Goal: Task Accomplishment & Management: Complete application form

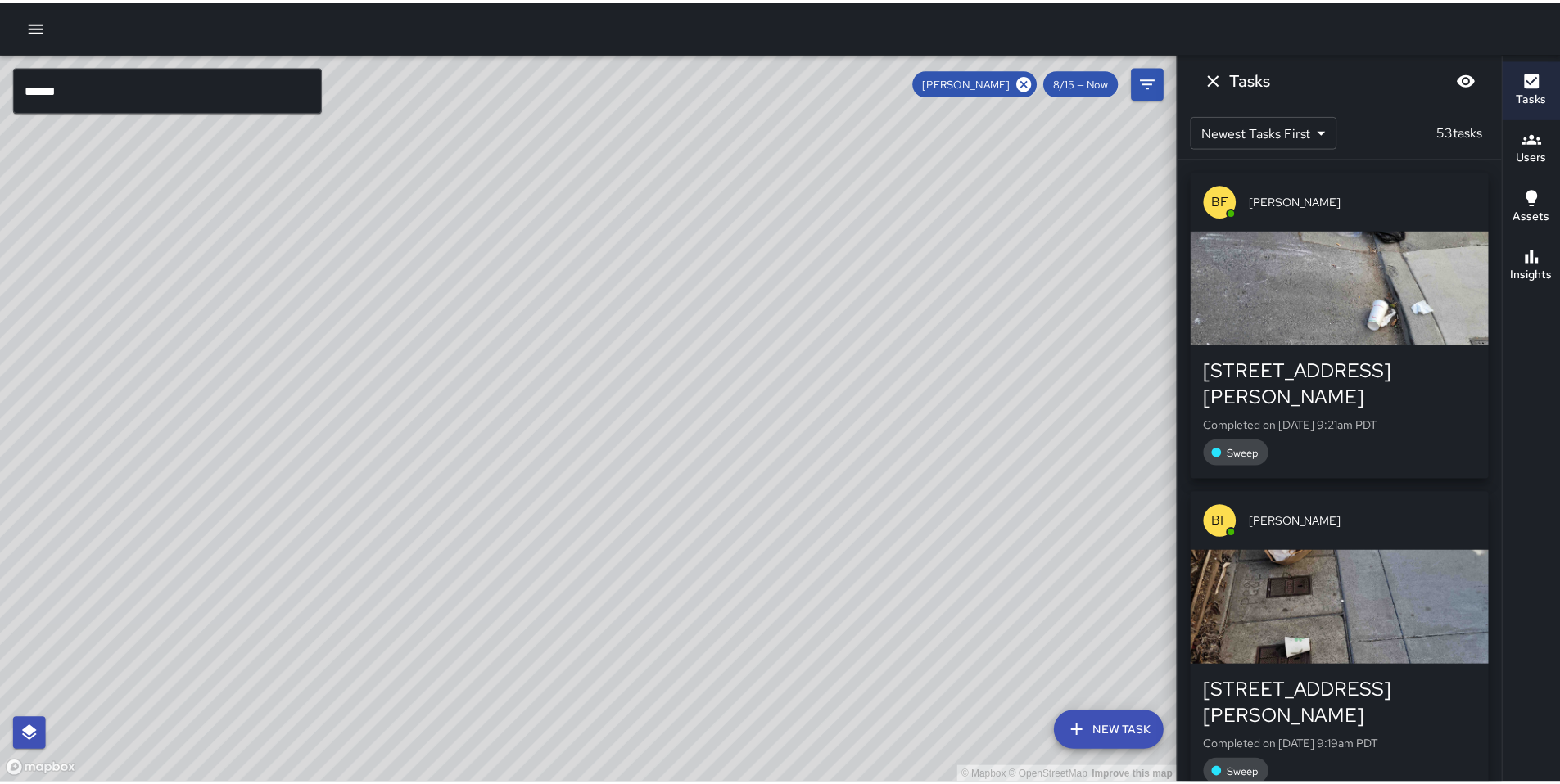
scroll to position [3130, 0]
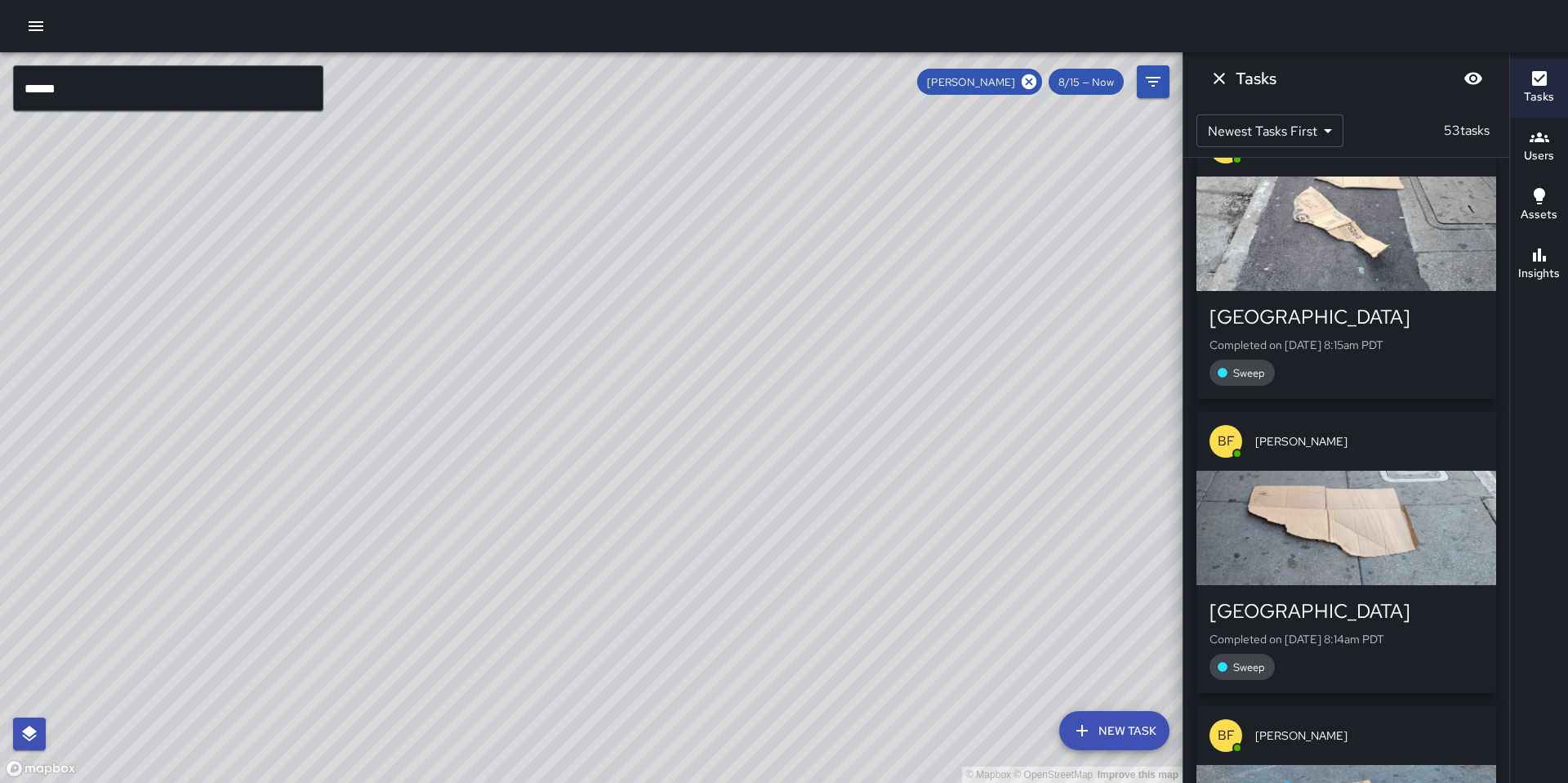
click at [41, 23] on icon "button" at bounding box center [36, 27] width 20 height 20
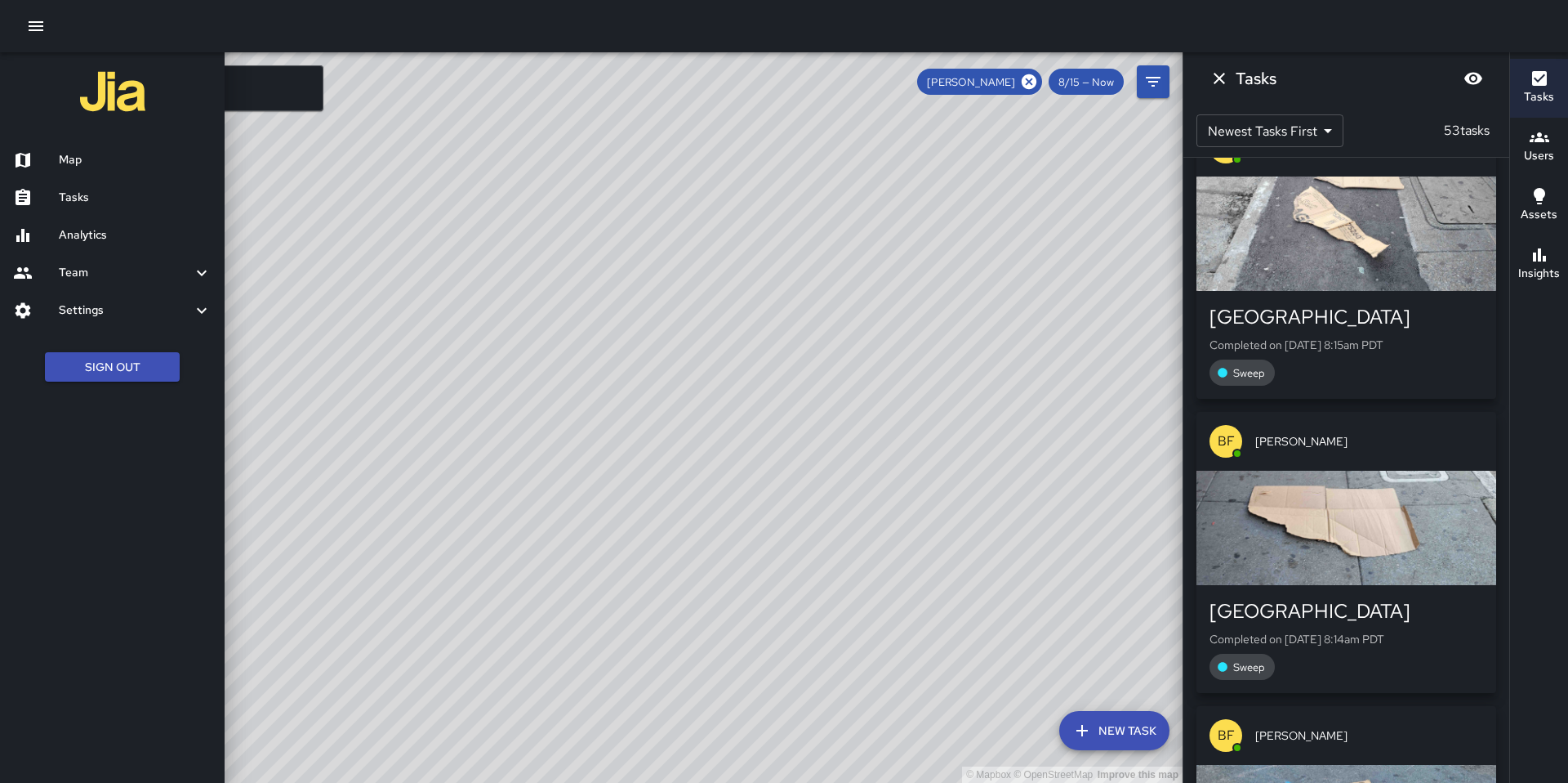
click at [87, 201] on h6 "Tasks" at bounding box center [135, 198] width 153 height 18
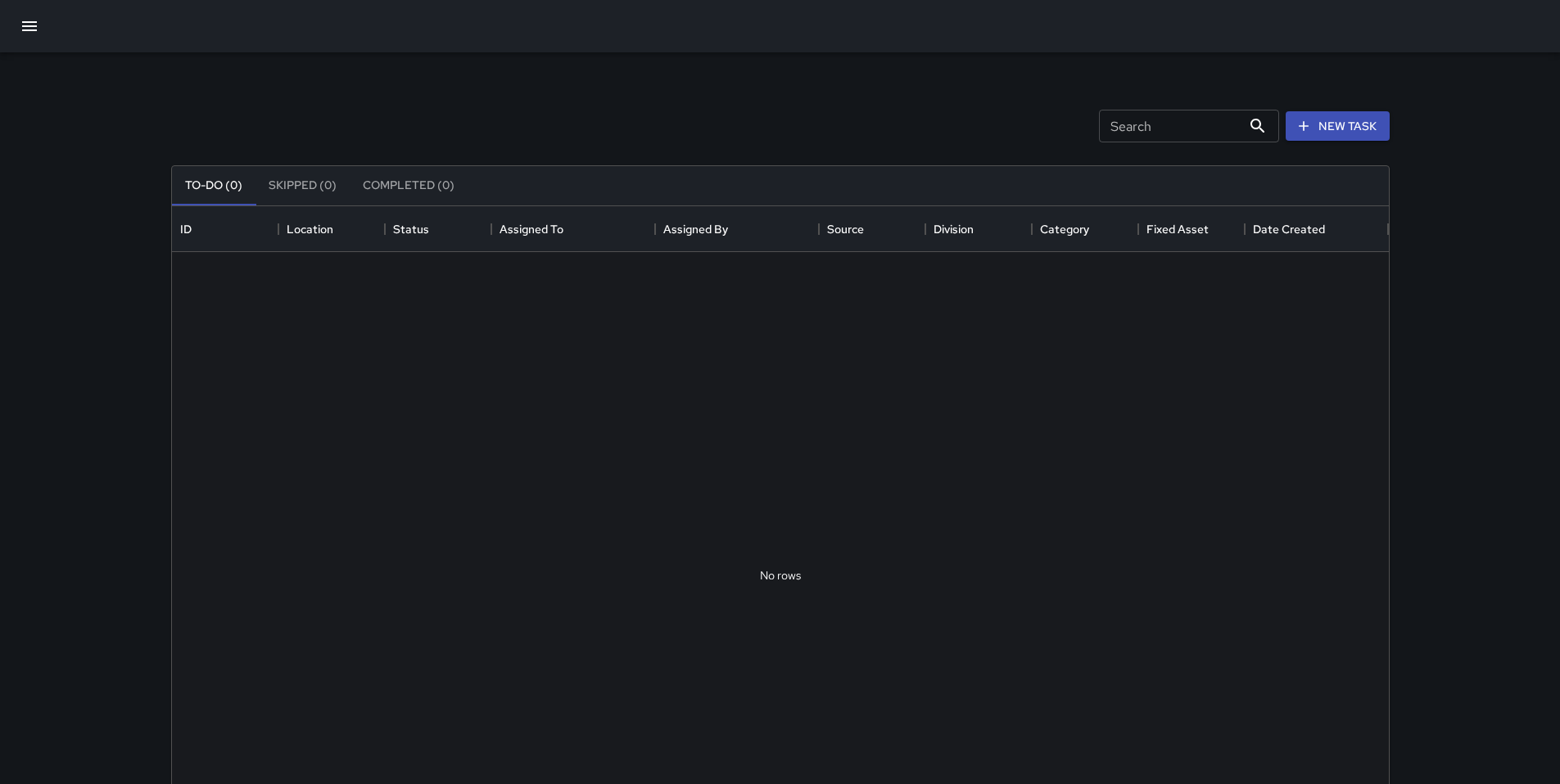
scroll to position [681, 1204]
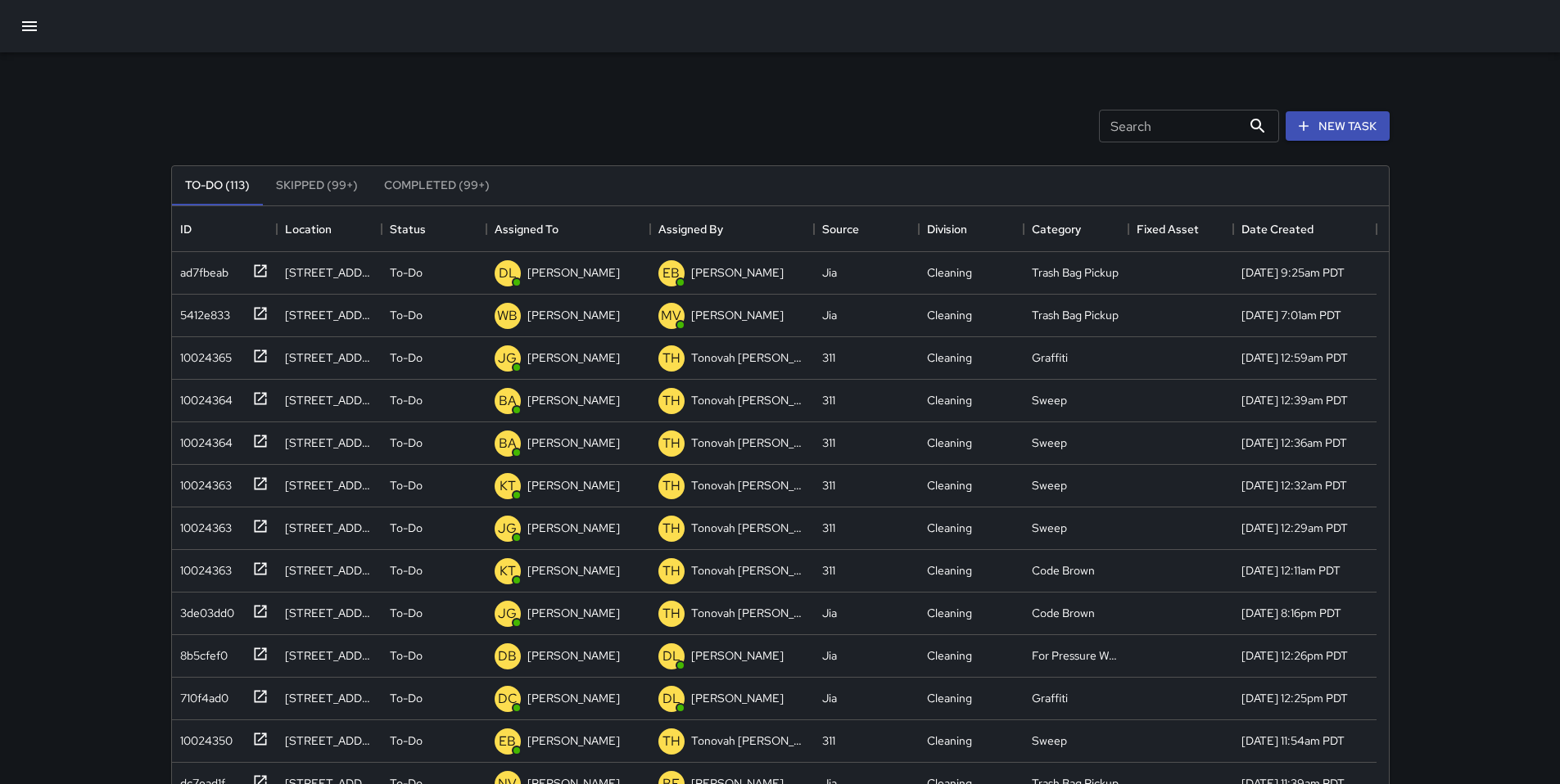
click at [1148, 132] on input "Search" at bounding box center [1171, 126] width 143 height 33
type input "*"
click at [588, 90] on div "Search Search New Task" at bounding box center [780, 126] width 1225 height 85
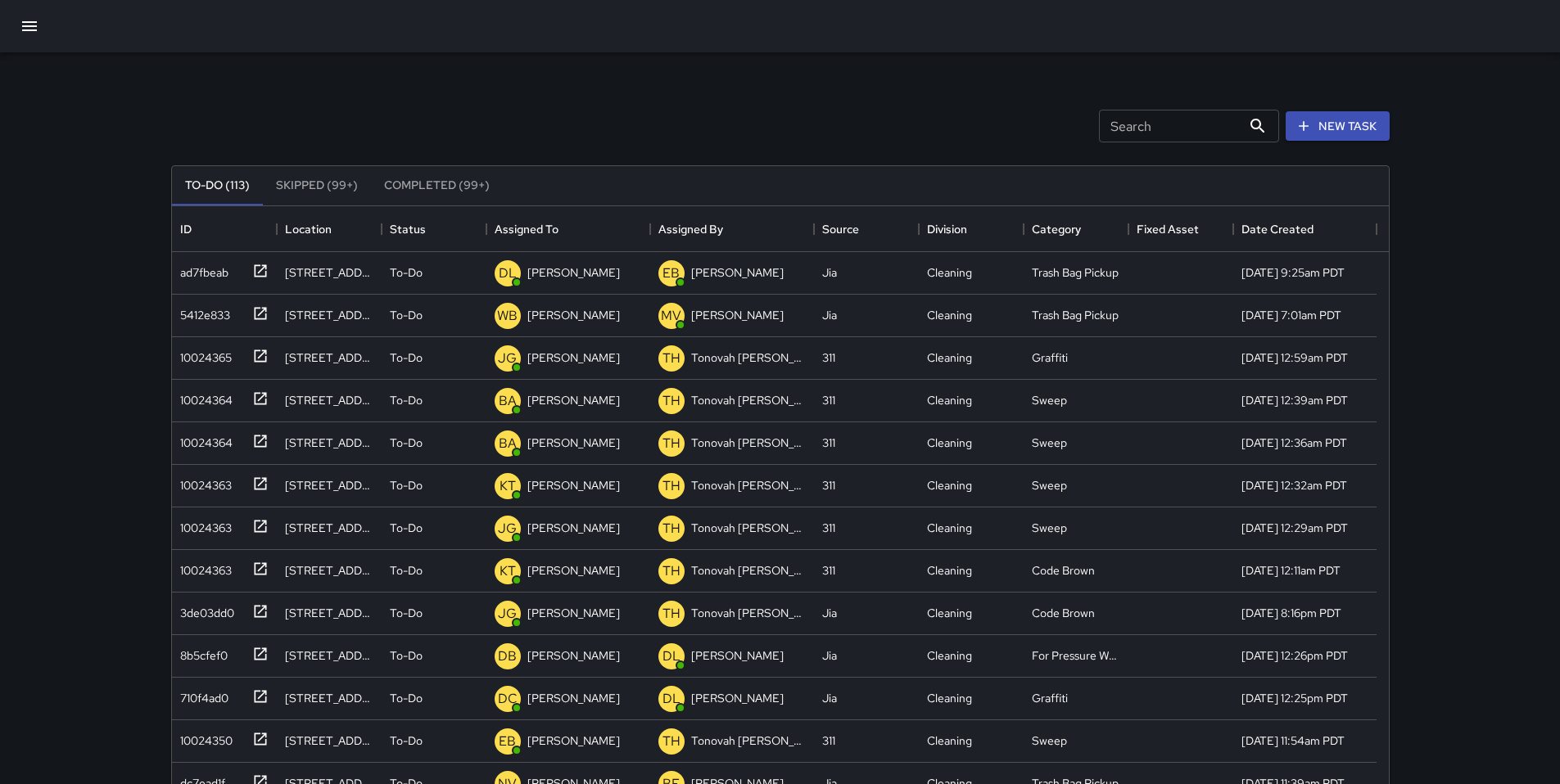
click at [33, 32] on icon "button" at bounding box center [30, 27] width 20 height 20
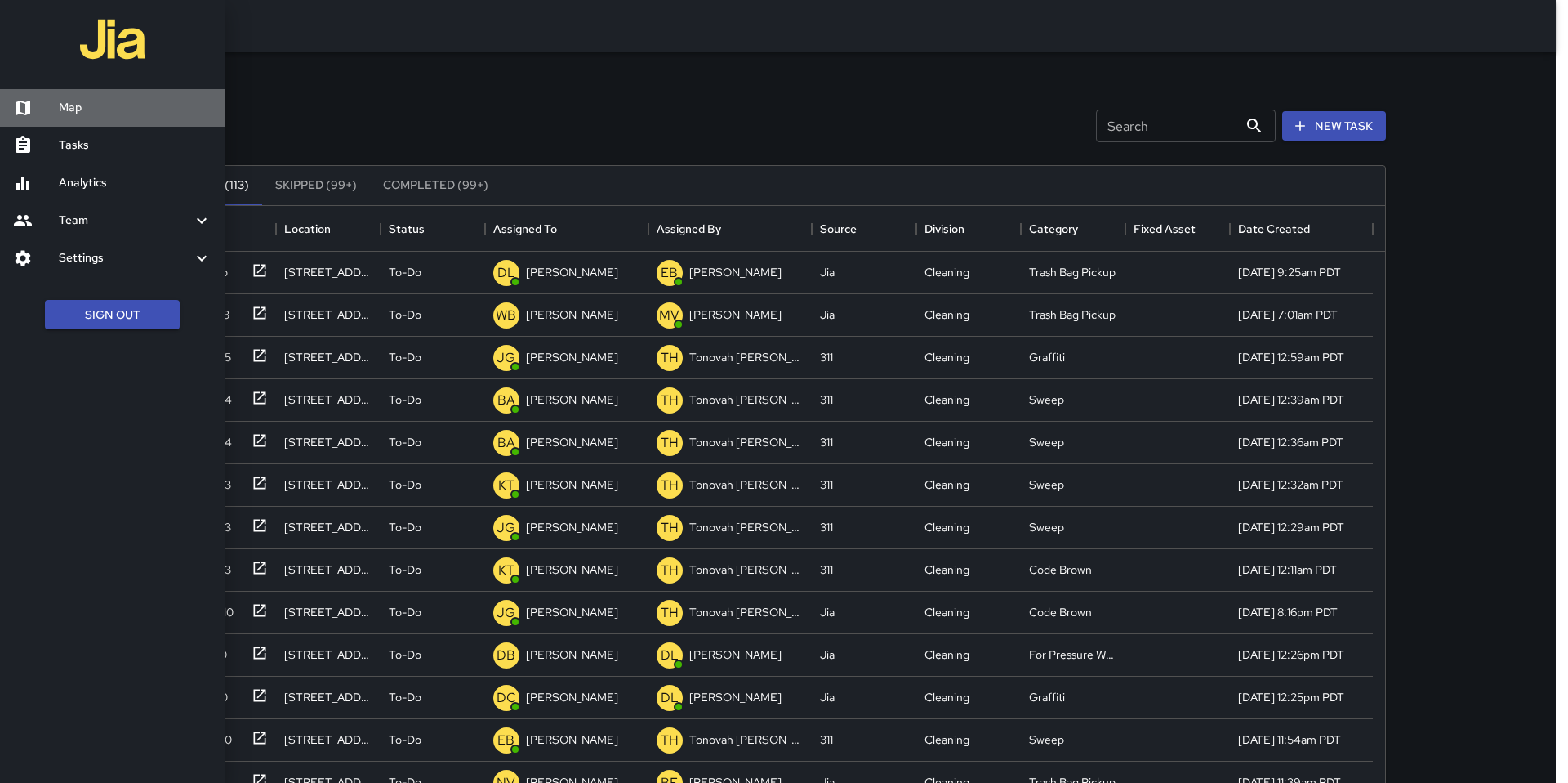
click at [70, 111] on h6 "Map" at bounding box center [135, 108] width 153 height 18
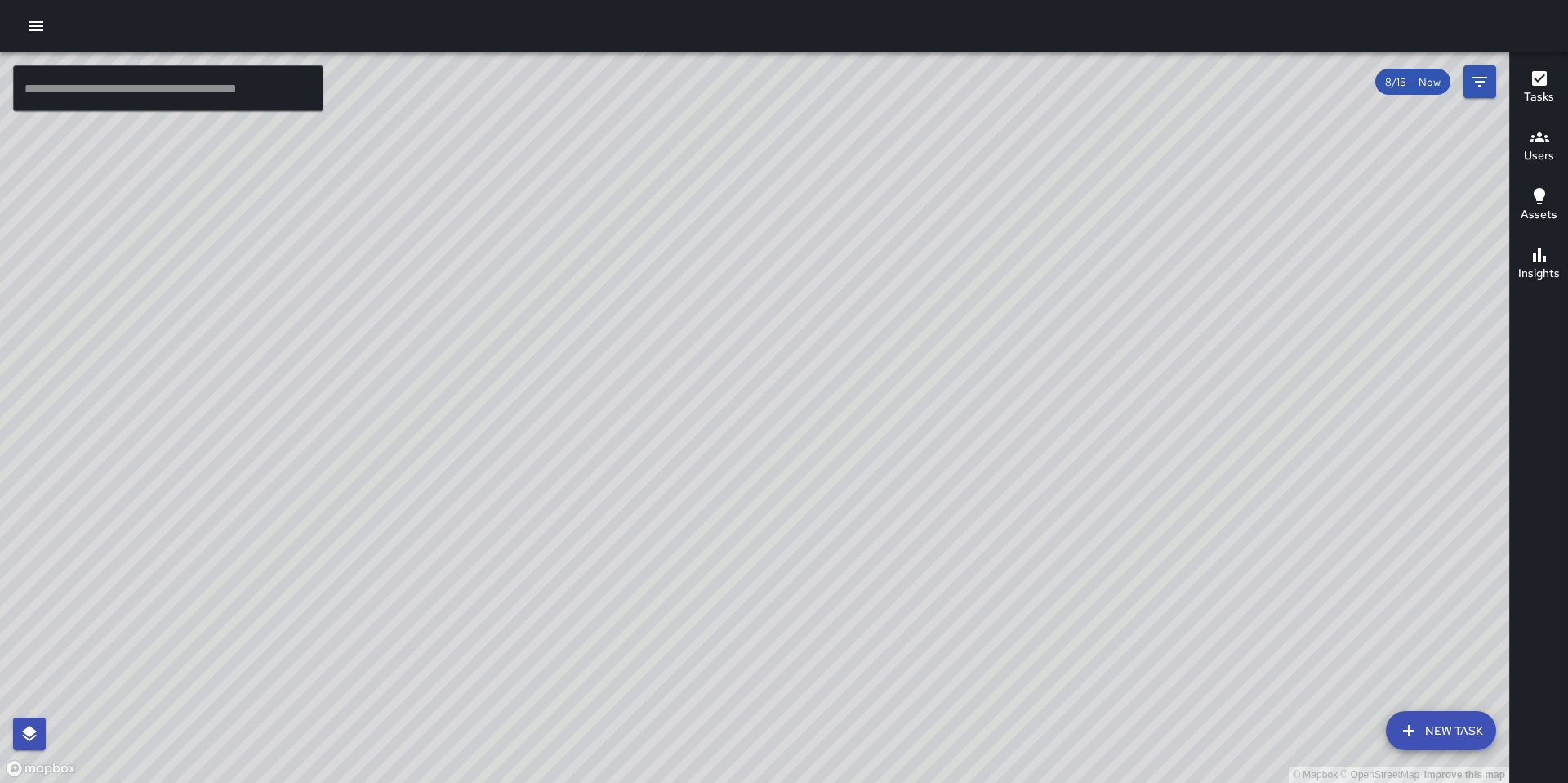
click at [33, 23] on icon "button" at bounding box center [36, 27] width 20 height 20
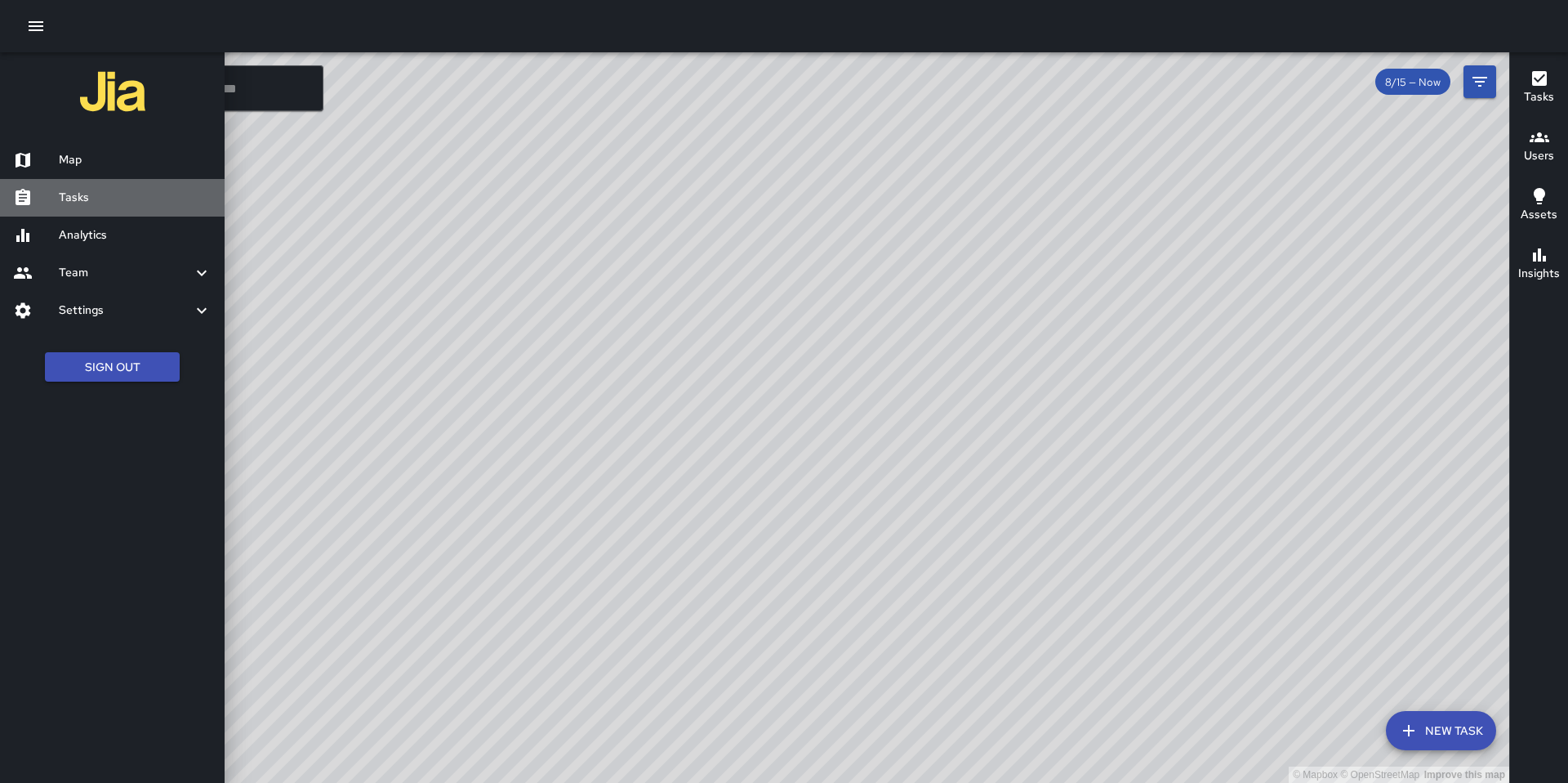
click at [71, 192] on h6 "Tasks" at bounding box center [135, 198] width 153 height 18
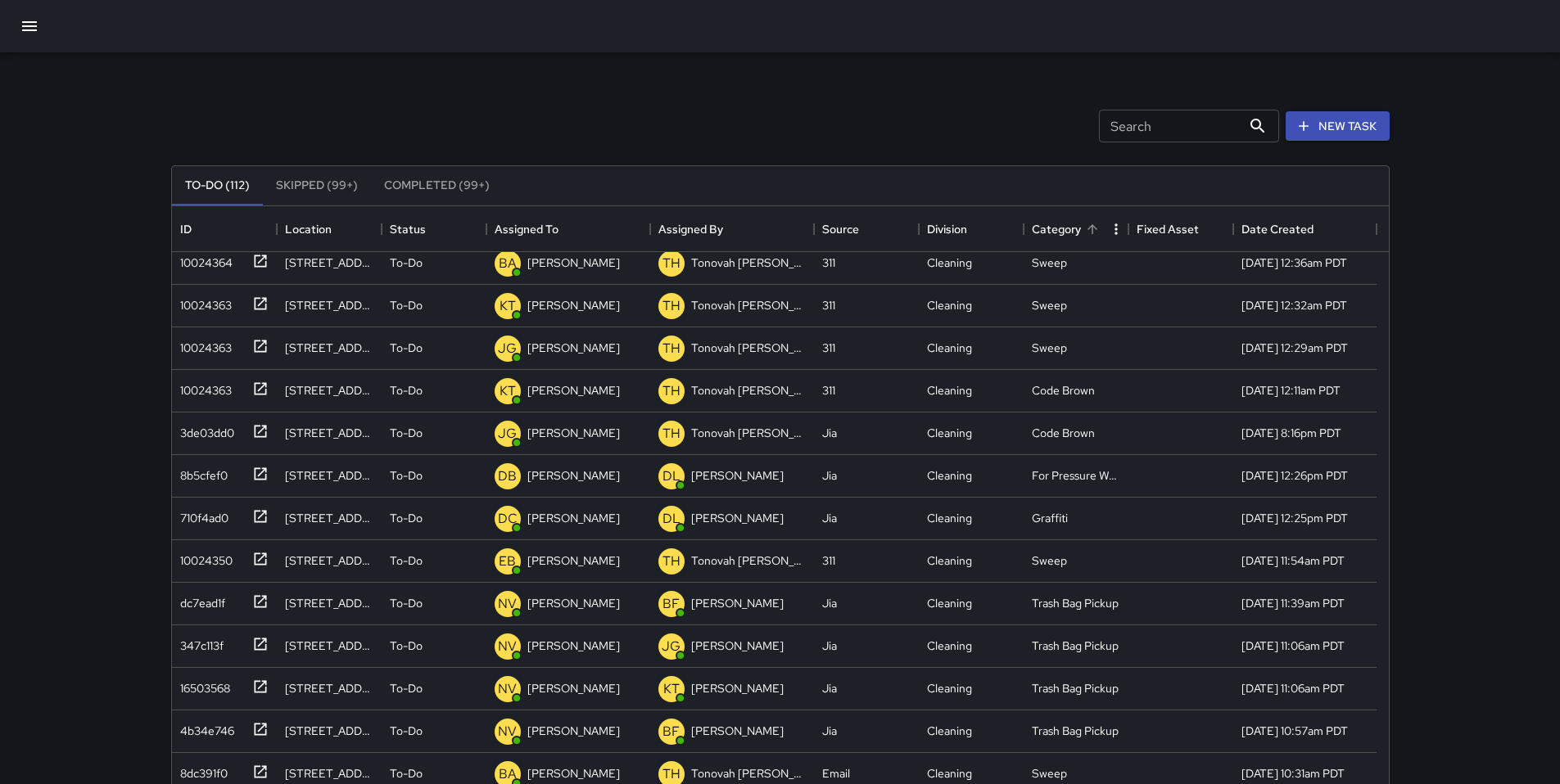
scroll to position [139, 0]
click at [1112, 136] on input "Search" at bounding box center [1171, 126] width 143 height 33
type input "*"
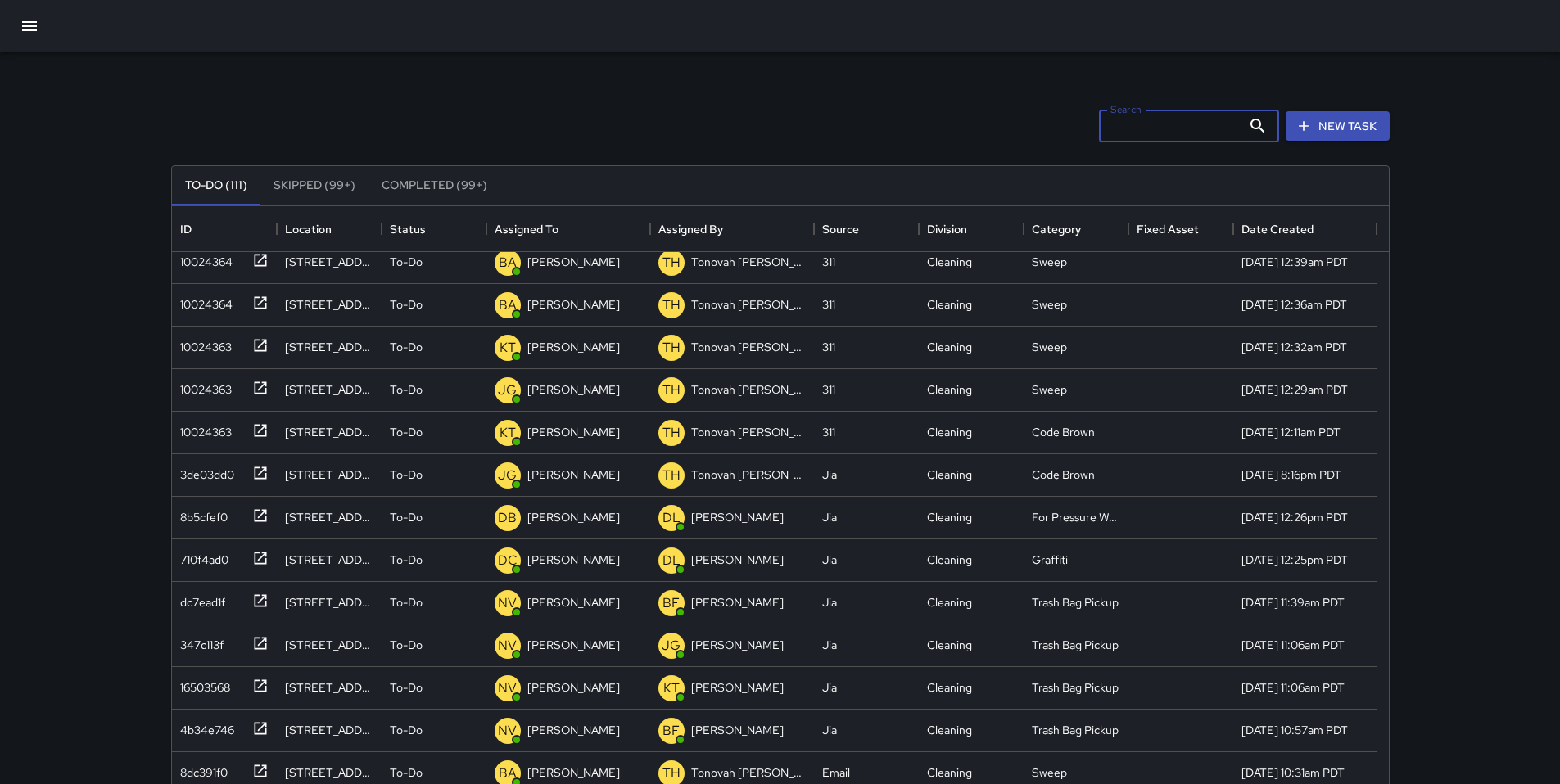
scroll to position [266, 0]
click at [1316, 141] on div "New Task" at bounding box center [1338, 126] width 111 height 37
click at [1316, 137] on button "New Task" at bounding box center [1337, 126] width 104 height 31
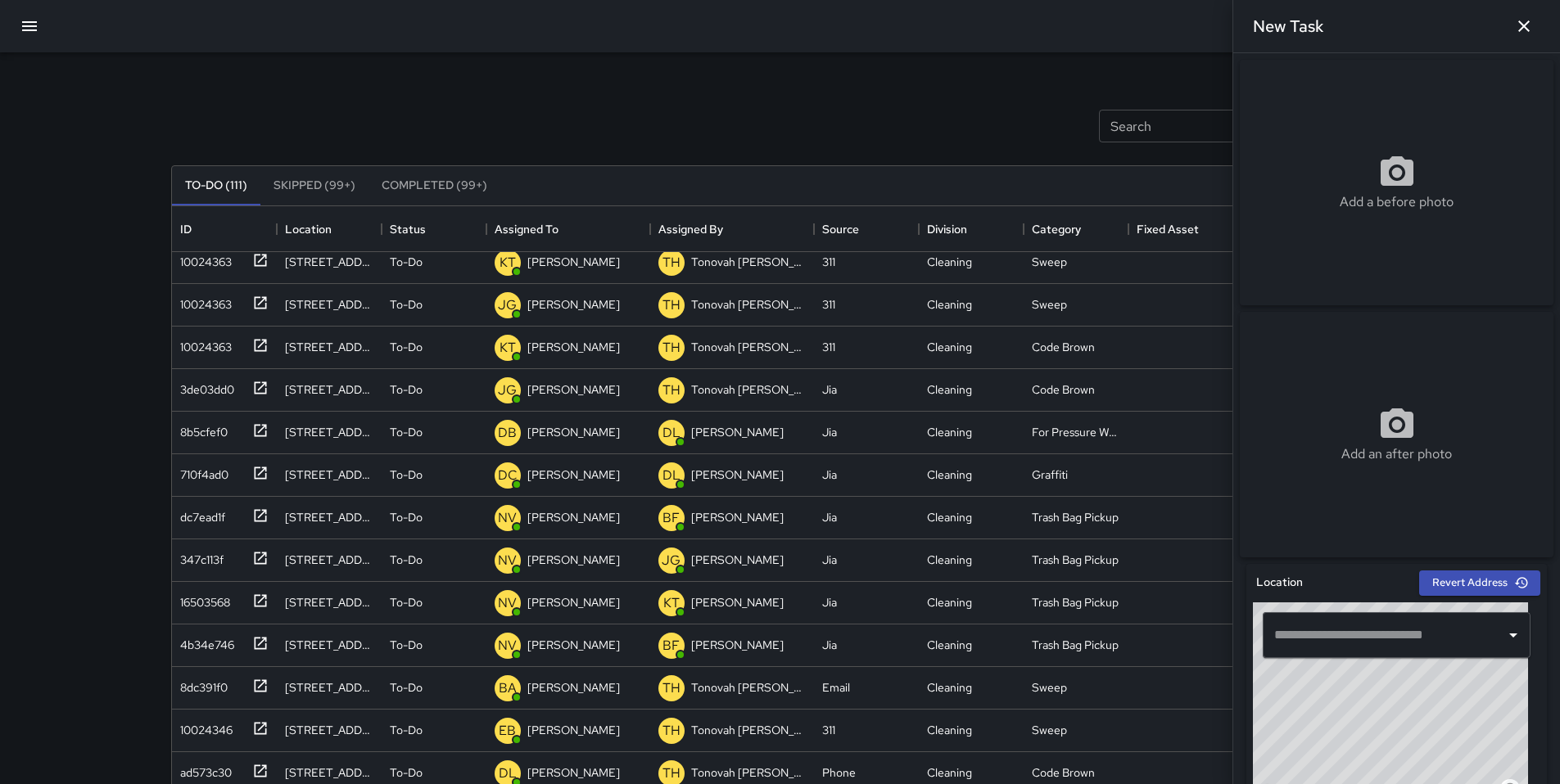
click at [1334, 637] on input "text" at bounding box center [1384, 635] width 229 height 31
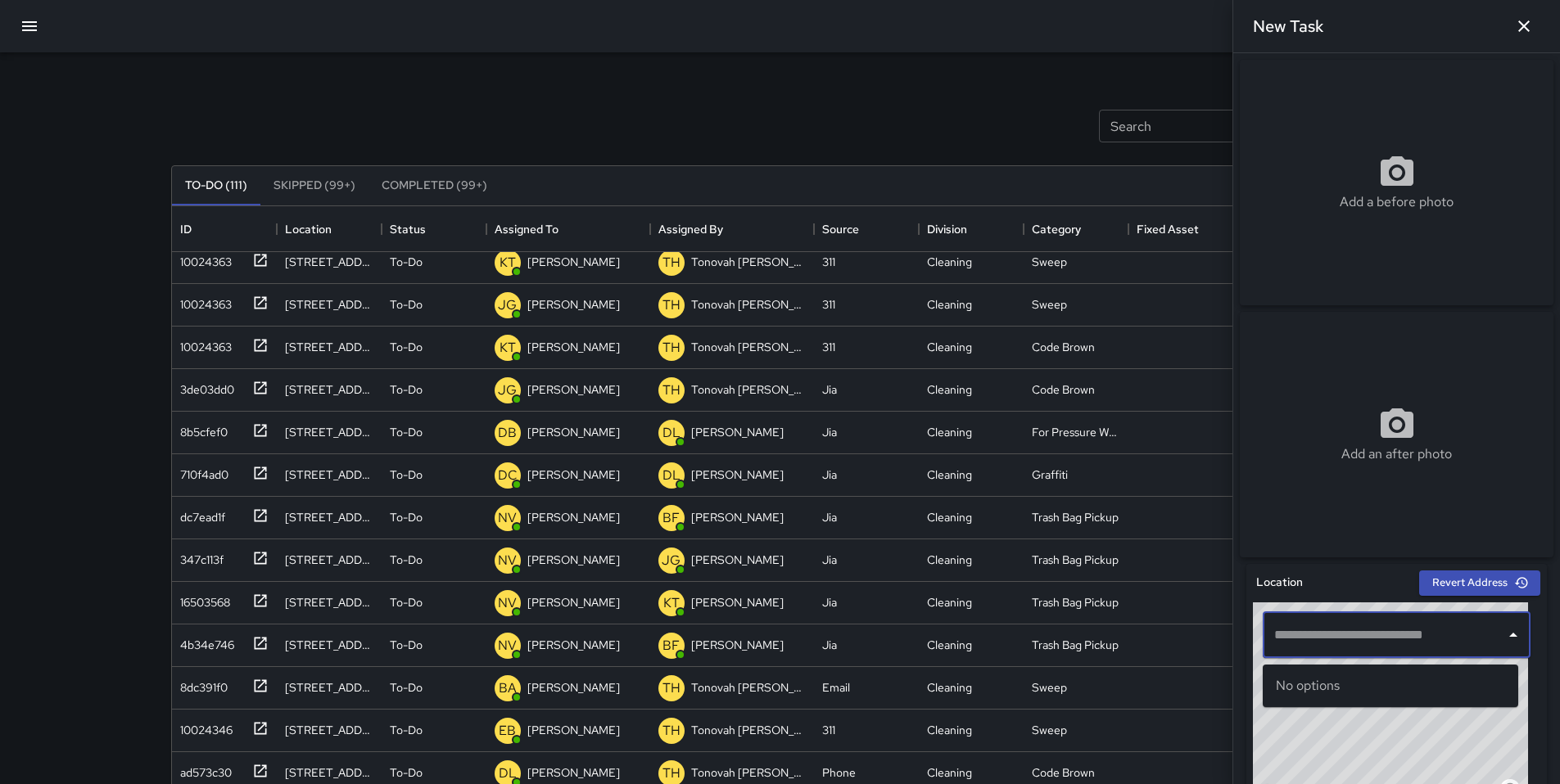
paste input "**********"
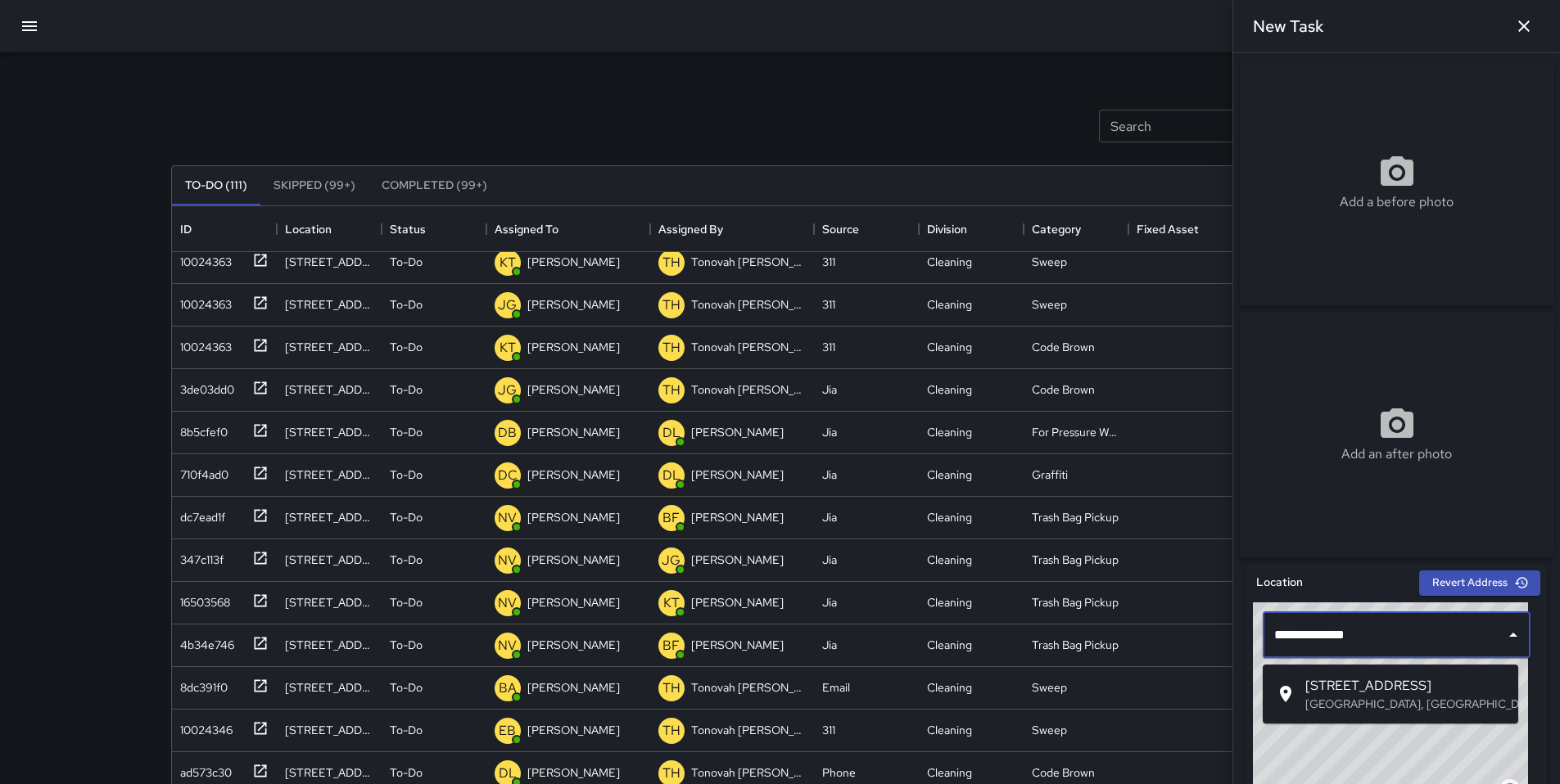
click at [1360, 692] on span "521 8th Street" at bounding box center [1405, 686] width 200 height 20
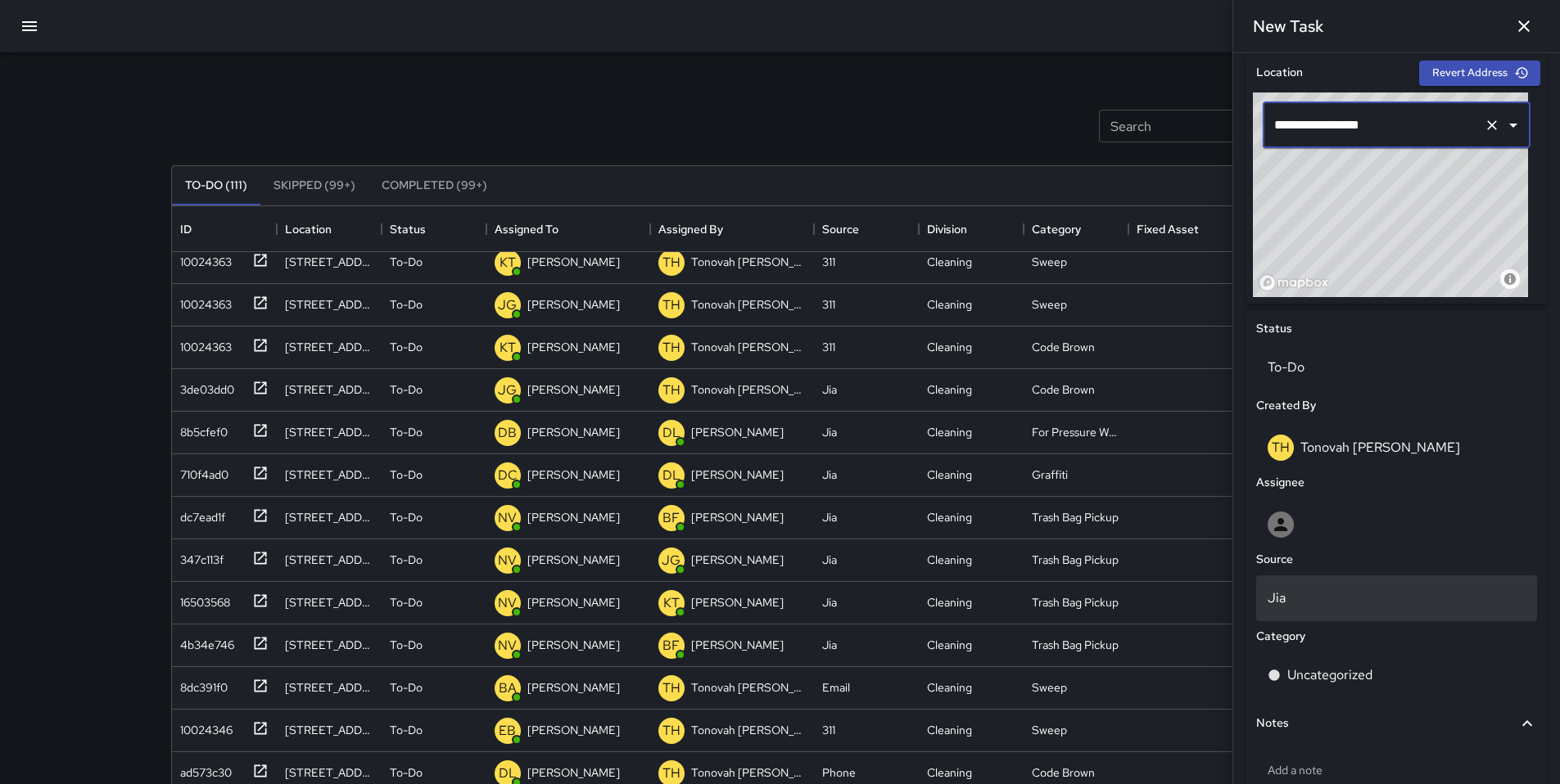
scroll to position [511, 0]
click at [1404, 134] on input "**********" at bounding box center [1373, 124] width 207 height 31
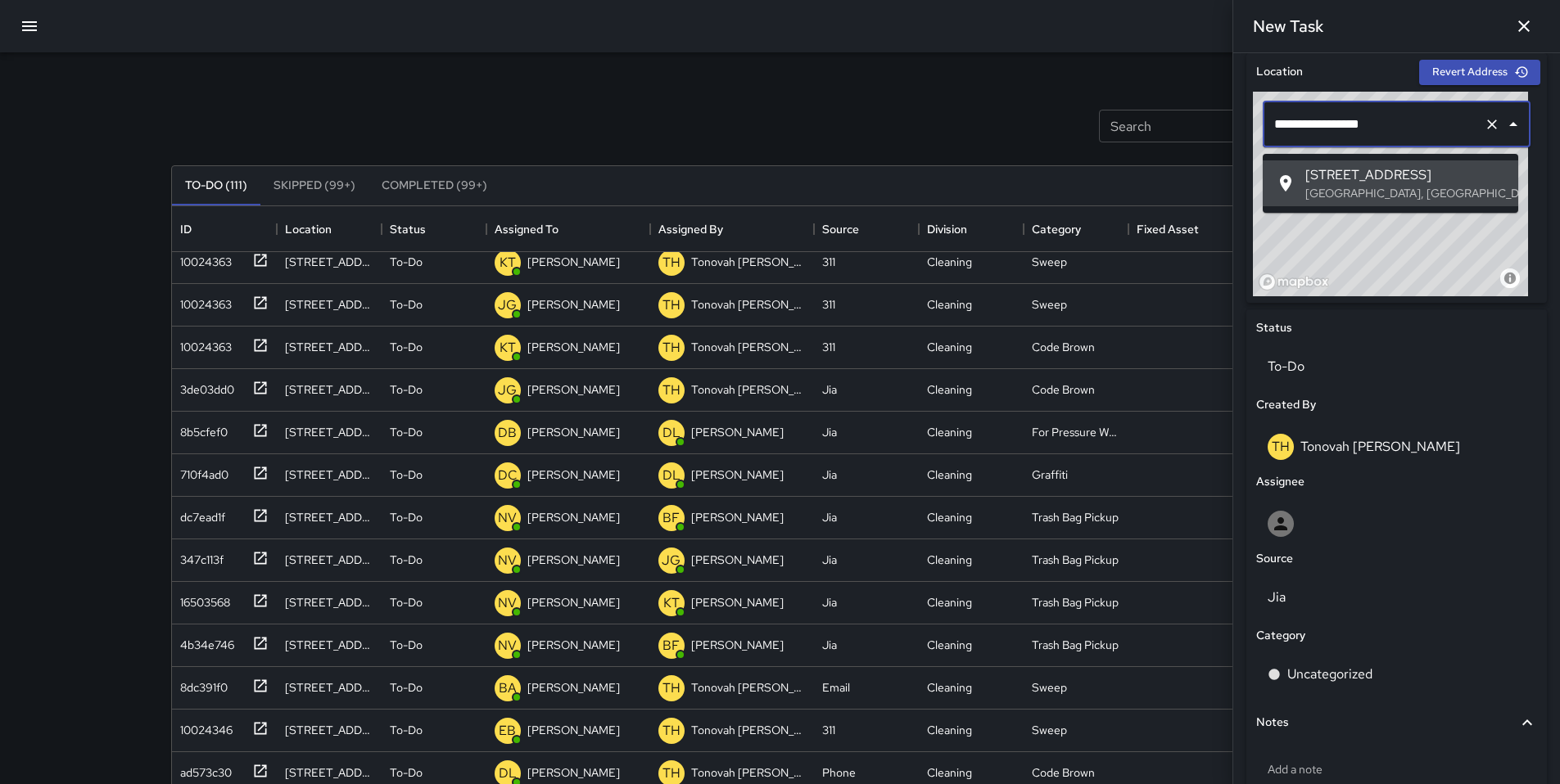
click at [1404, 134] on input "**********" at bounding box center [1373, 124] width 207 height 31
drag, startPoint x: 1404, startPoint y: 134, endPoint x: 1244, endPoint y: 135, distance: 160.0
click at [1245, 135] on div "**********" at bounding box center [1397, 442] width 314 height 793
paste input "text"
click at [1340, 187] on p "San Francisco, CA, USA" at bounding box center [1405, 193] width 200 height 17
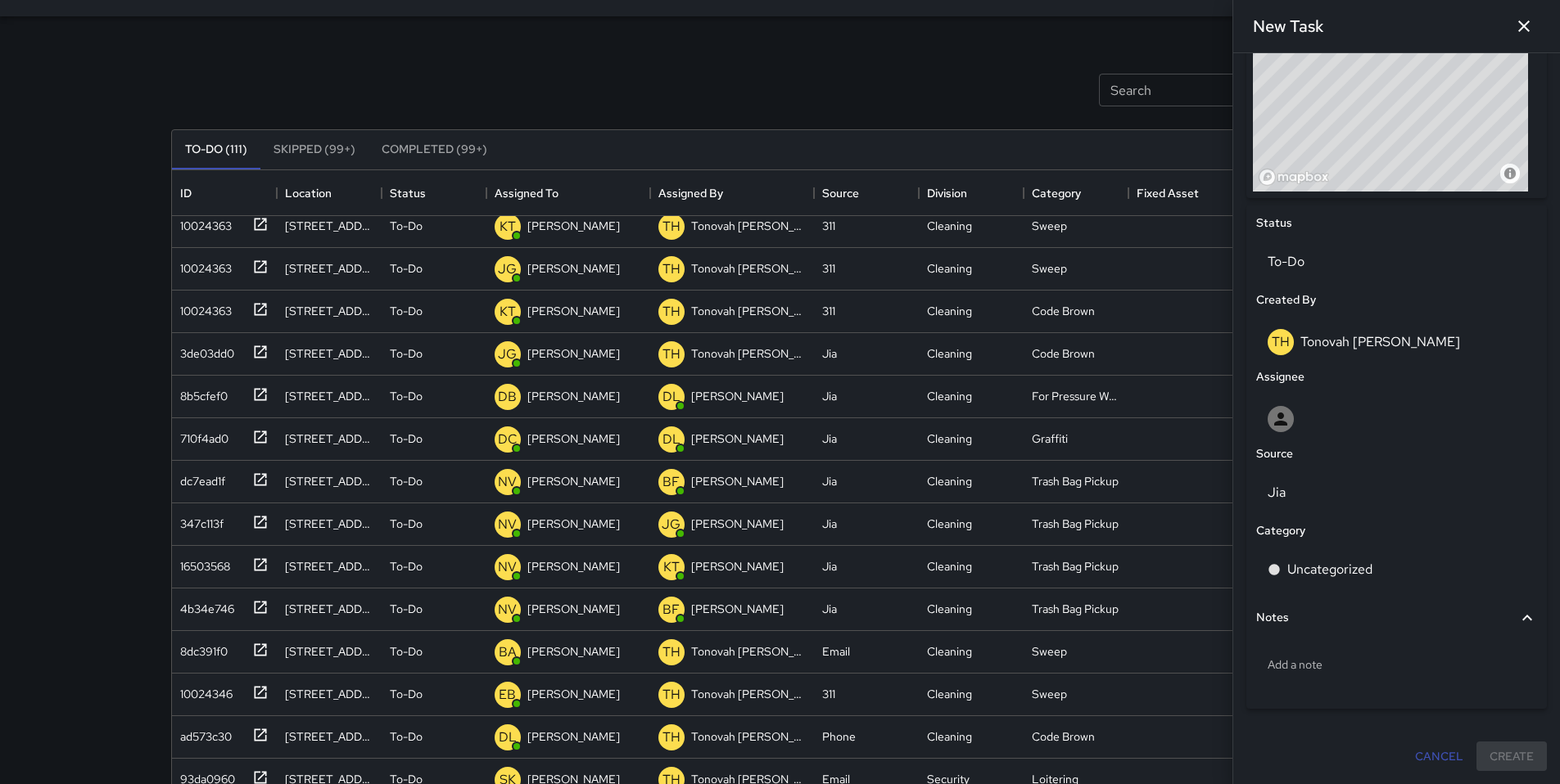
scroll to position [182, 0]
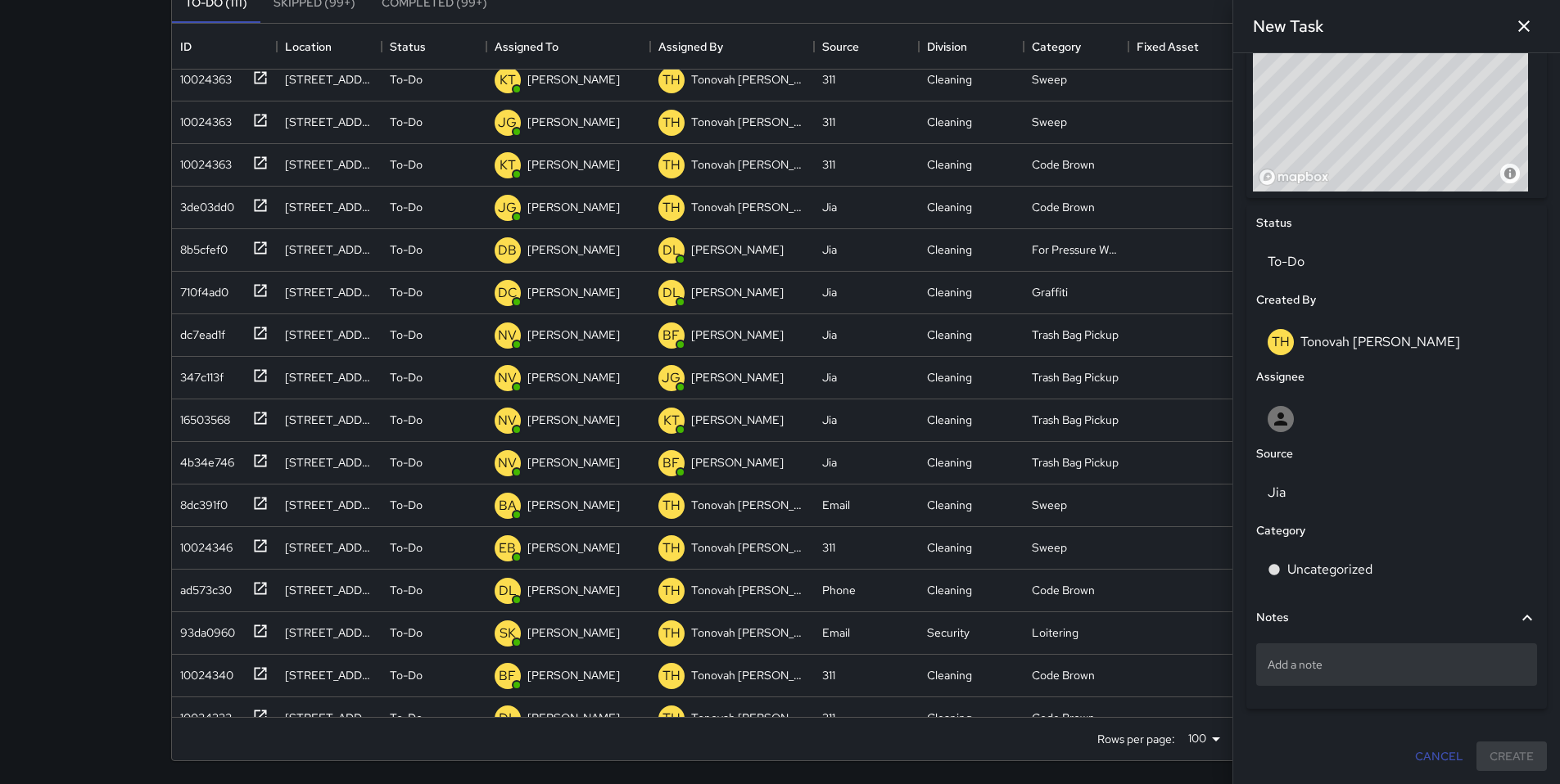
type input "**********"
click at [1279, 663] on p "Add a note" at bounding box center [1397, 664] width 258 height 17
click at [1290, 672] on p "Add a note" at bounding box center [1397, 664] width 258 height 17
type textarea "**********"
drag, startPoint x: 1294, startPoint y: 673, endPoint x: 1281, endPoint y: 665, distance: 15.3
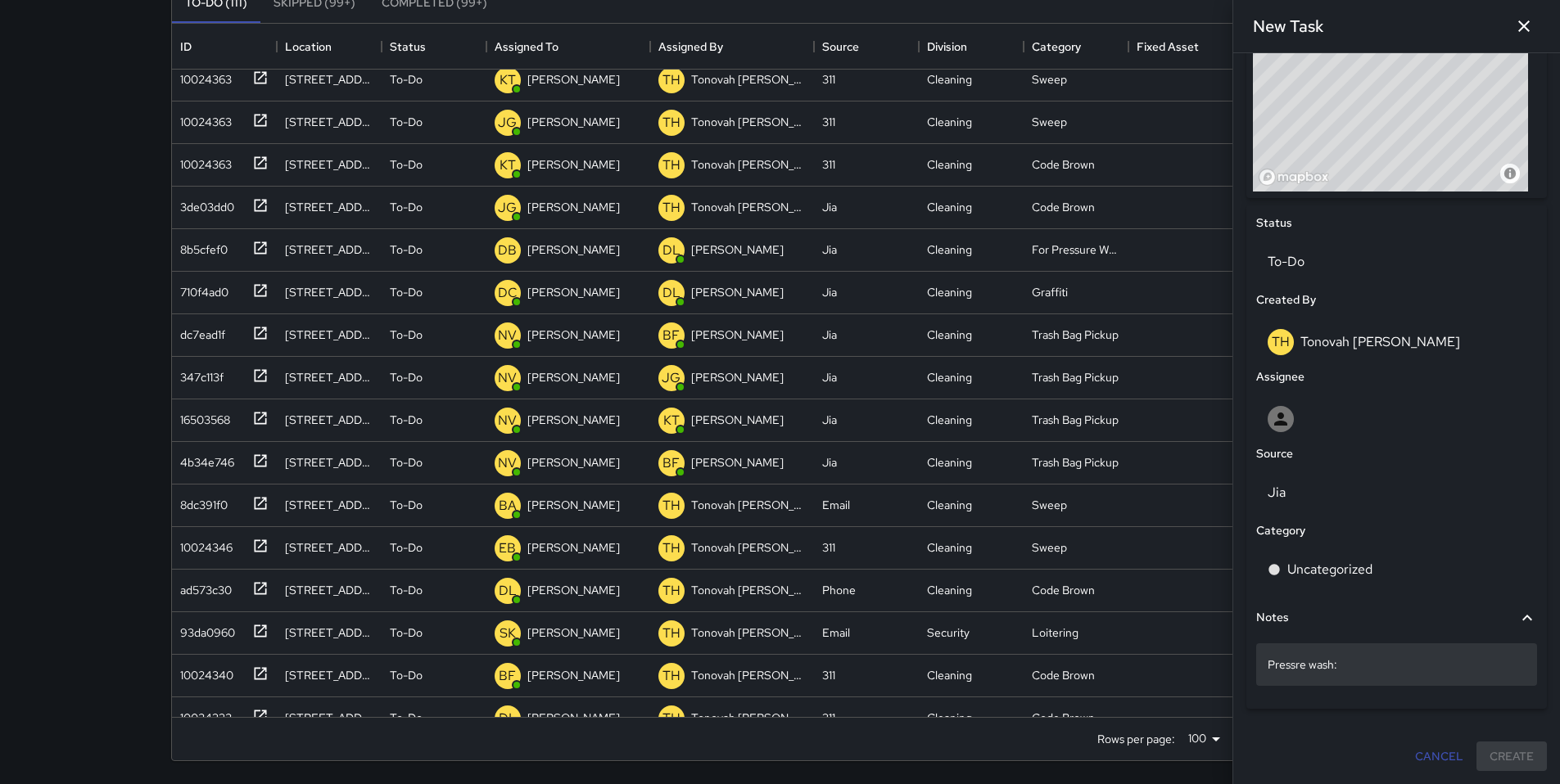
click at [1281, 665] on div "Pressre wash:" at bounding box center [1397, 664] width 281 height 43
click at [1299, 664] on textarea "**********" at bounding box center [1391, 663] width 246 height 17
click at [1296, 667] on textarea "**********" at bounding box center [1391, 663] width 246 height 17
click at [1380, 664] on textarea "**********" at bounding box center [1391, 663] width 246 height 17
type textarea "**********"
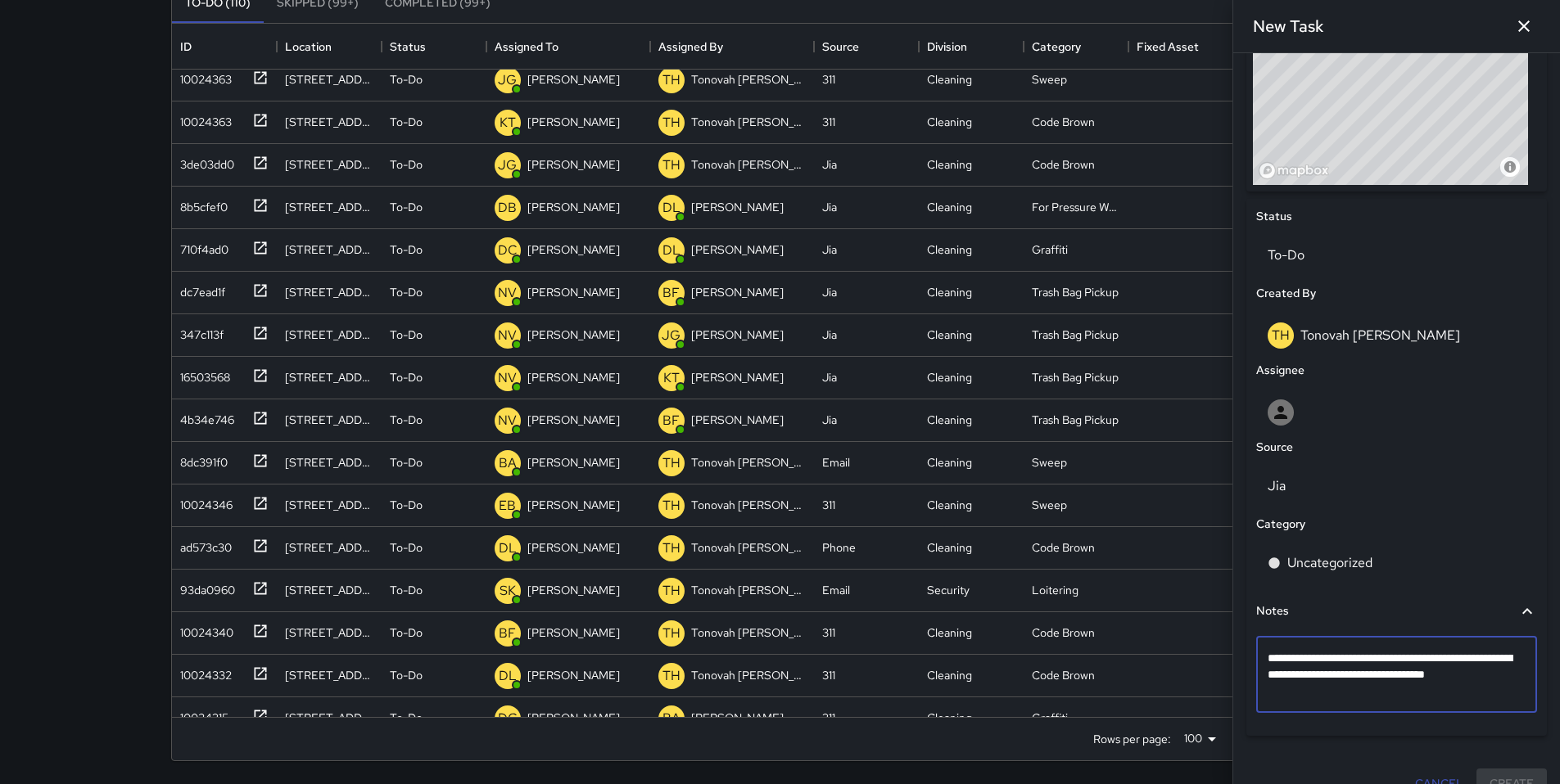
scroll to position [224, 0]
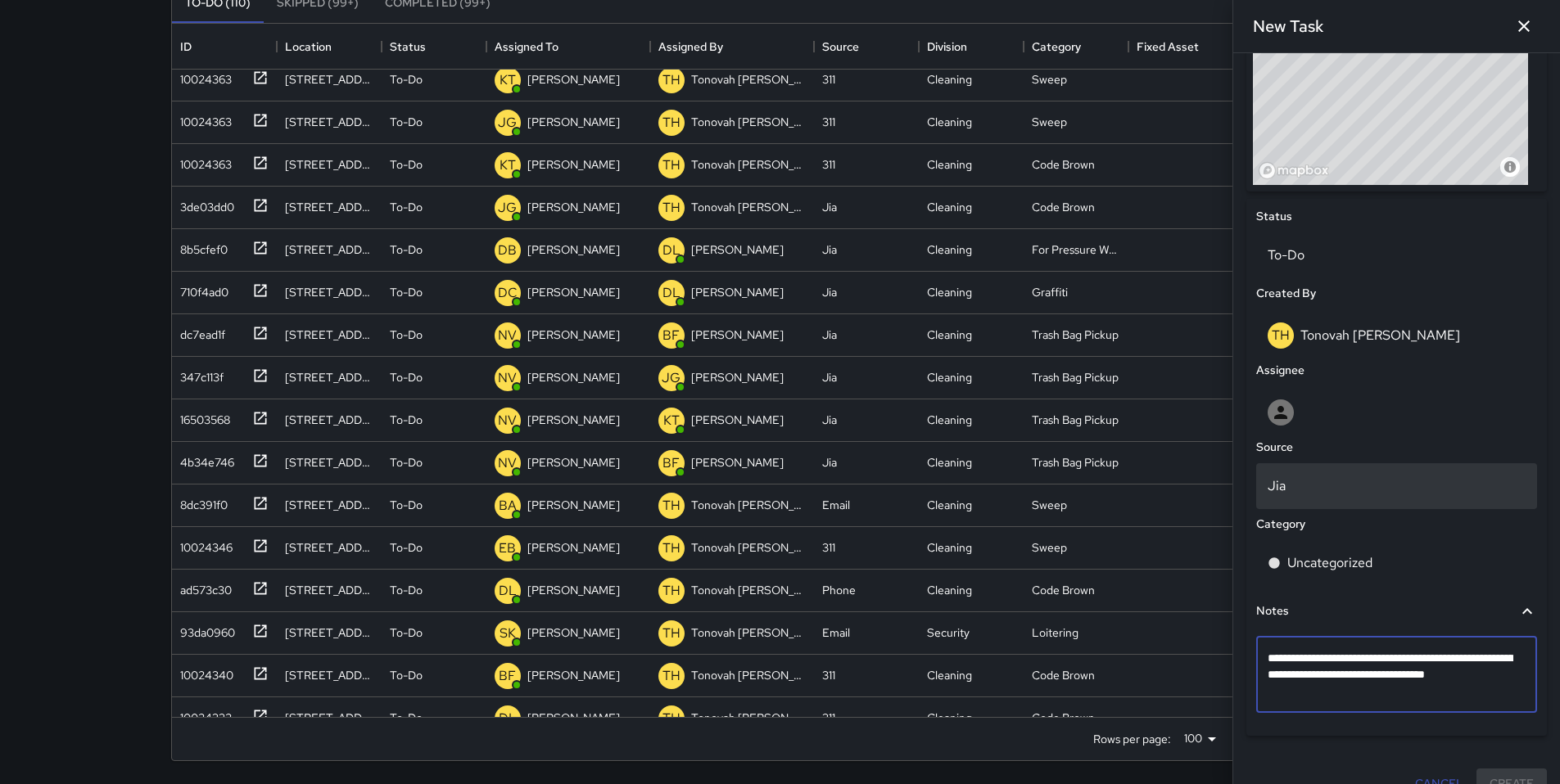
click at [1294, 486] on p "Jia" at bounding box center [1397, 486] width 258 height 20
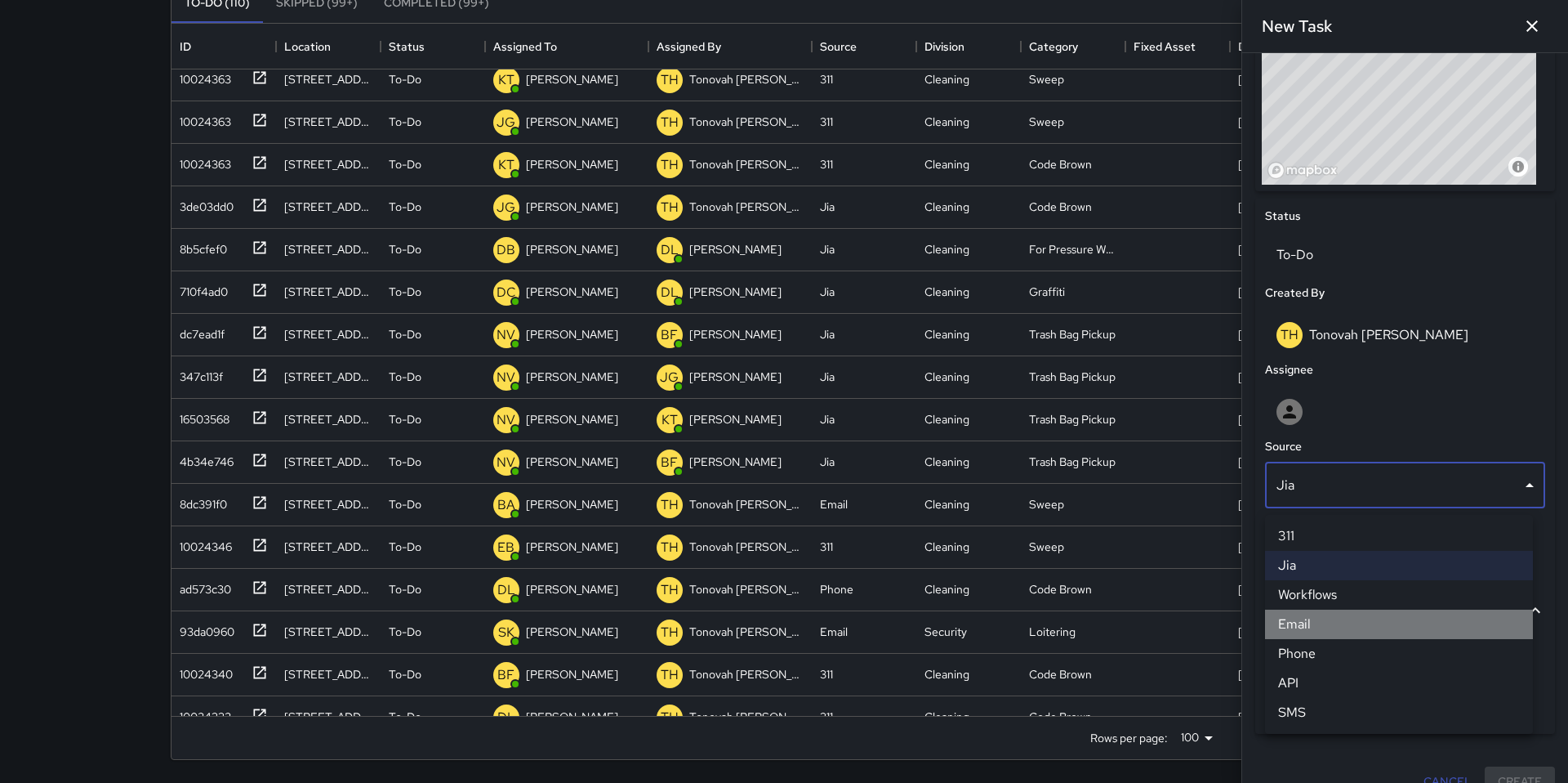
click at [1289, 630] on li "Email" at bounding box center [1399, 625] width 268 height 30
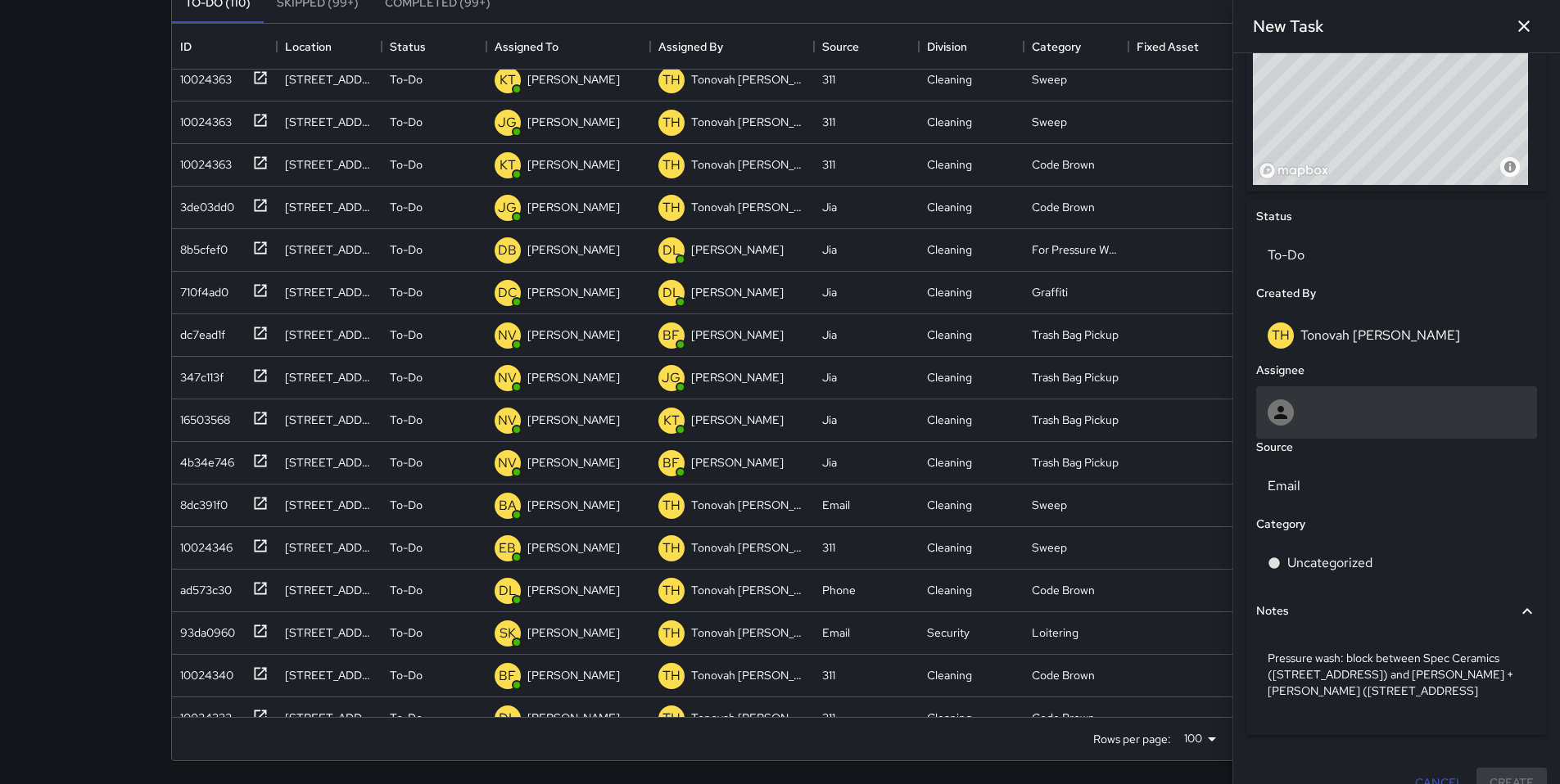
click at [1315, 401] on div at bounding box center [1397, 412] width 281 height 52
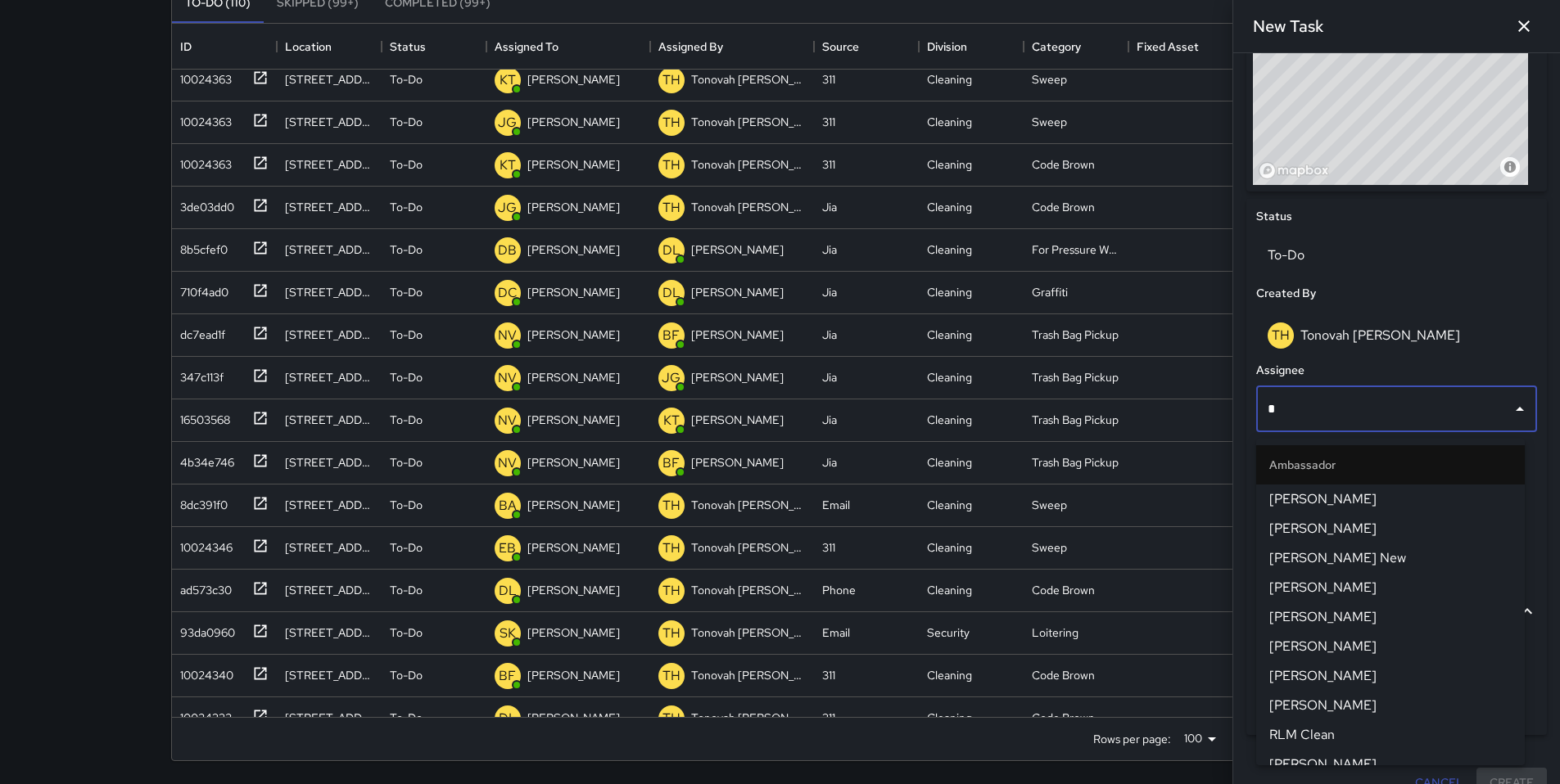
type input "**"
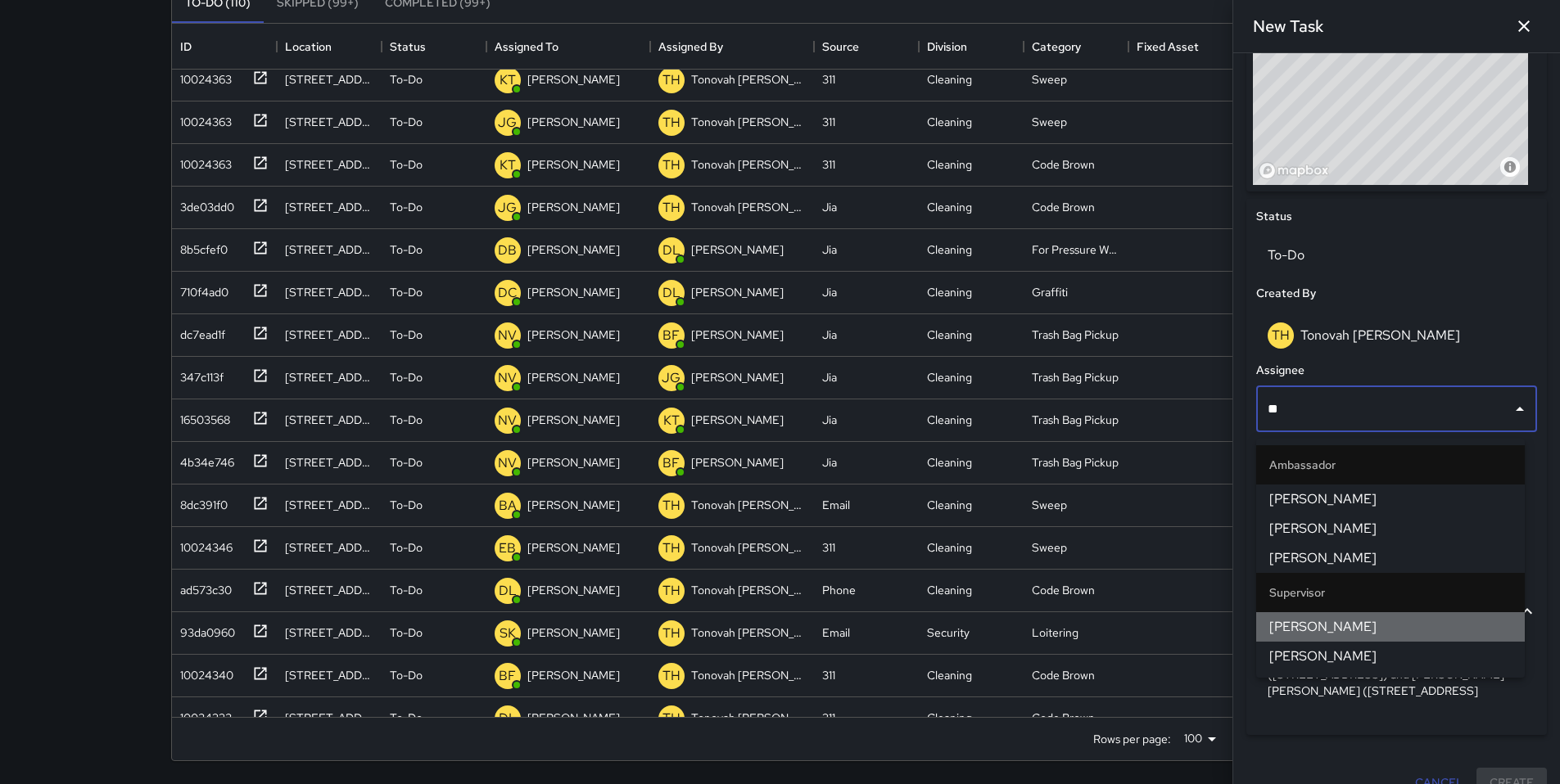
click at [1316, 615] on li "[PERSON_NAME]" at bounding box center [1390, 627] width 268 height 30
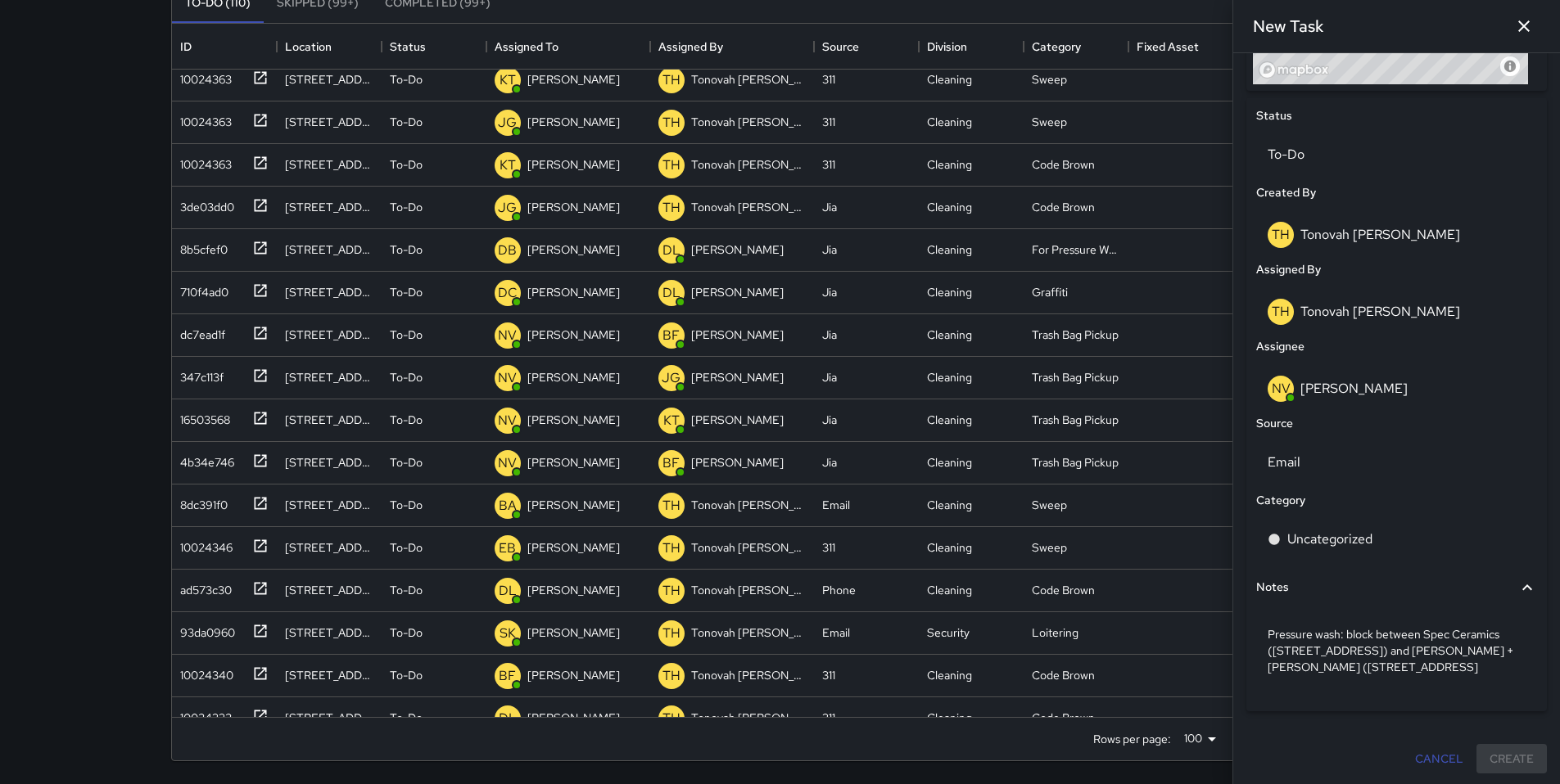
scroll to position [732, 0]
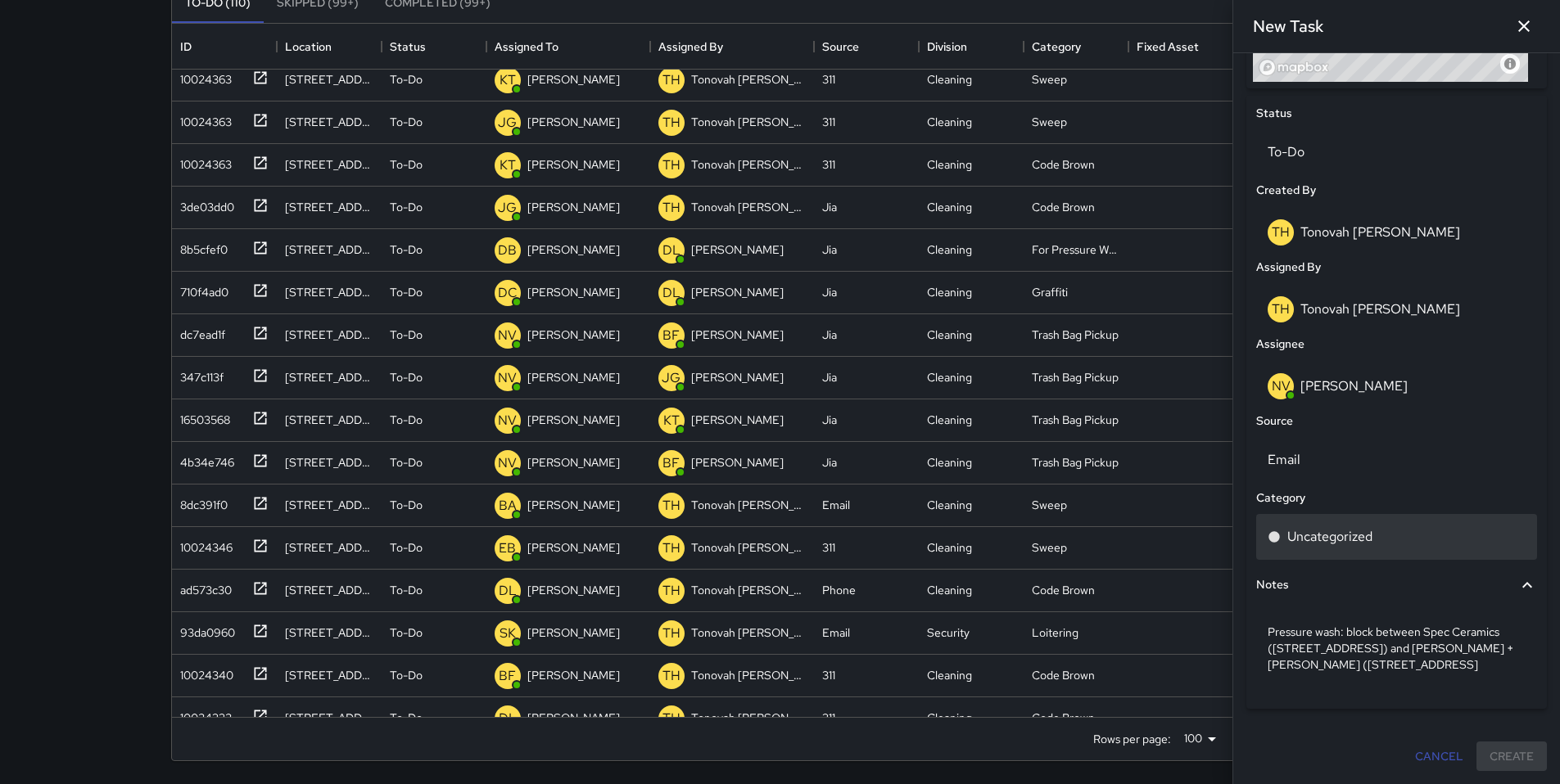
click at [1317, 552] on div "Uncategorized" at bounding box center [1397, 537] width 281 height 46
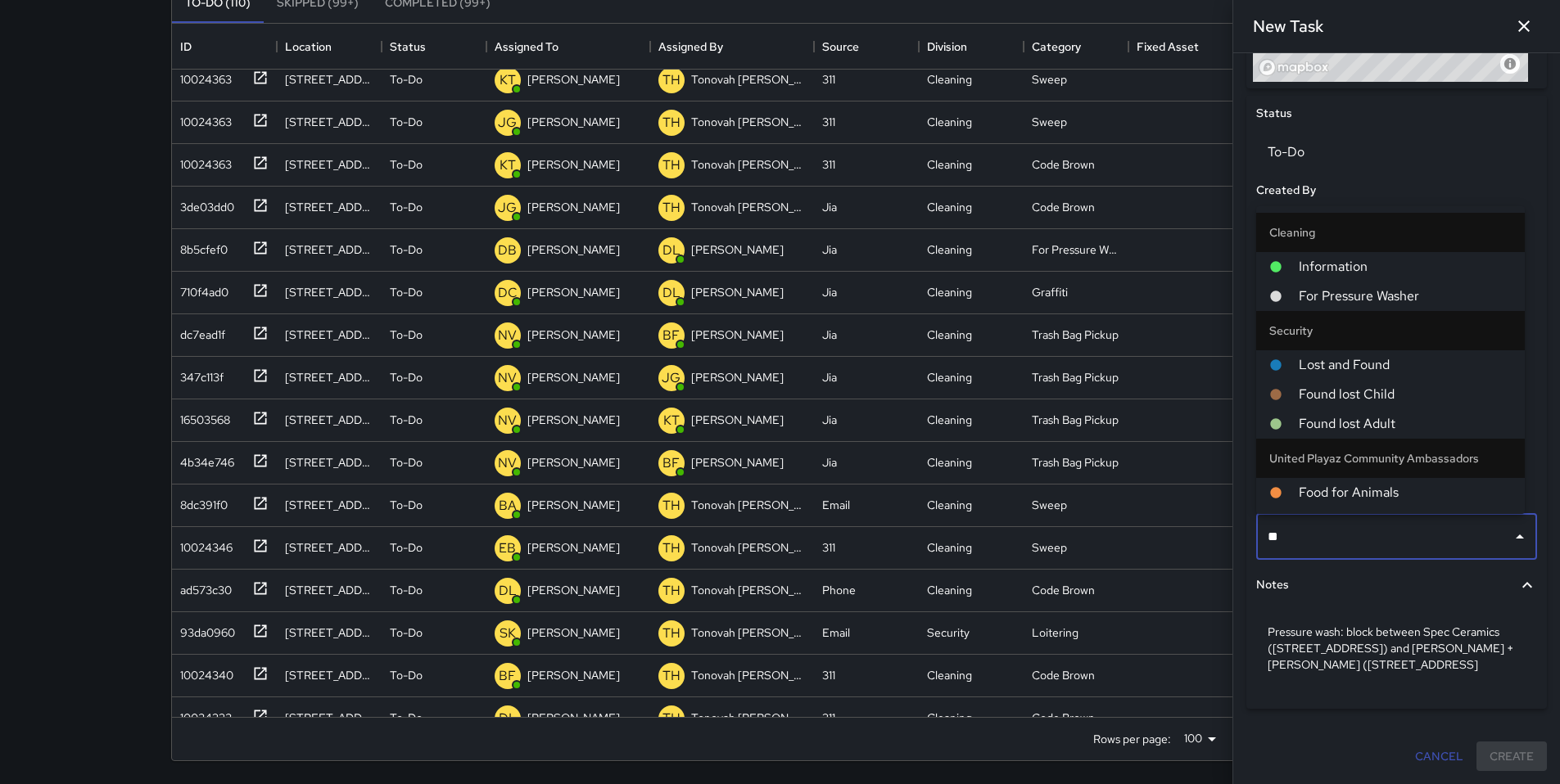
type input "***"
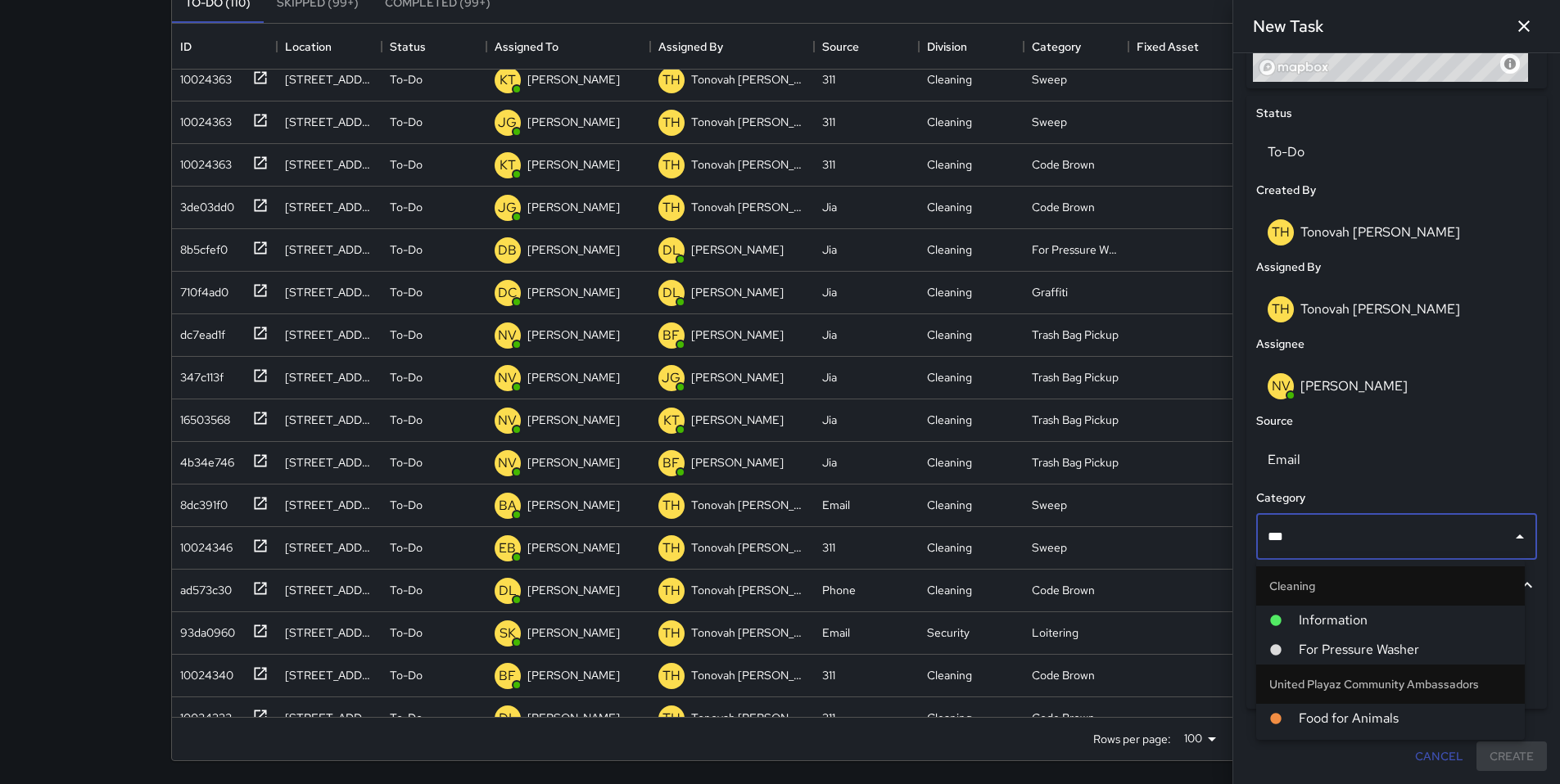
click at [1445, 650] on span "For Pressure Washer" at bounding box center [1404, 650] width 213 height 20
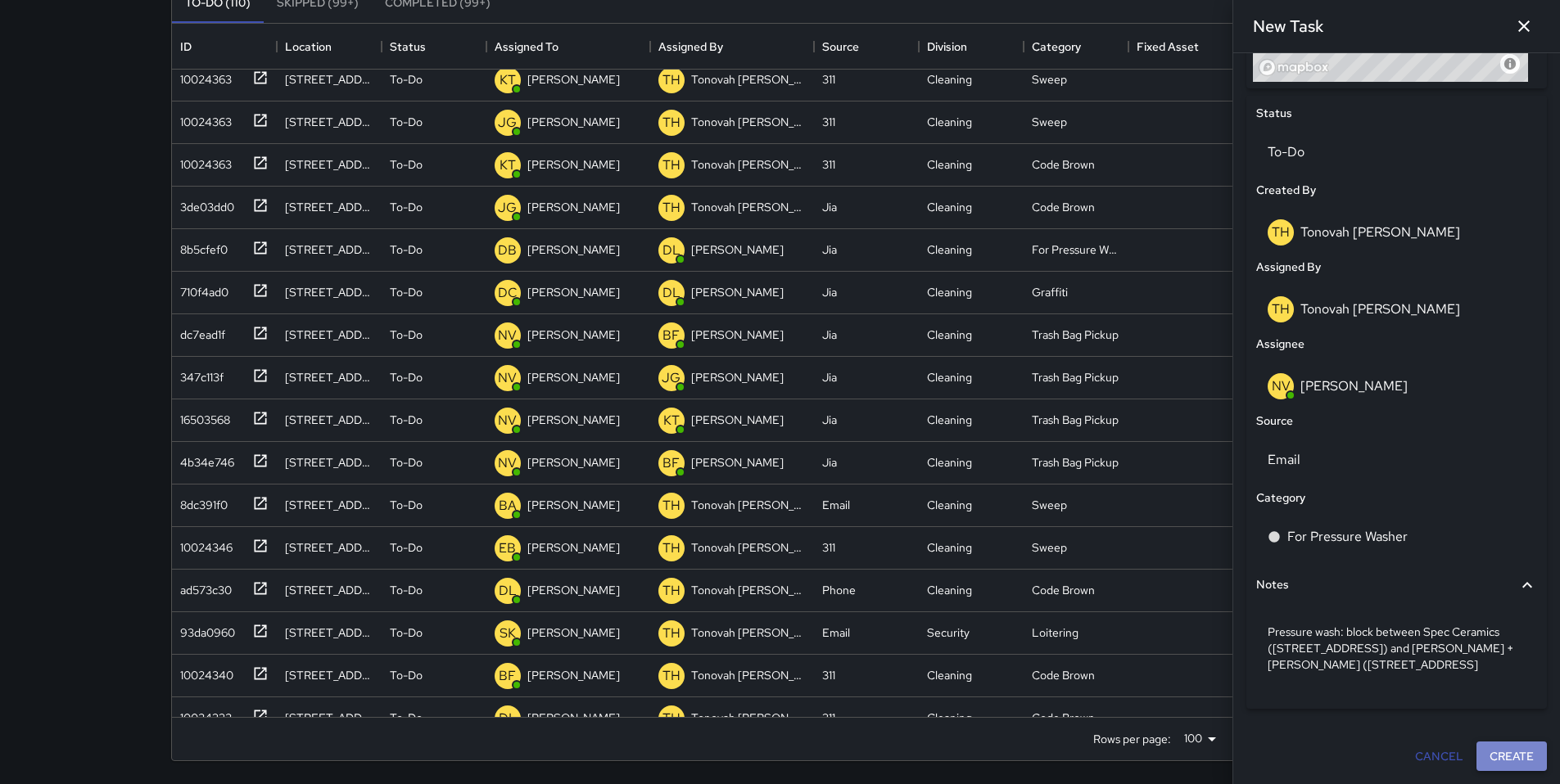
click at [1498, 763] on button "Create" at bounding box center [1511, 756] width 70 height 31
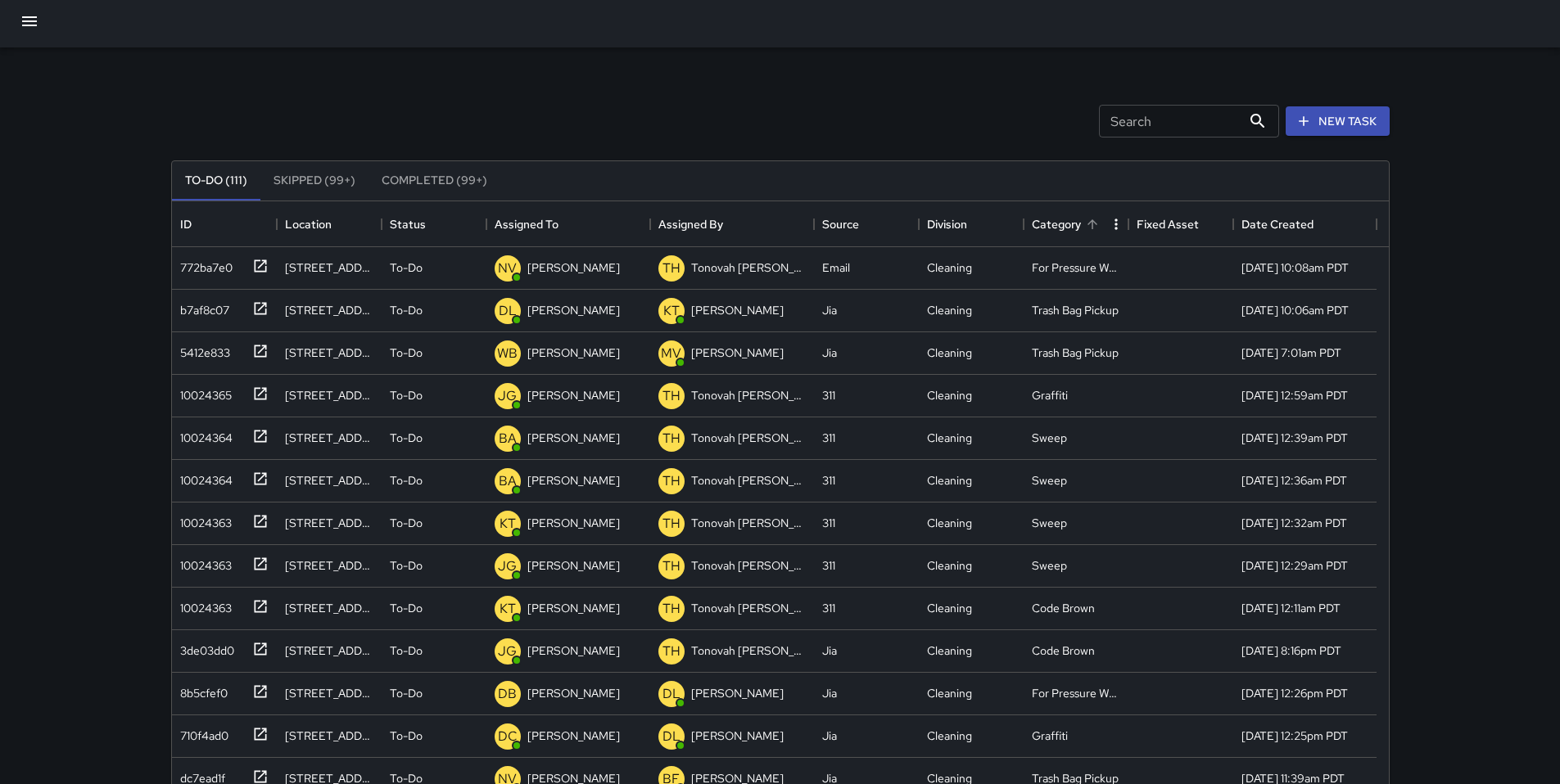
scroll to position [0, 0]
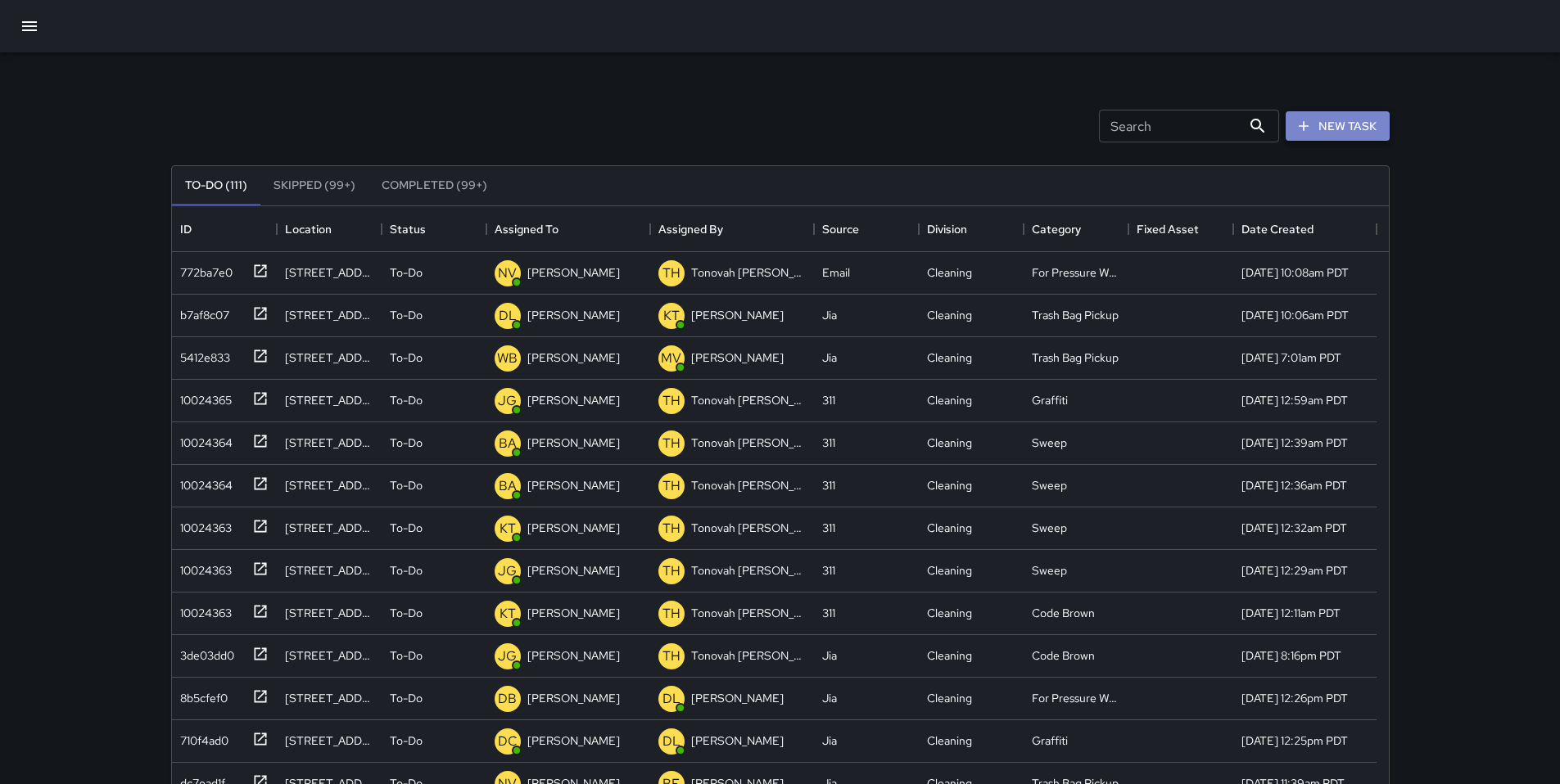
click at [1308, 131] on icon "button" at bounding box center [1303, 126] width 17 height 17
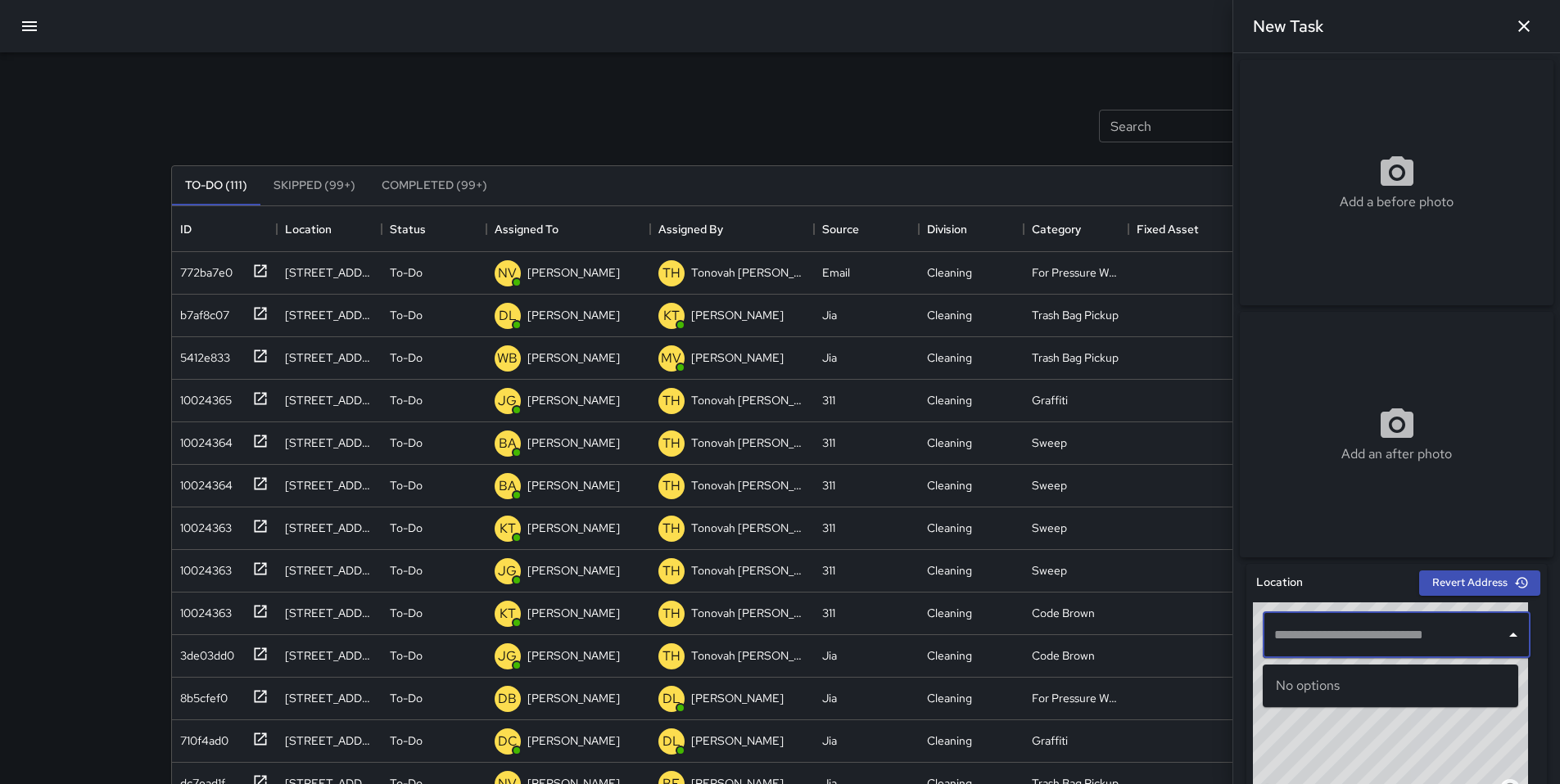
click at [1335, 649] on input "text" at bounding box center [1384, 635] width 229 height 31
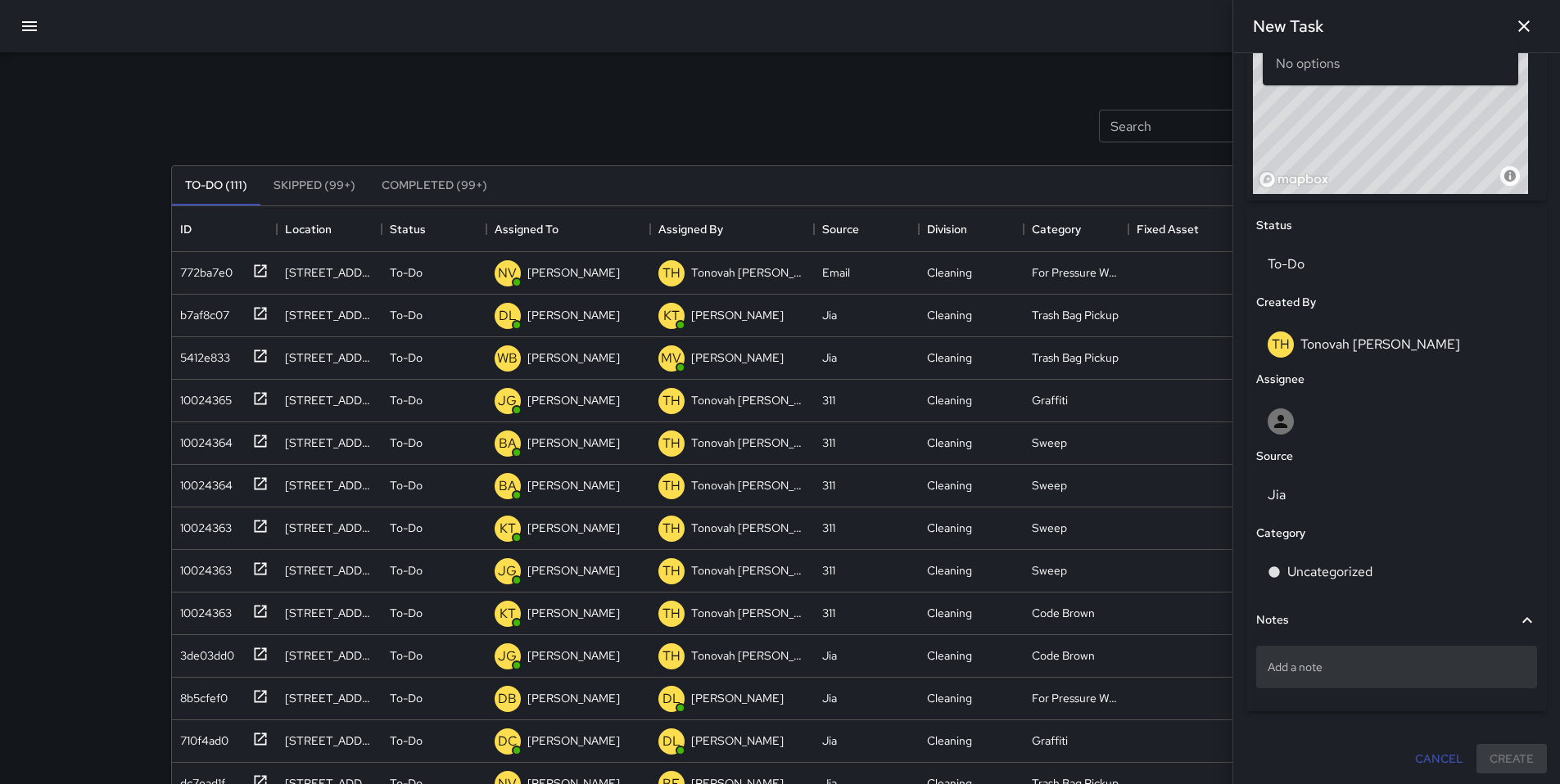
scroll to position [622, 0]
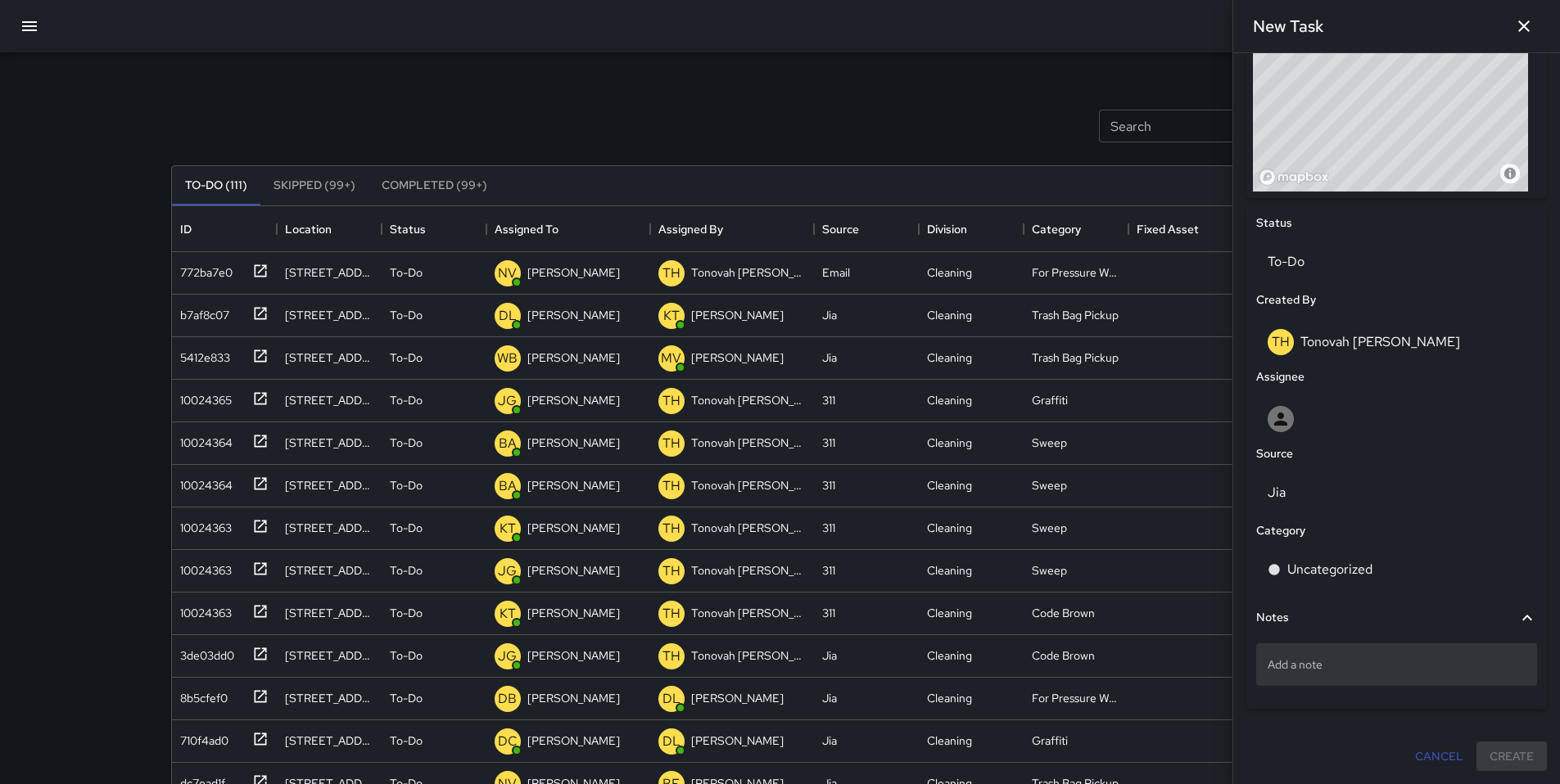
click at [1324, 670] on p "Add a note" at bounding box center [1397, 664] width 258 height 17
type textarea "**********"
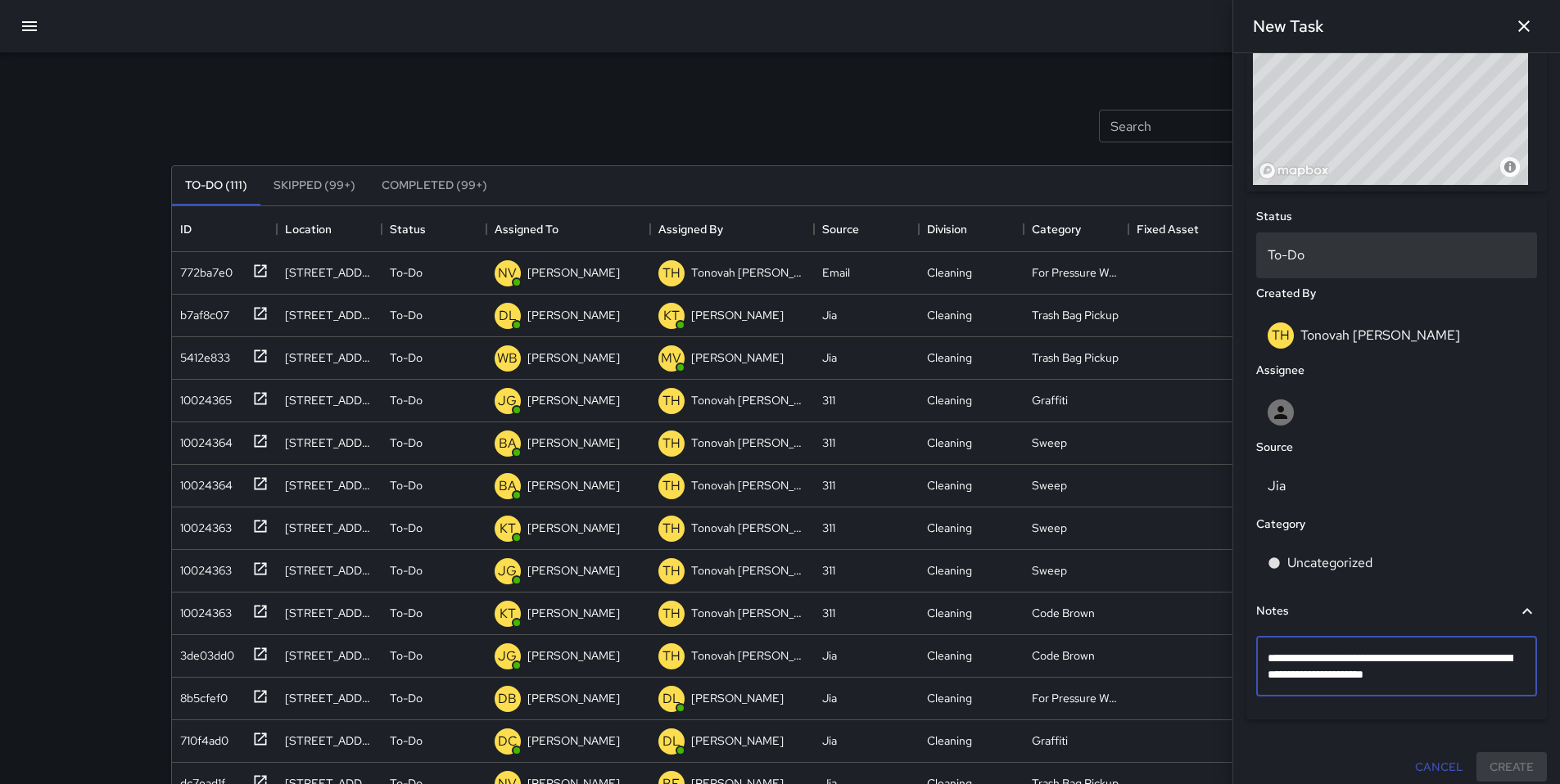
click at [1320, 265] on p "To-Do" at bounding box center [1397, 255] width 258 height 20
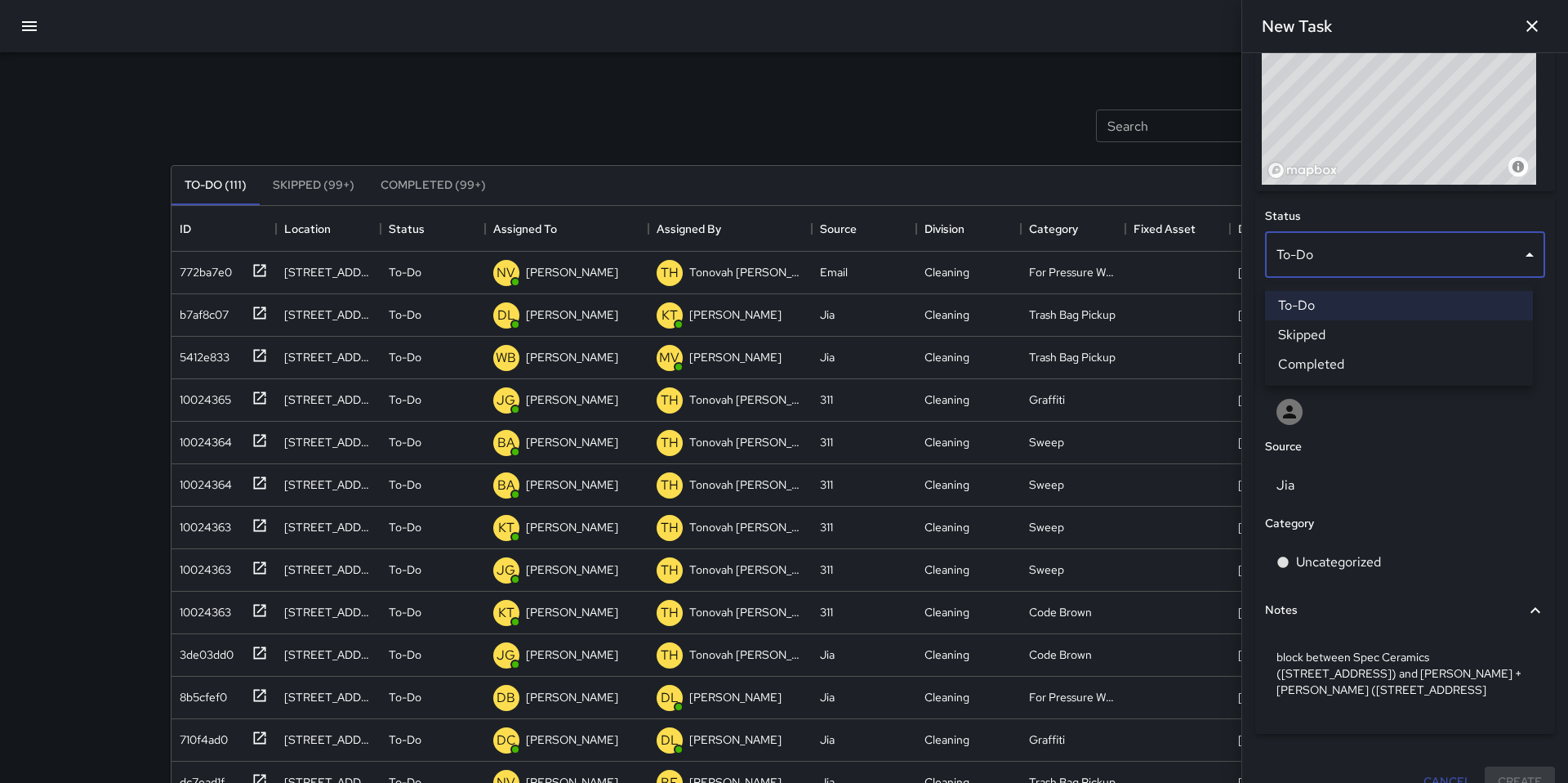
click at [1316, 265] on div at bounding box center [784, 392] width 1568 height 783
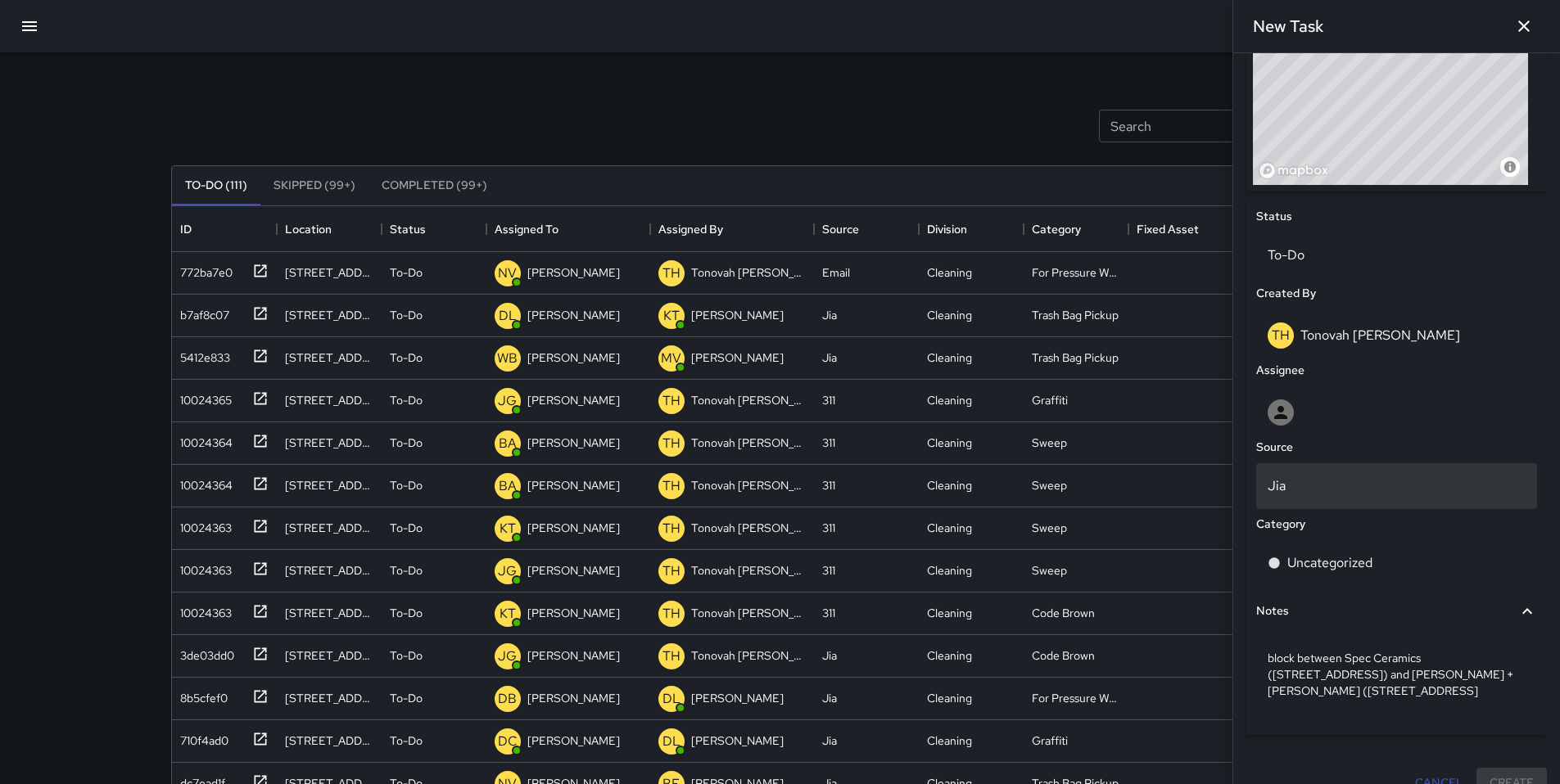
click at [1337, 481] on div "Jia" at bounding box center [1397, 486] width 281 height 46
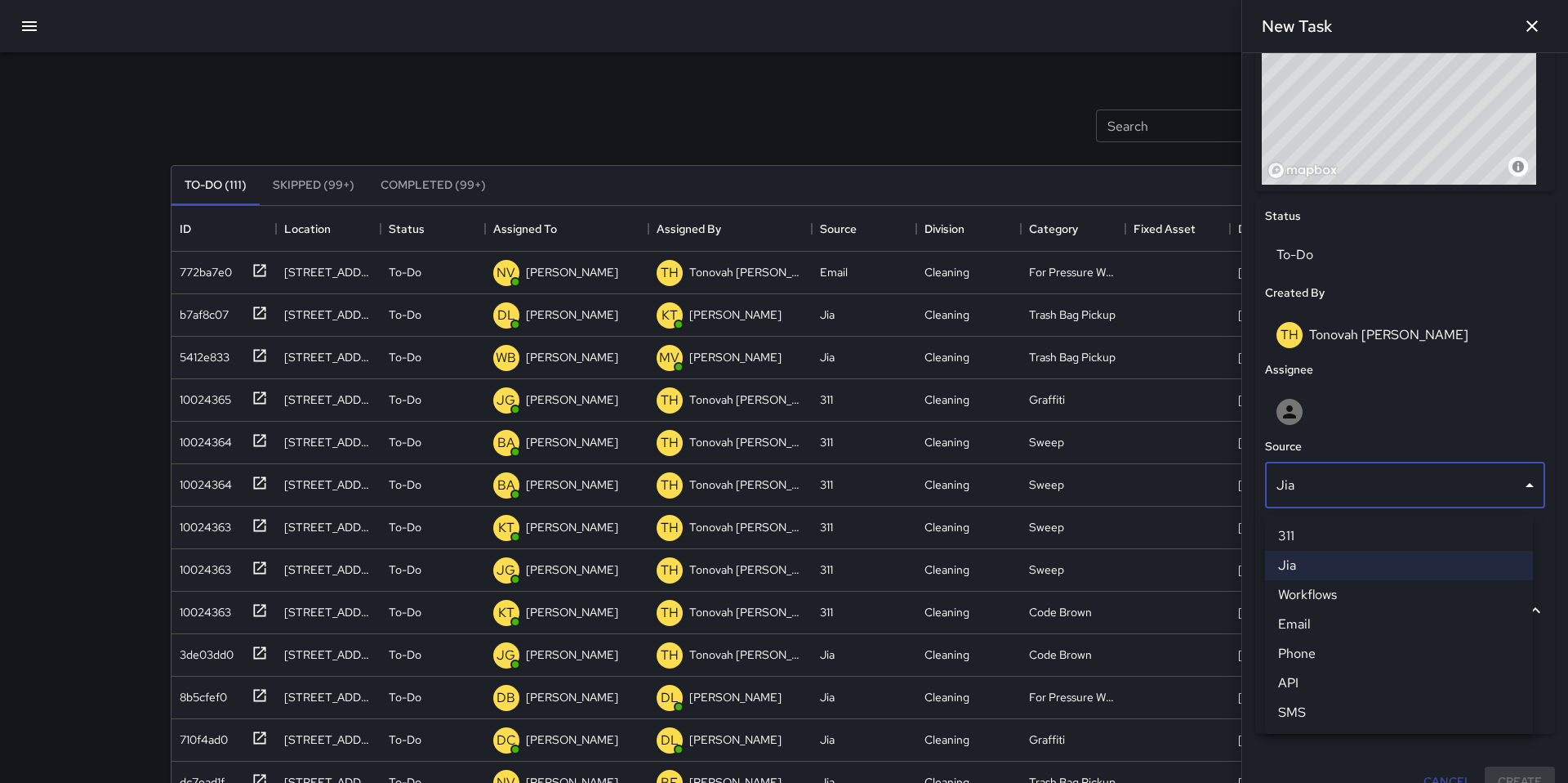
click at [1292, 419] on div at bounding box center [784, 392] width 1568 height 783
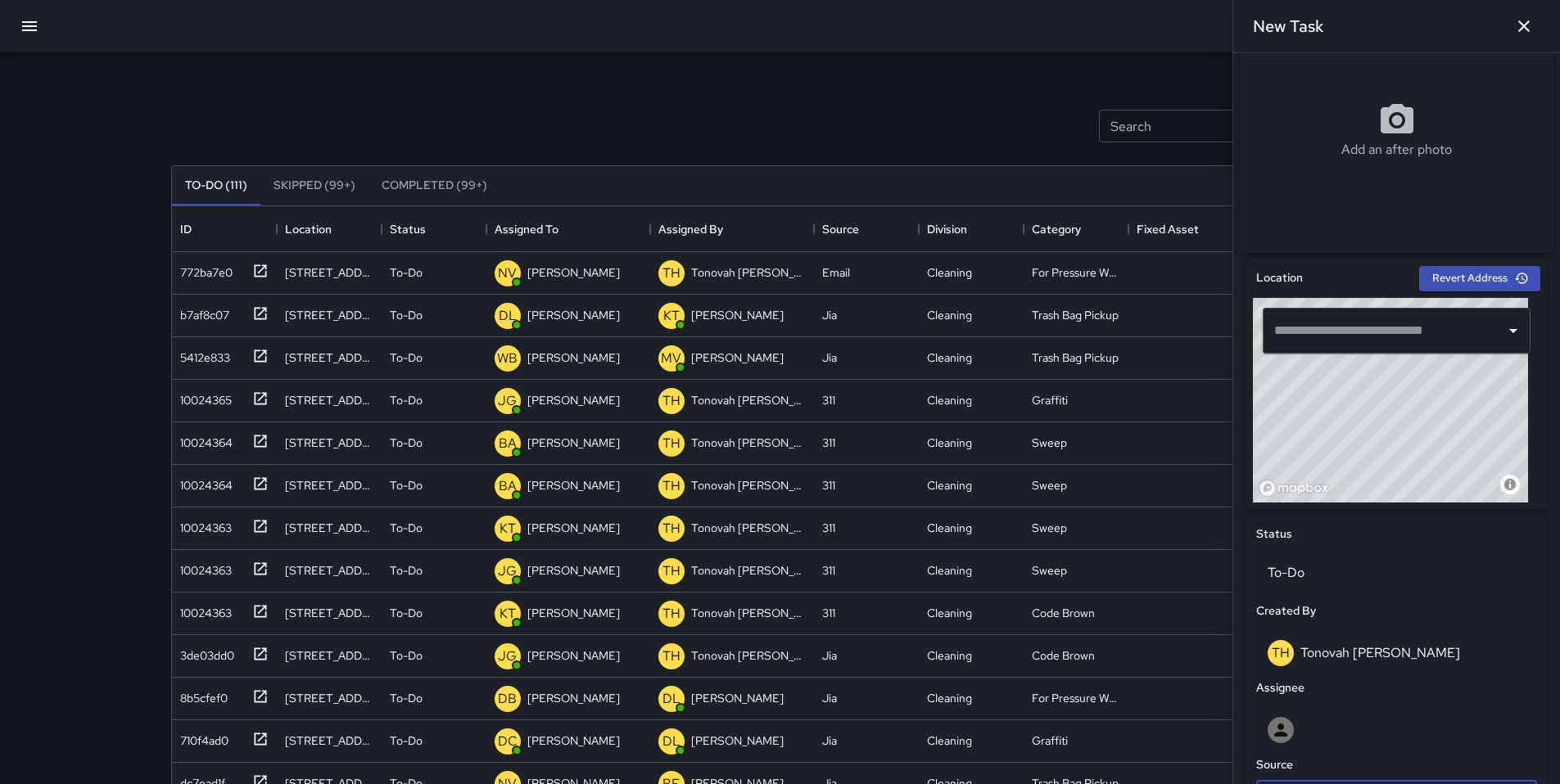
scroll to position [104, 0]
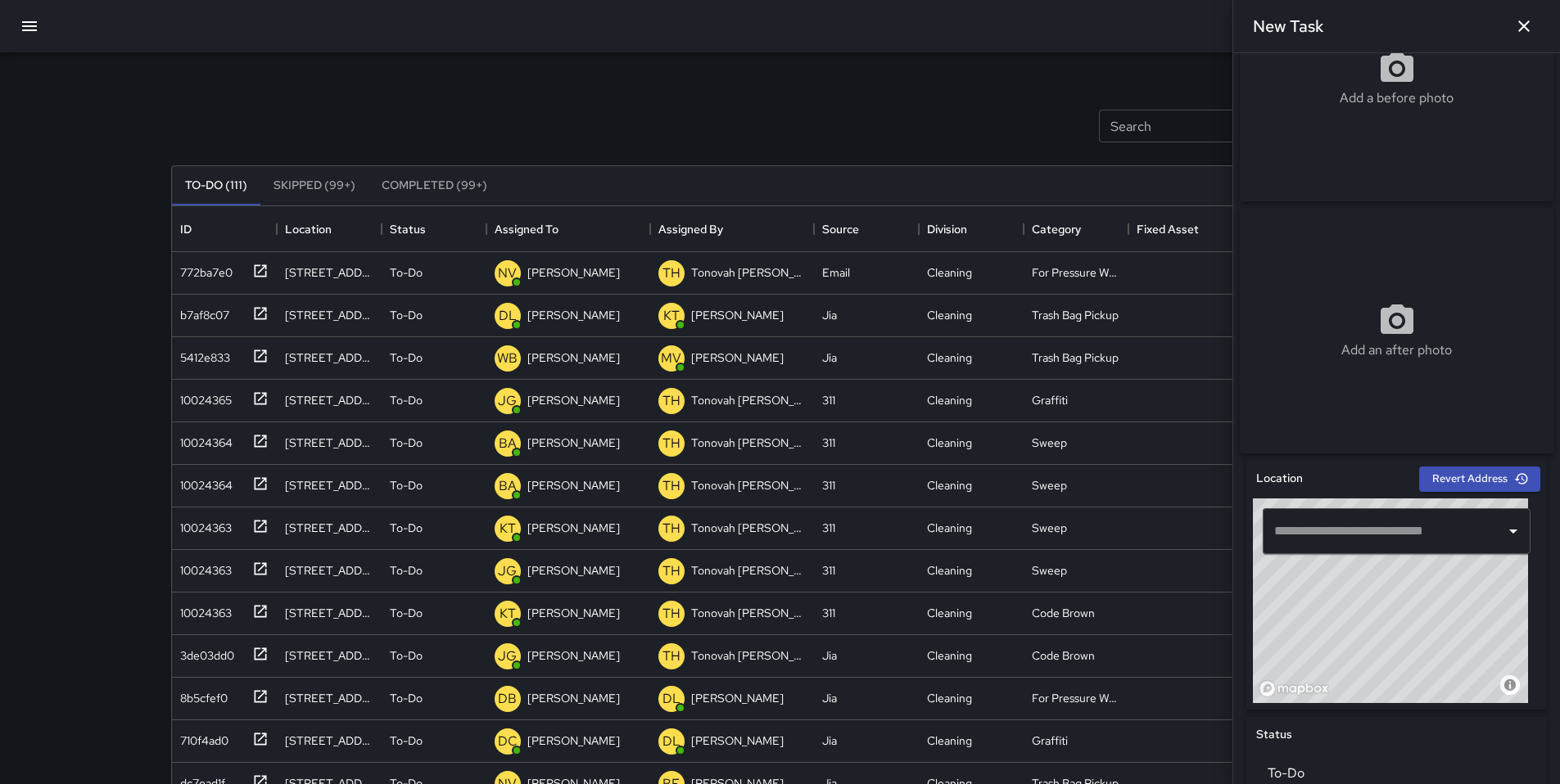
click at [1317, 525] on input "text" at bounding box center [1384, 531] width 229 height 31
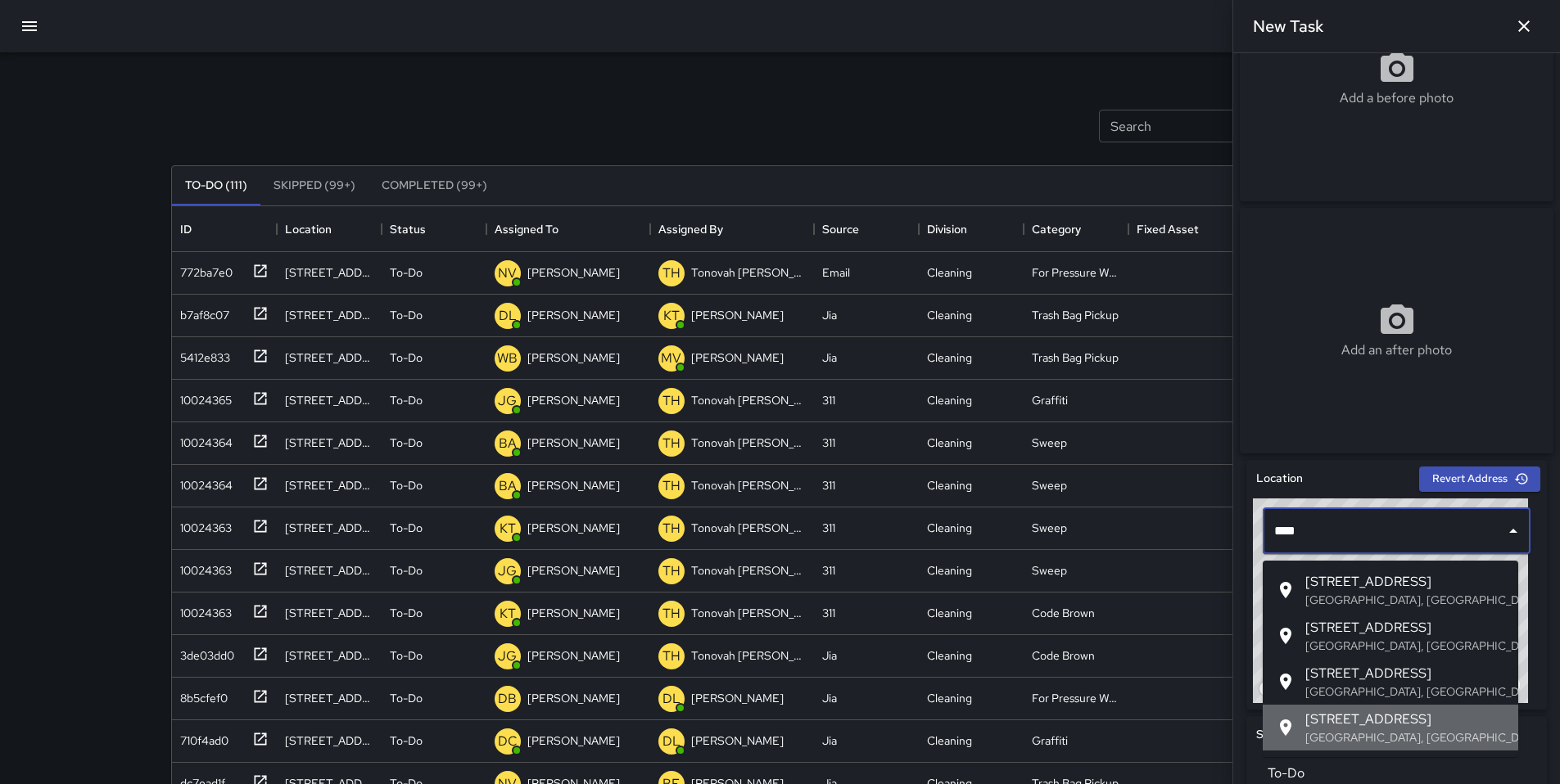
click at [1340, 716] on span "521 8th Street" at bounding box center [1405, 720] width 200 height 20
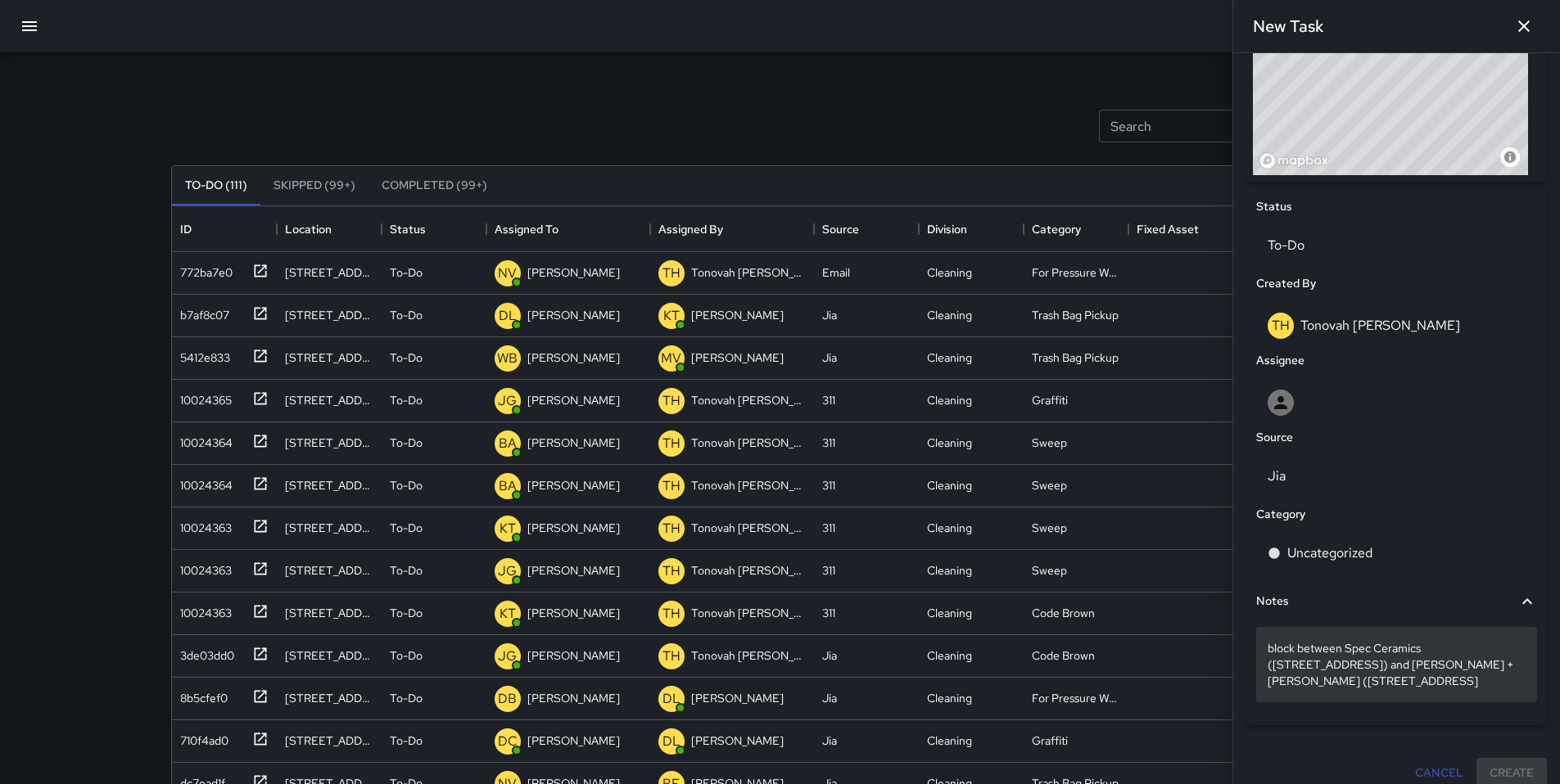
scroll to position [638, 0]
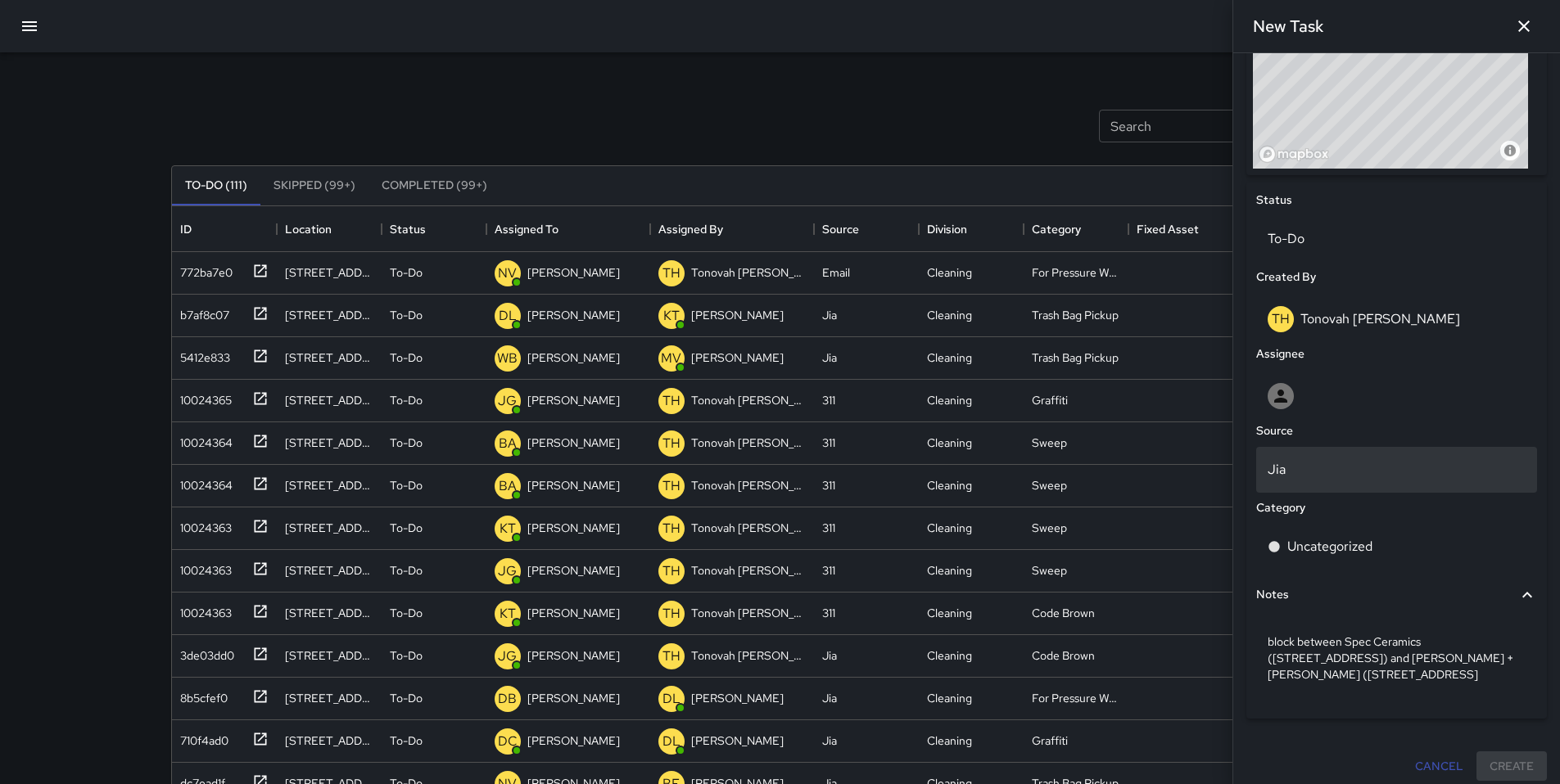
type input "**********"
click at [1317, 475] on p "Jia" at bounding box center [1397, 470] width 258 height 20
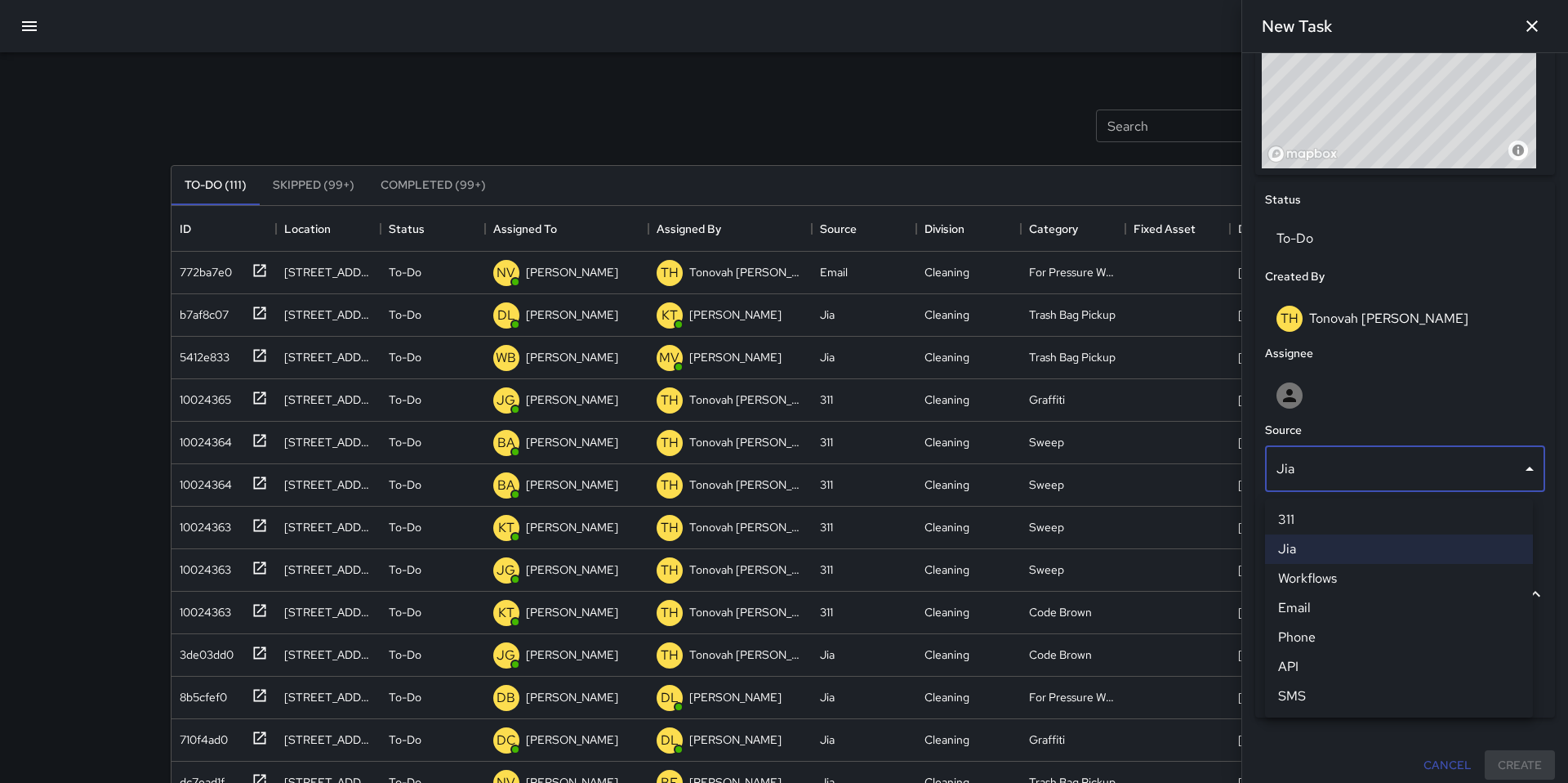
drag, startPoint x: 1301, startPoint y: 611, endPoint x: 1303, endPoint y: 591, distance: 20.1
click at [1302, 611] on li "Email" at bounding box center [1399, 608] width 268 height 30
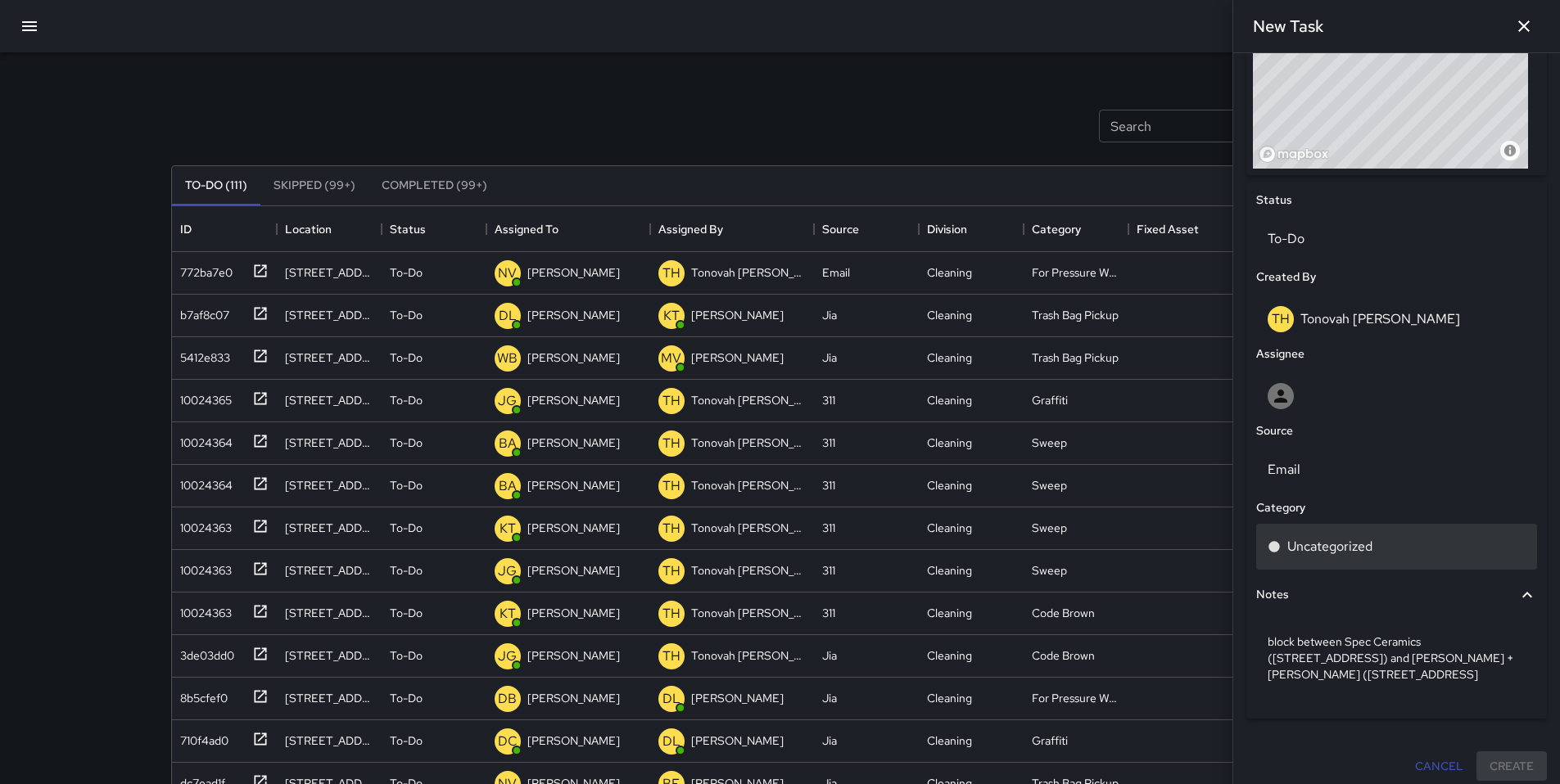
click at [1324, 556] on p "Uncategorized" at bounding box center [1330, 546] width 85 height 20
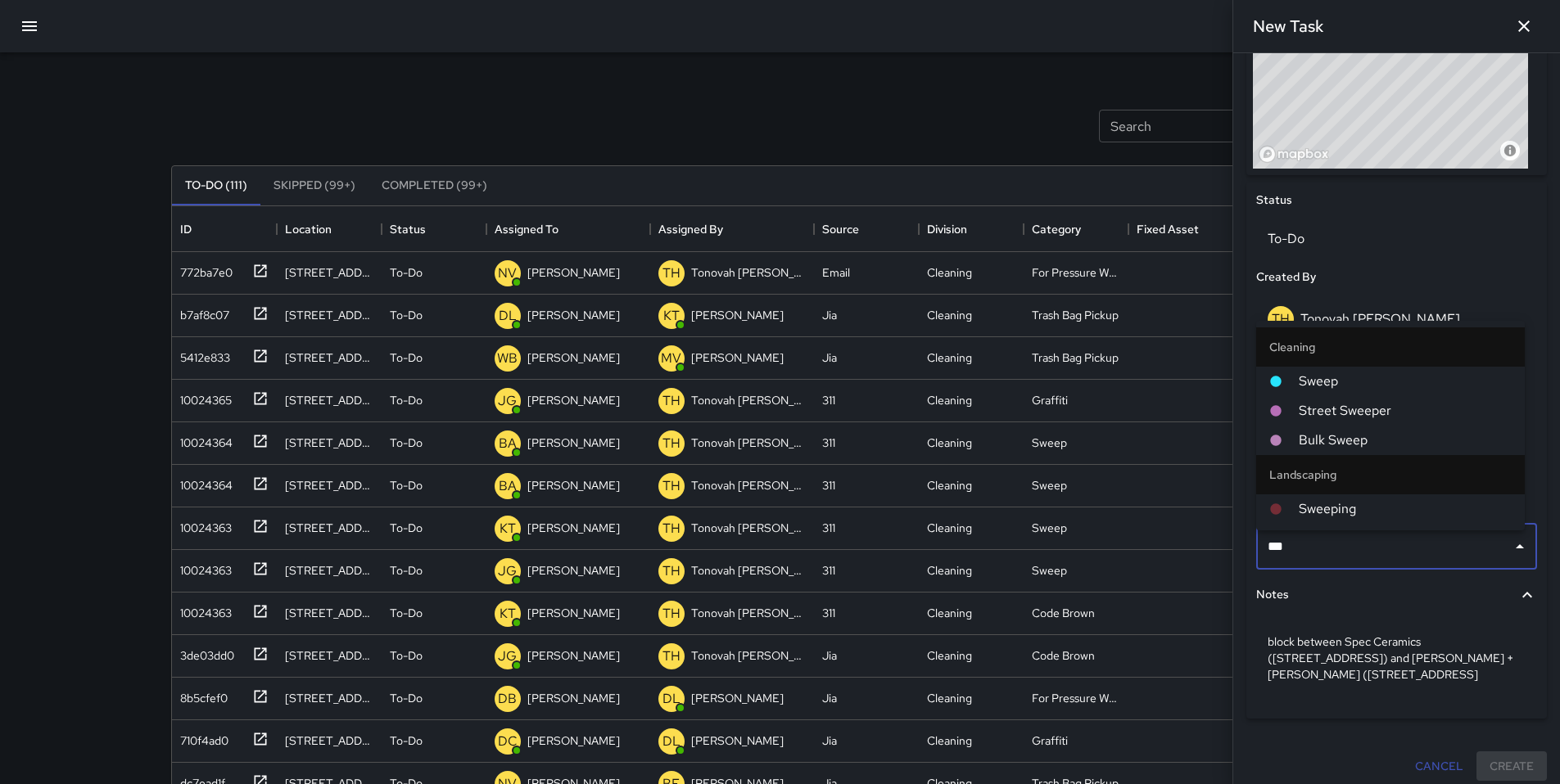
type input "****"
click at [1326, 377] on span "Sweep" at bounding box center [1404, 381] width 213 height 20
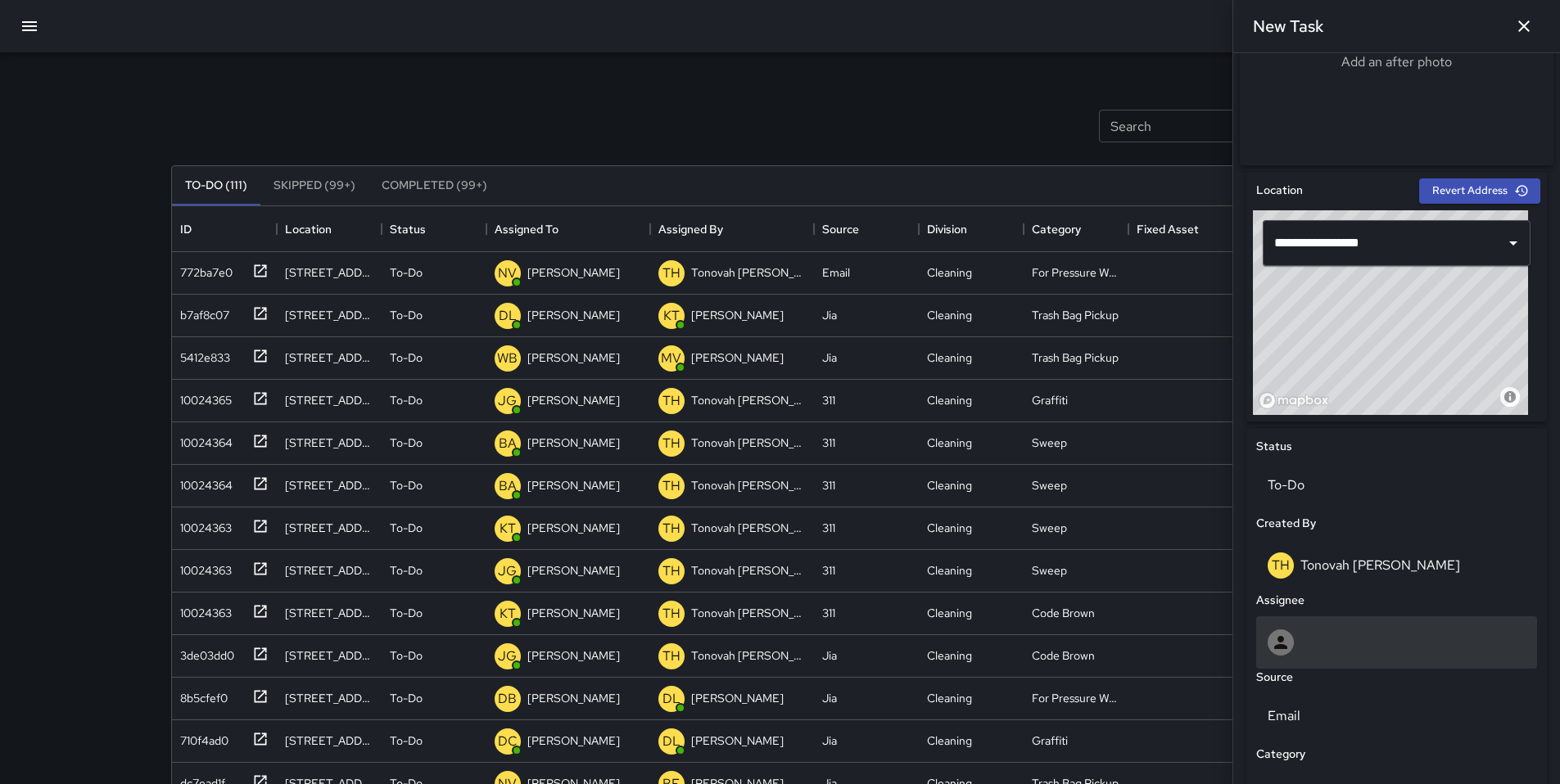
scroll to position [395, 0]
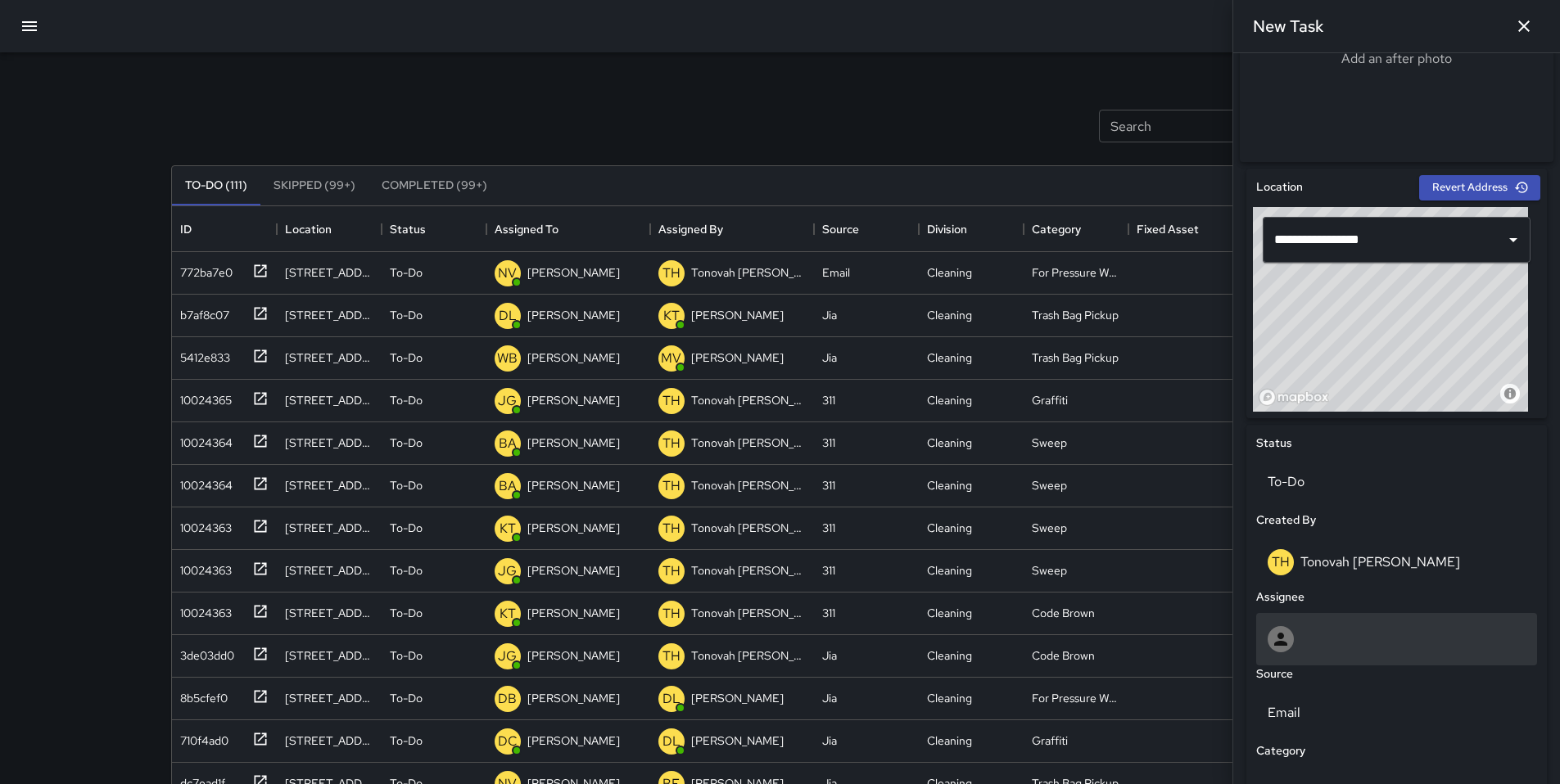
click at [1343, 641] on div at bounding box center [1397, 638] width 258 height 26
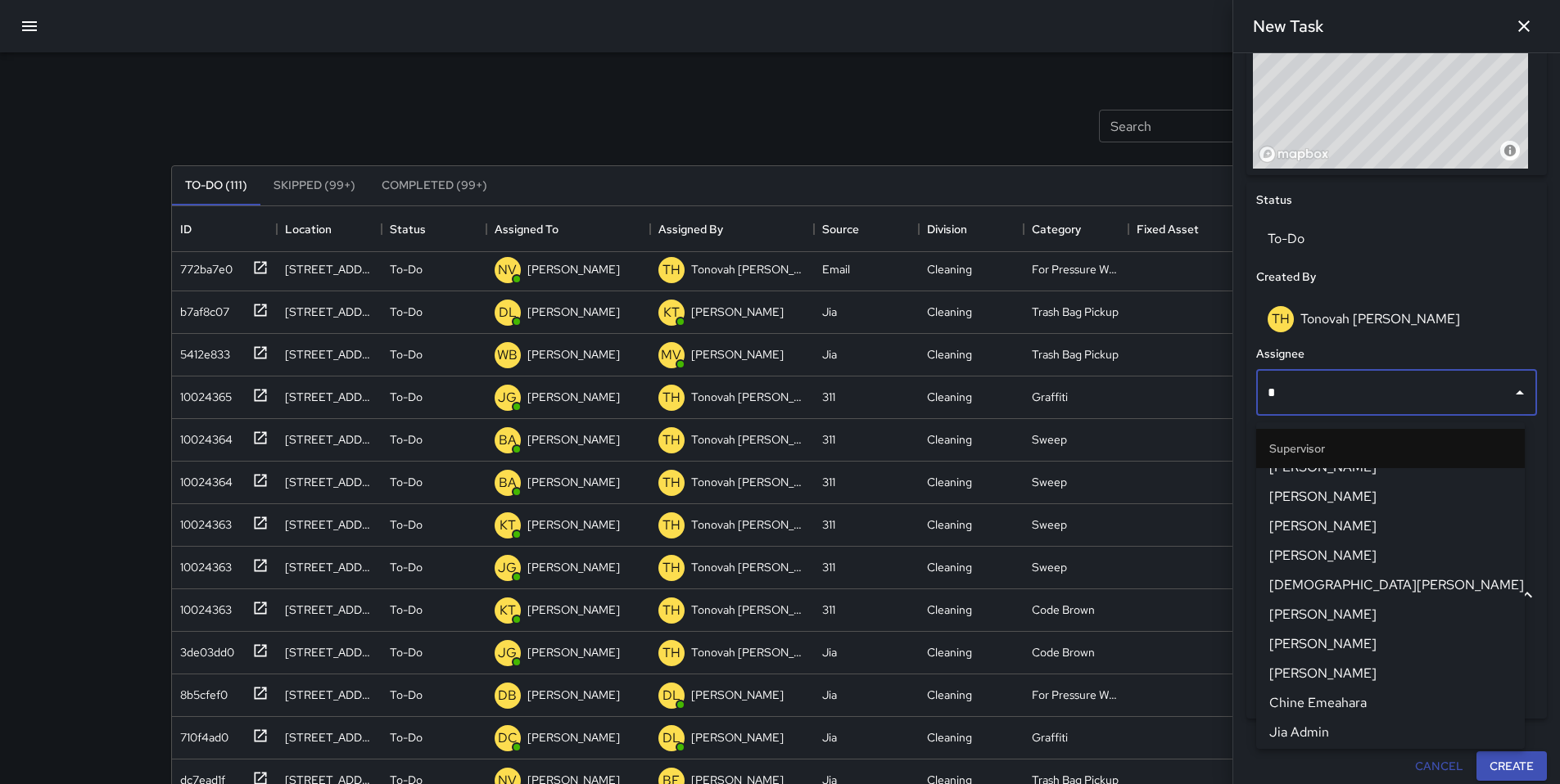
scroll to position [0, 0]
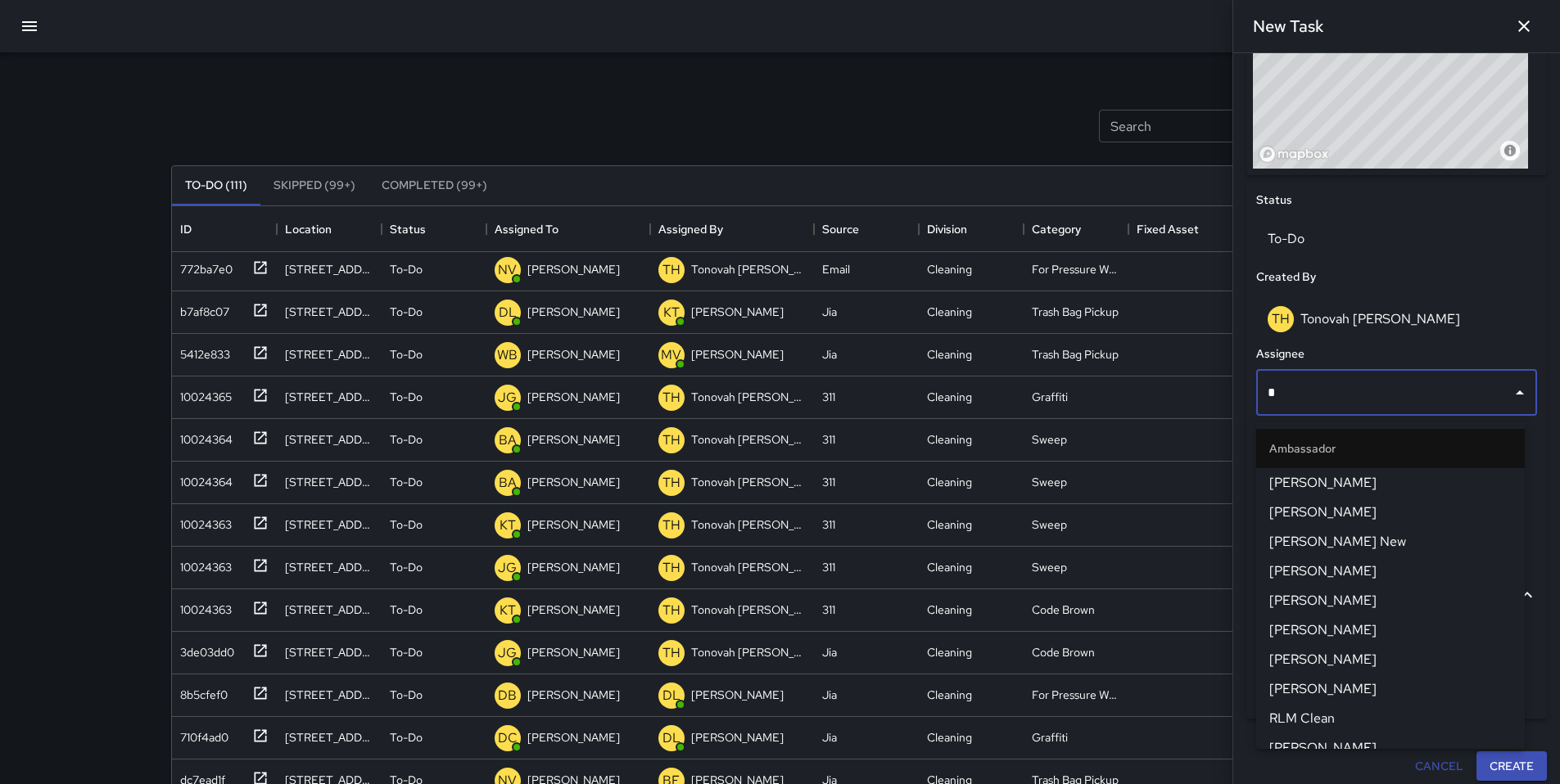
type input "**"
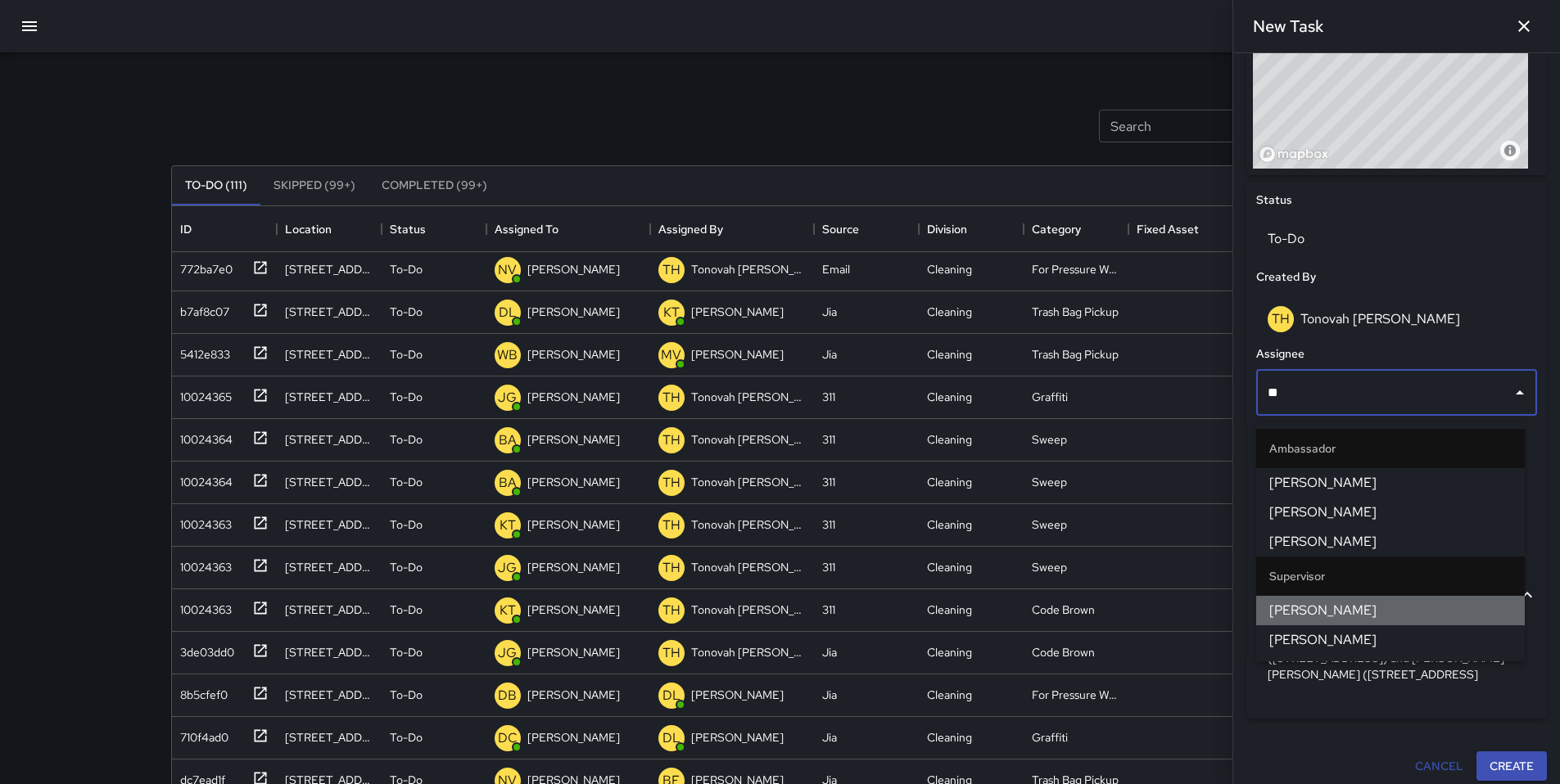
click at [1320, 603] on span "[PERSON_NAME]" at bounding box center [1390, 611] width 243 height 20
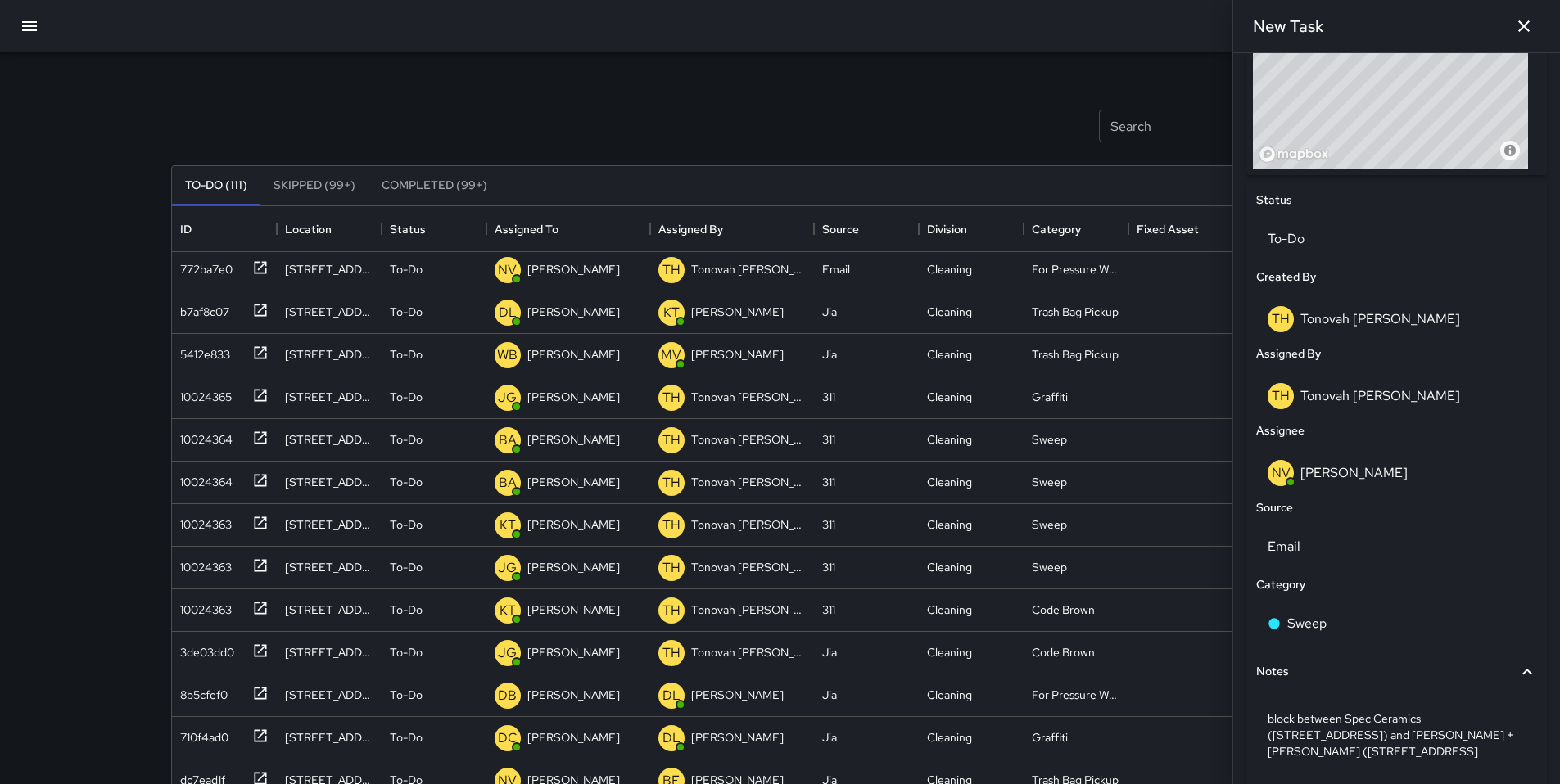
click at [925, 144] on div "To-Do (111) Skipped (99+) Completed (99+) ID Location Status Assigned To Assign…" at bounding box center [780, 554] width 1218 height 825
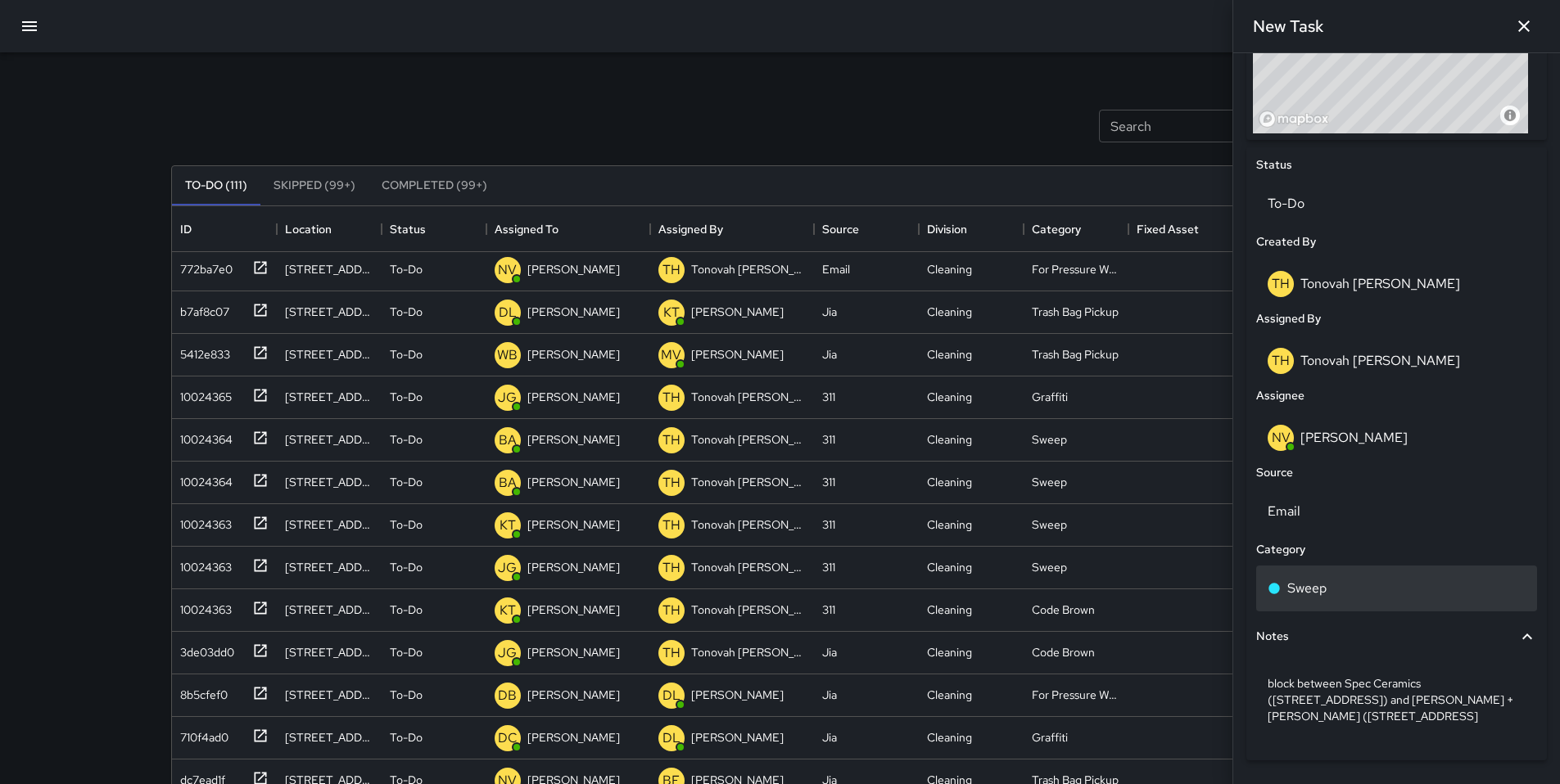
scroll to position [716, 0]
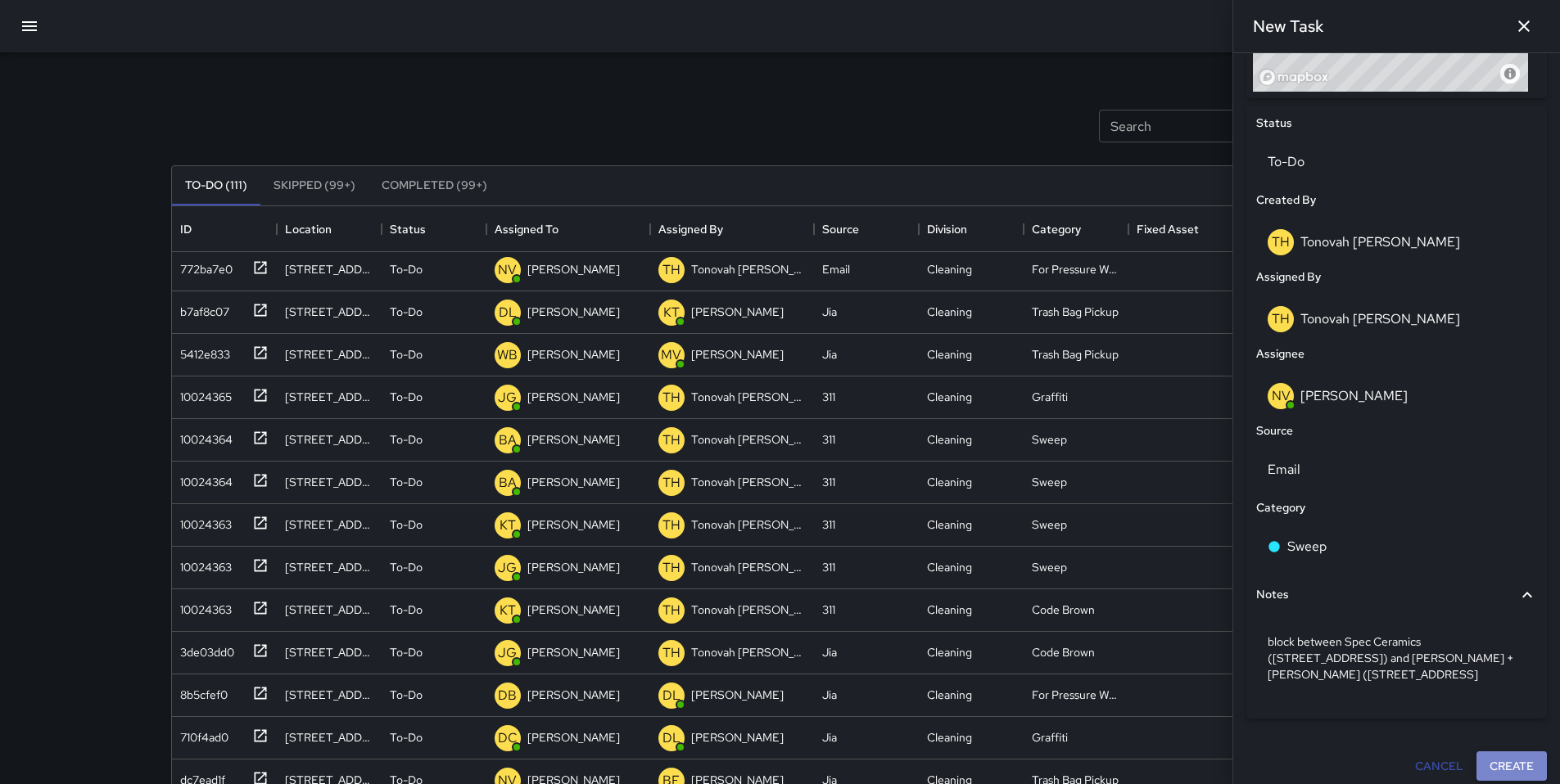
click at [1503, 753] on button "Create" at bounding box center [1511, 766] width 70 height 31
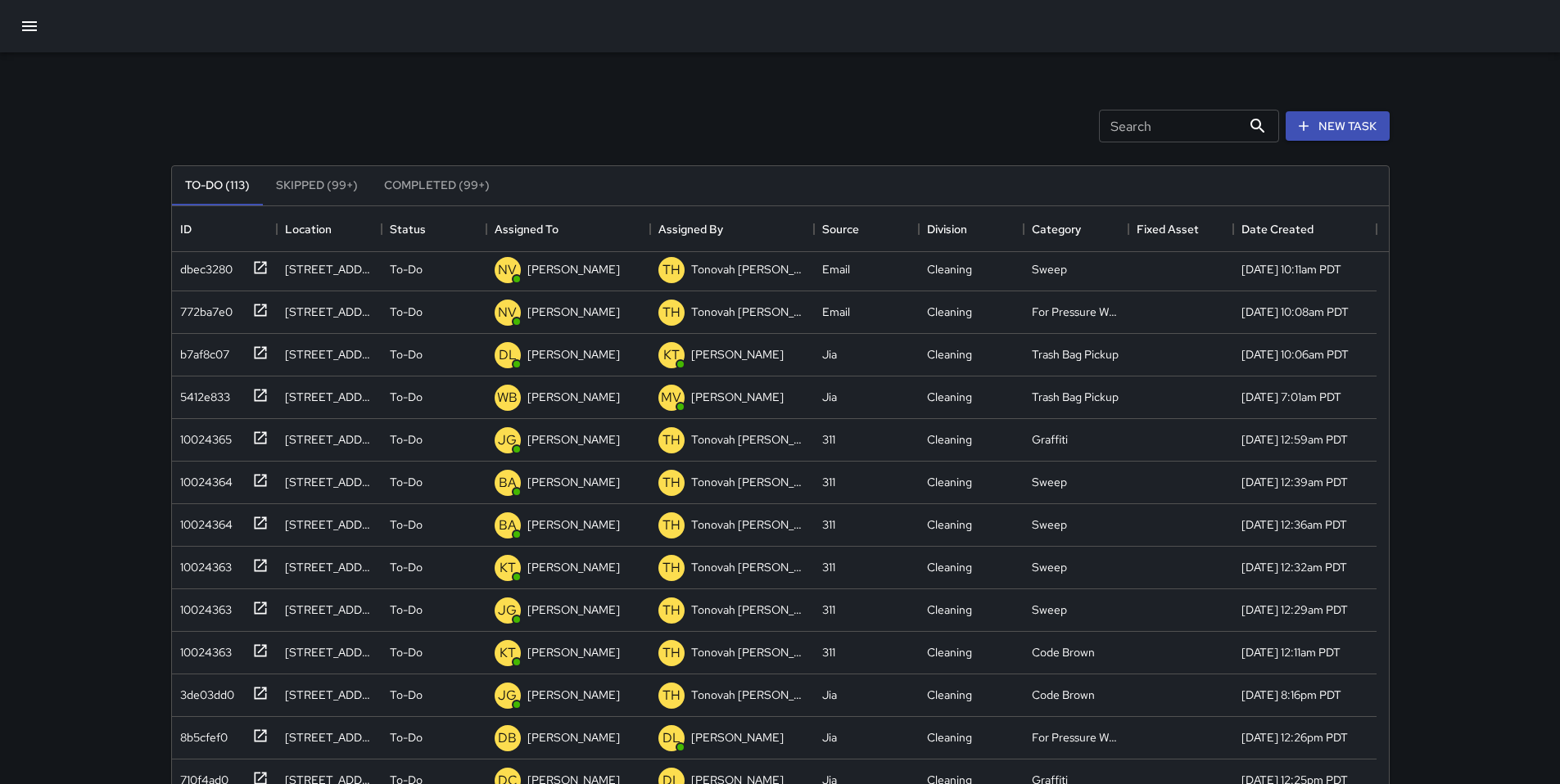
scroll to position [88, 0]
click at [207, 267] on div "772ba7e0" at bounding box center [203, 265] width 59 height 23
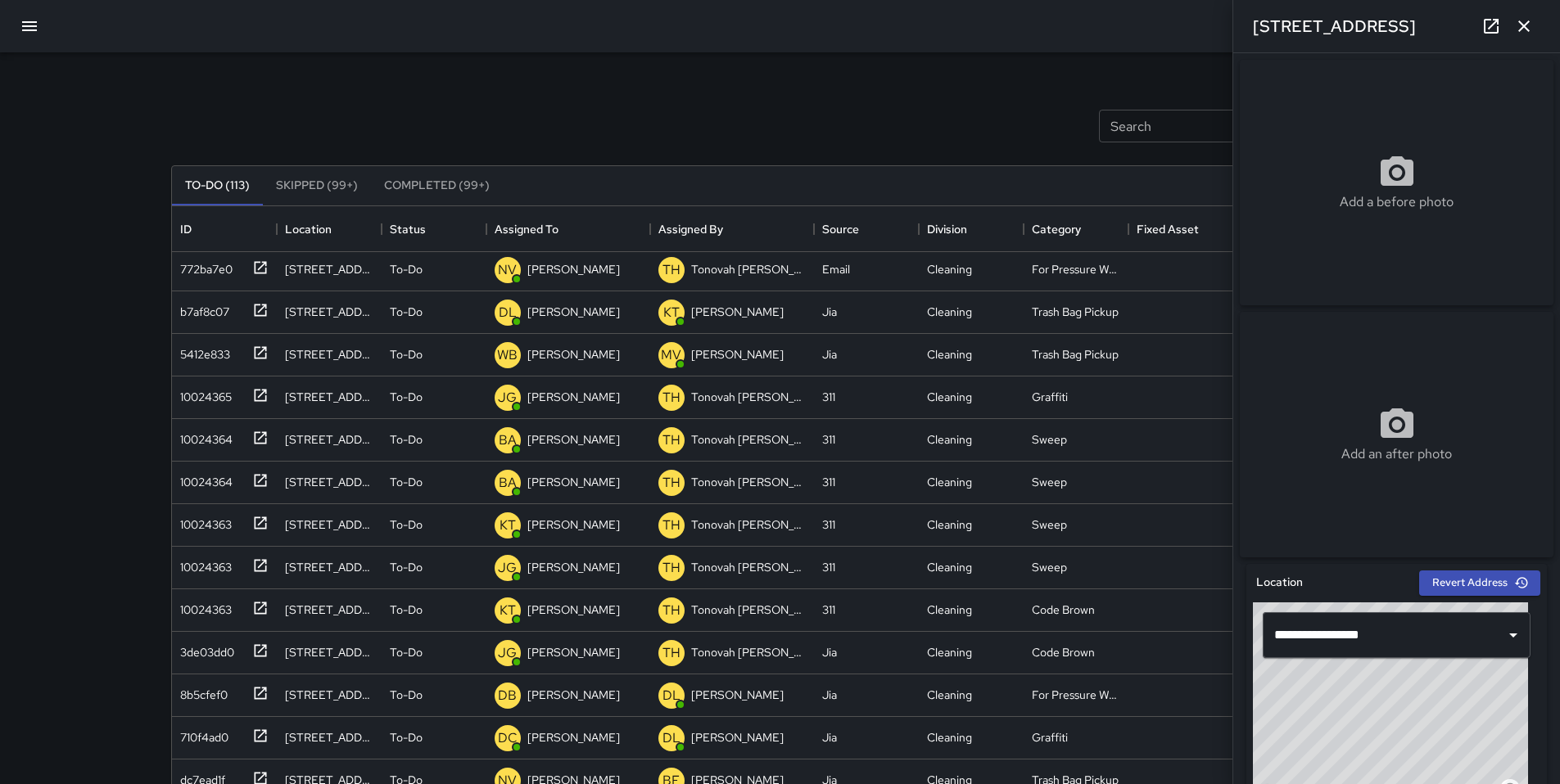
click at [1480, 32] on link at bounding box center [1491, 26] width 33 height 33
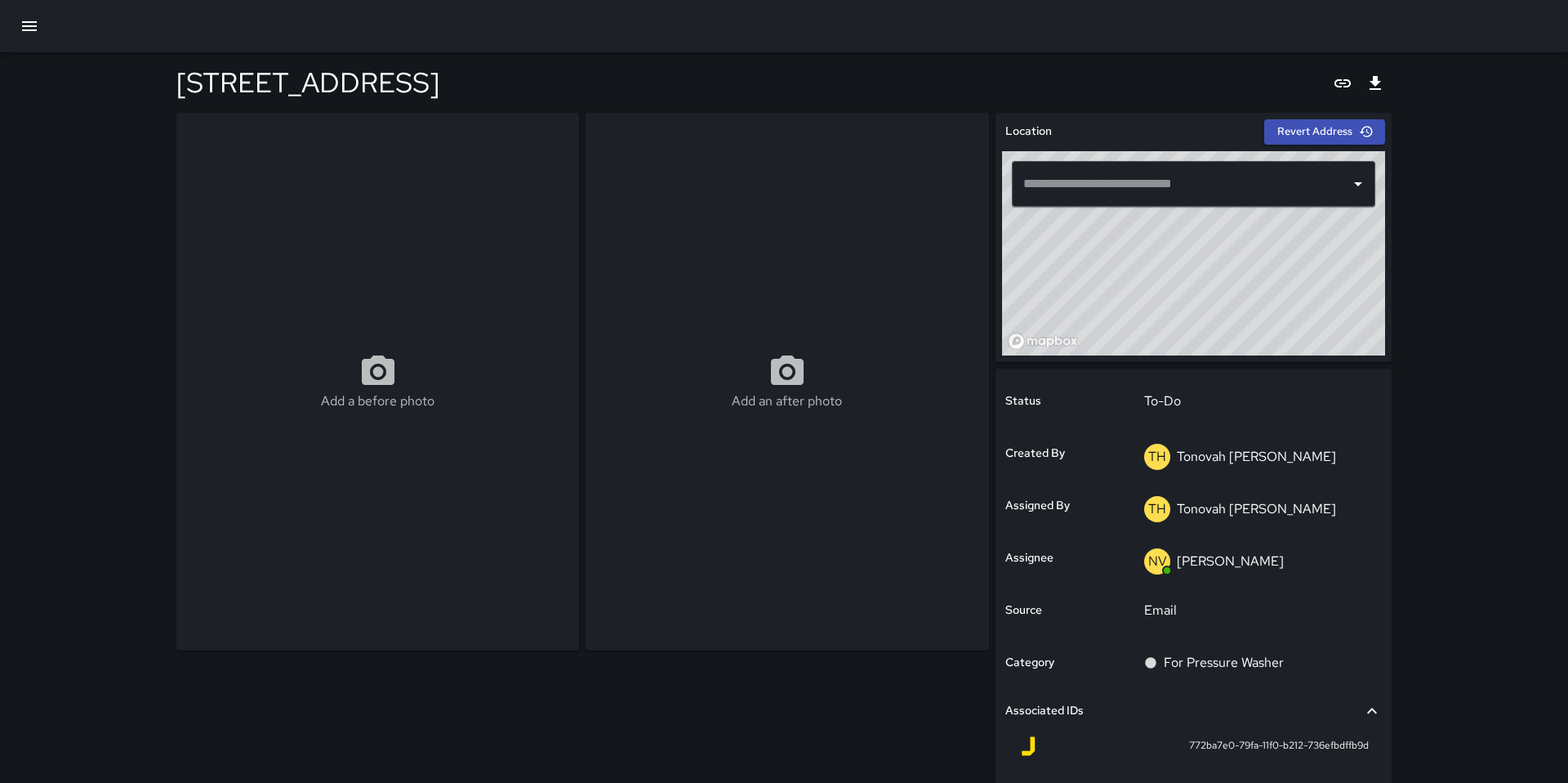
type input "**********"
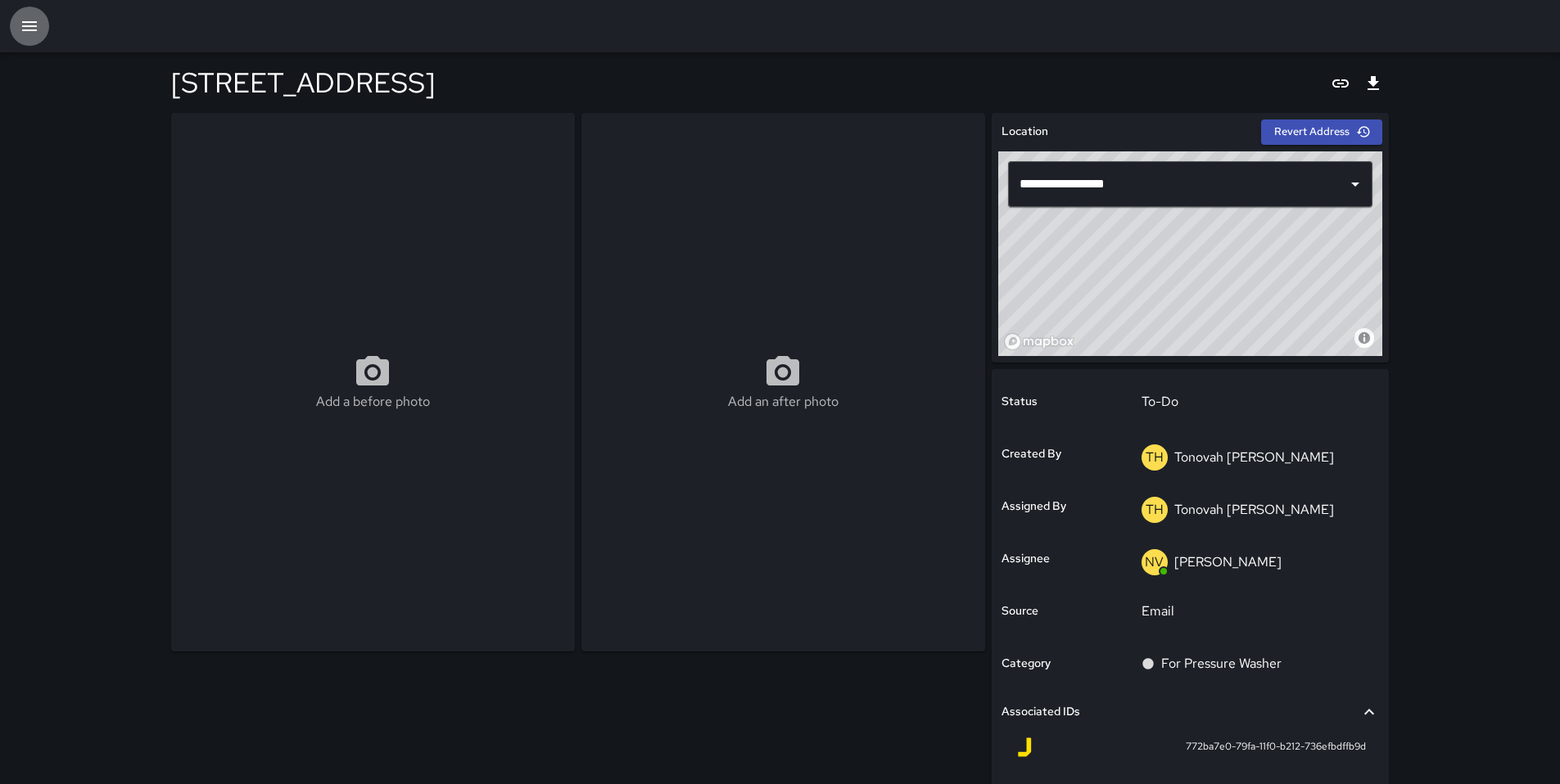
click at [33, 29] on icon "button" at bounding box center [30, 27] width 20 height 20
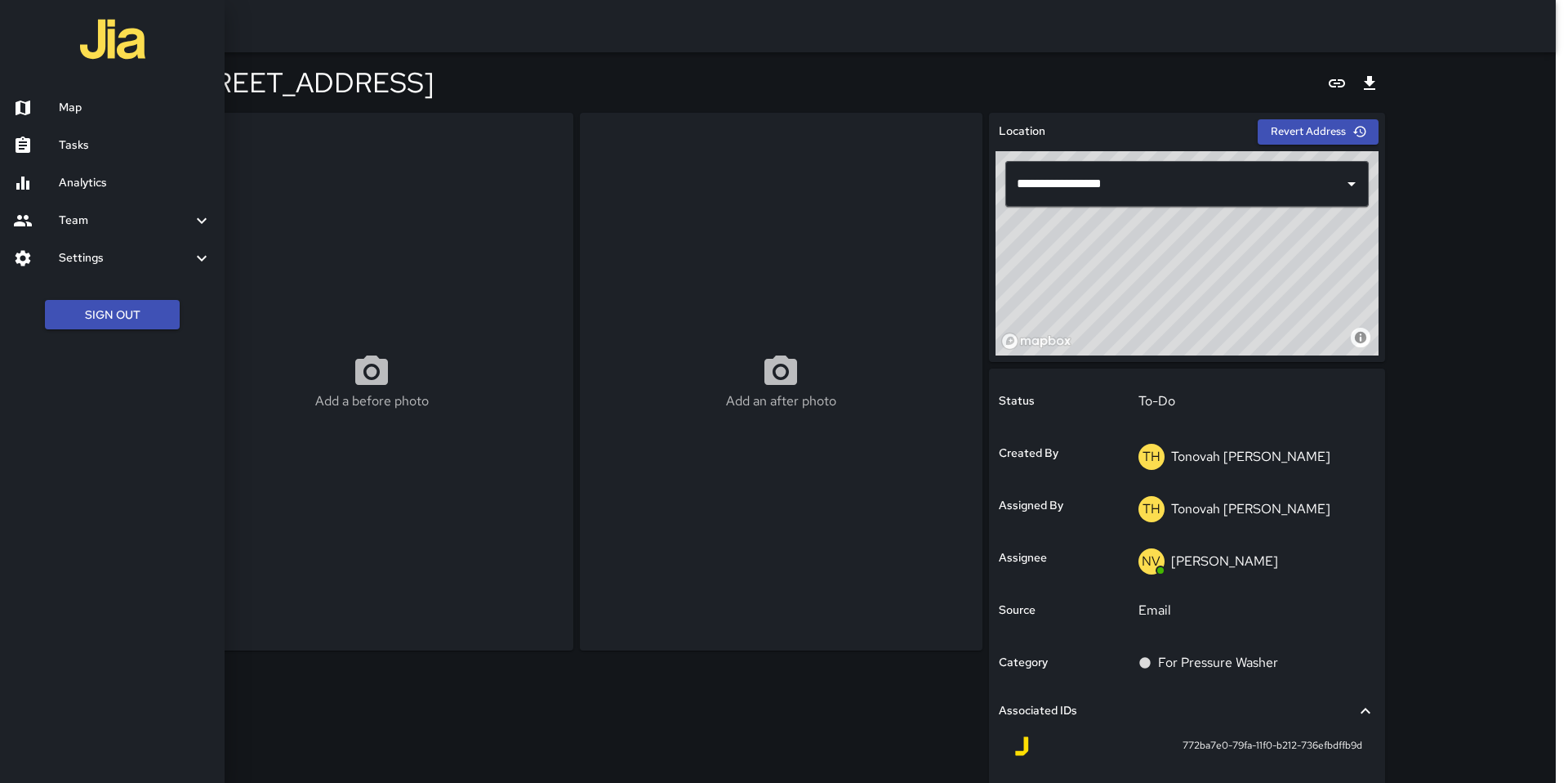
click at [80, 142] on h6 "Tasks" at bounding box center [135, 145] width 153 height 18
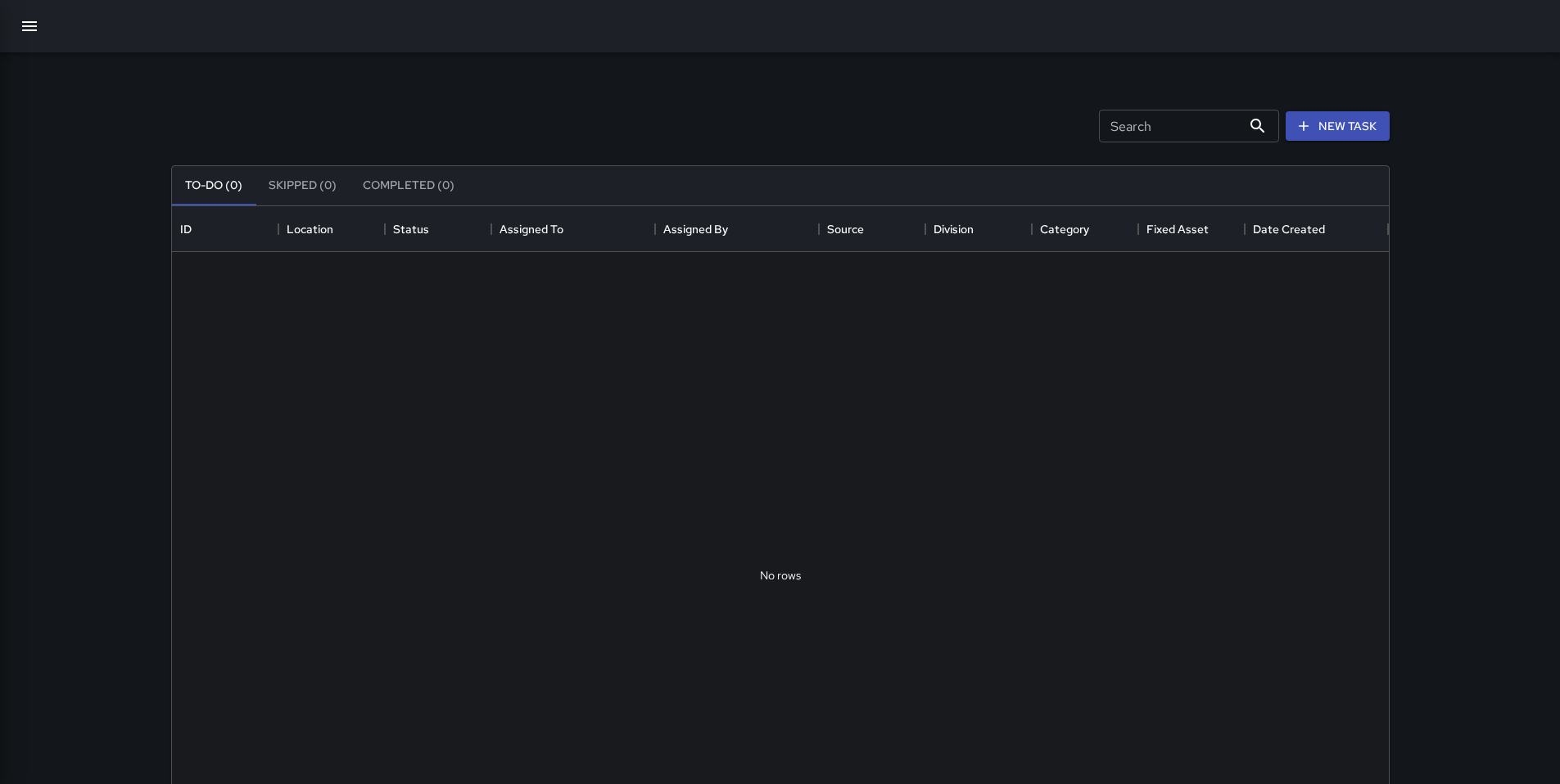
scroll to position [681, 1204]
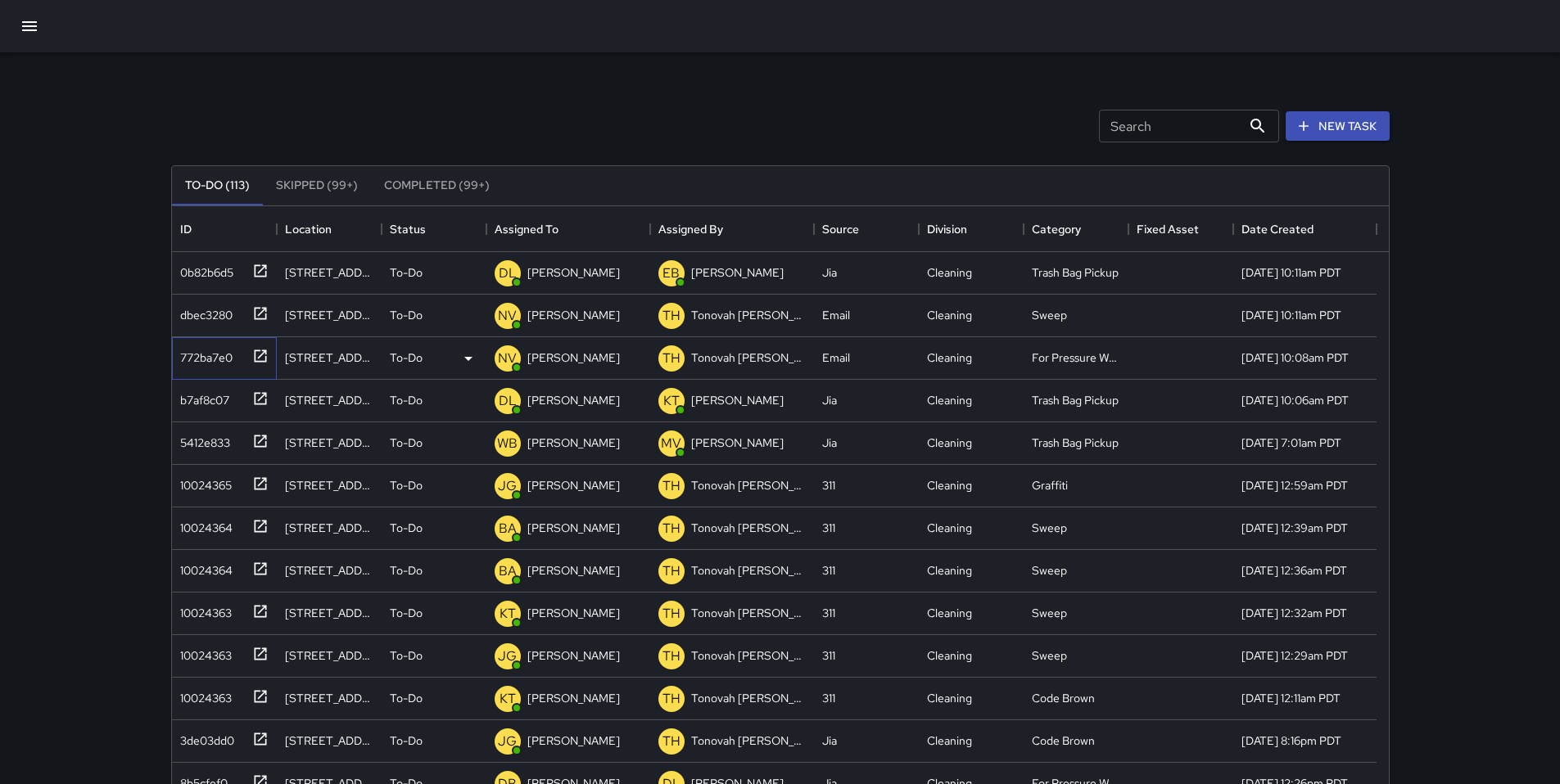
click at [199, 360] on div "772ba7e0" at bounding box center [203, 353] width 59 height 23
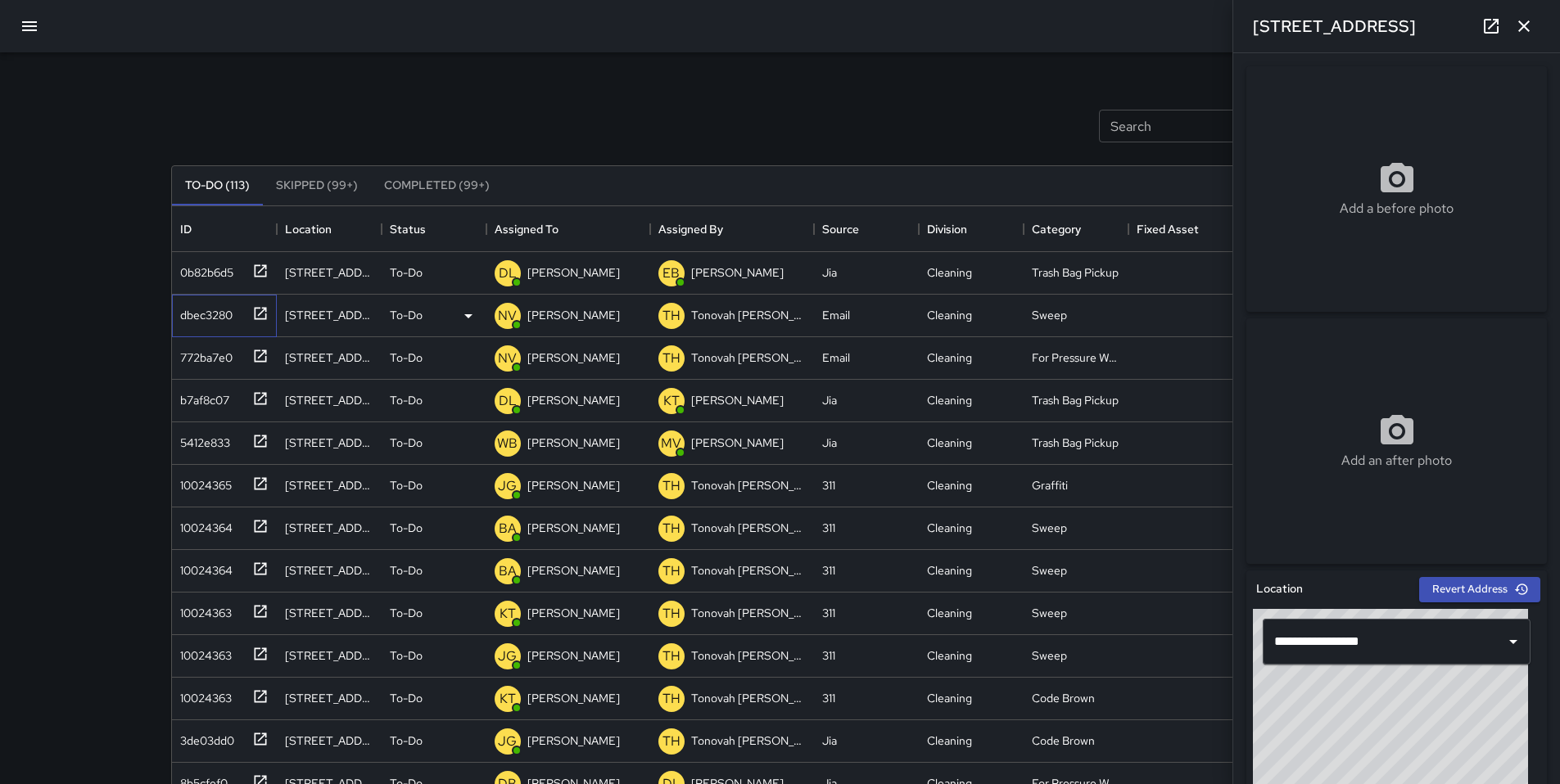
click at [197, 322] on div "dbec3280" at bounding box center [203, 311] width 59 height 23
click at [1493, 21] on icon at bounding box center [1492, 27] width 20 height 20
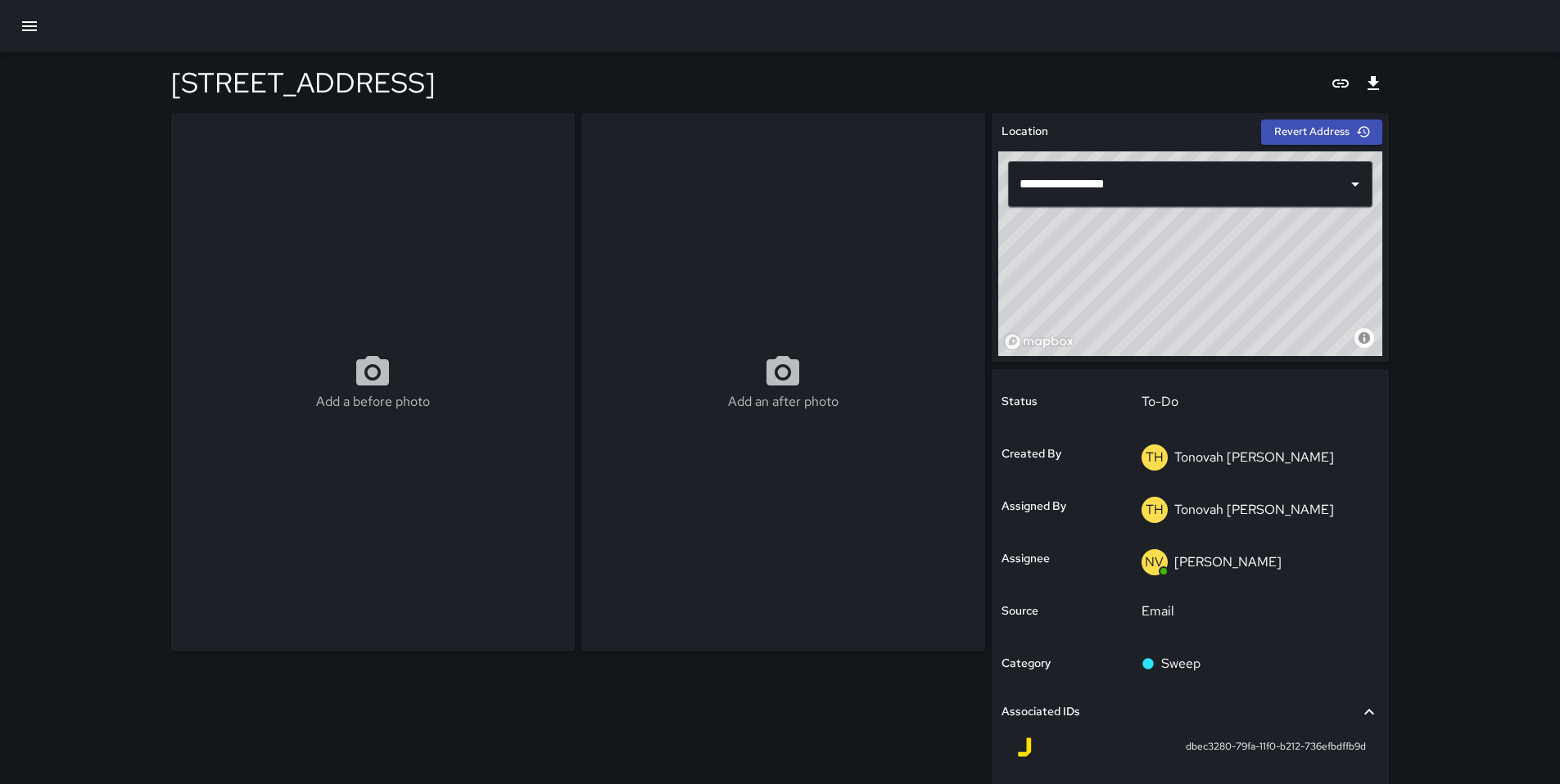
click at [35, 33] on icon "button" at bounding box center [30, 27] width 20 height 20
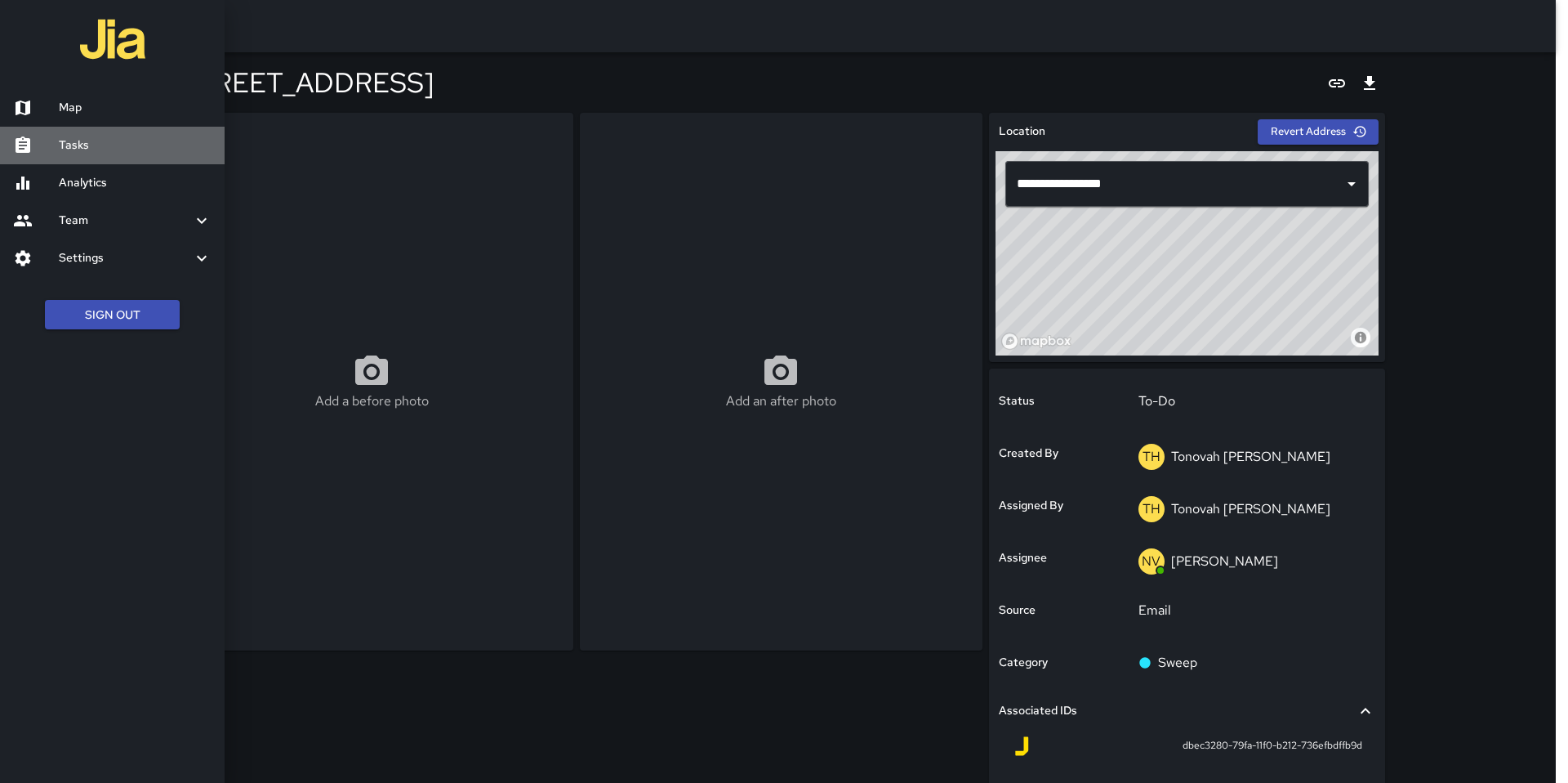
click at [89, 145] on h6 "Tasks" at bounding box center [135, 145] width 153 height 18
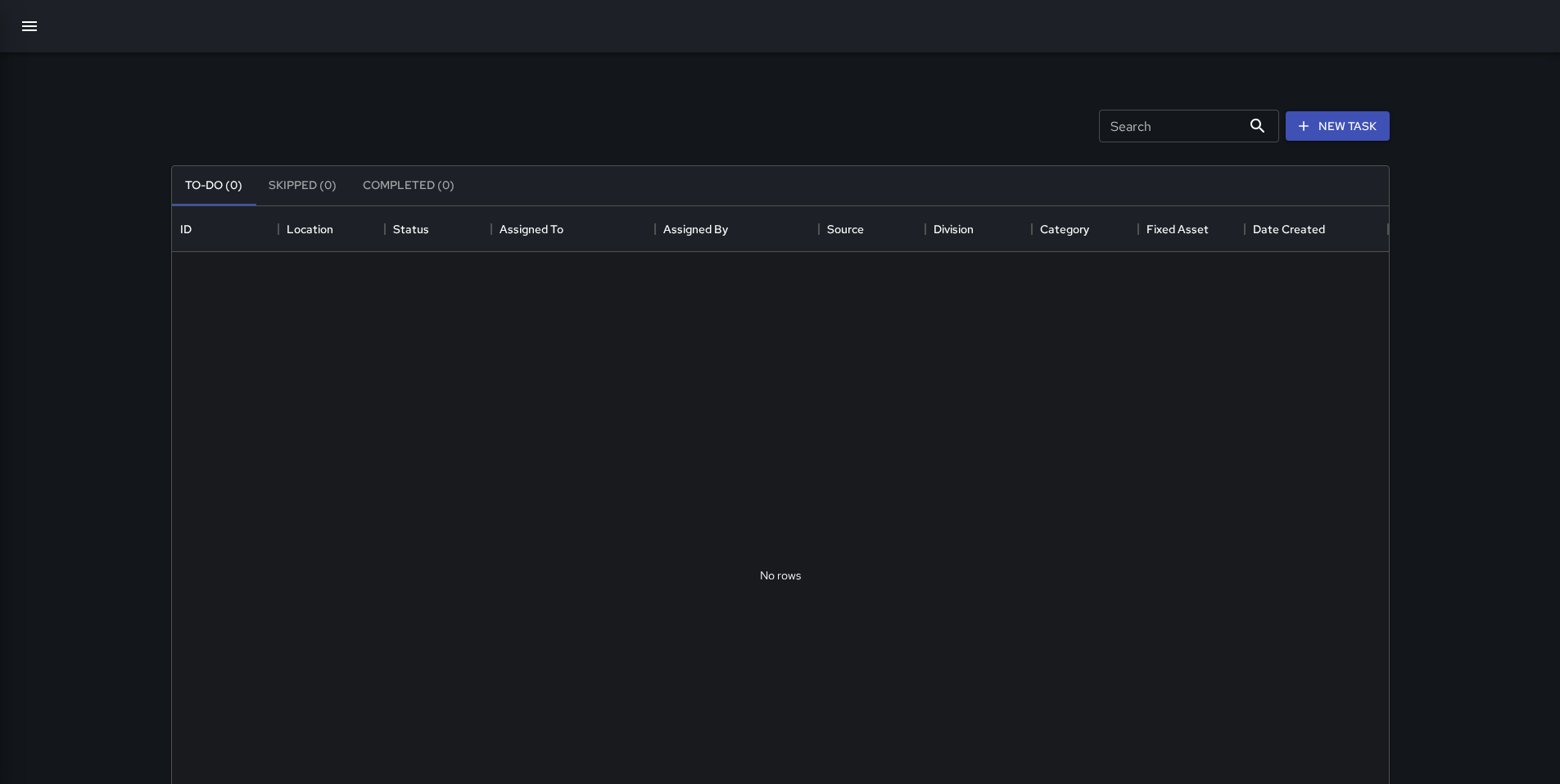
scroll to position [681, 1204]
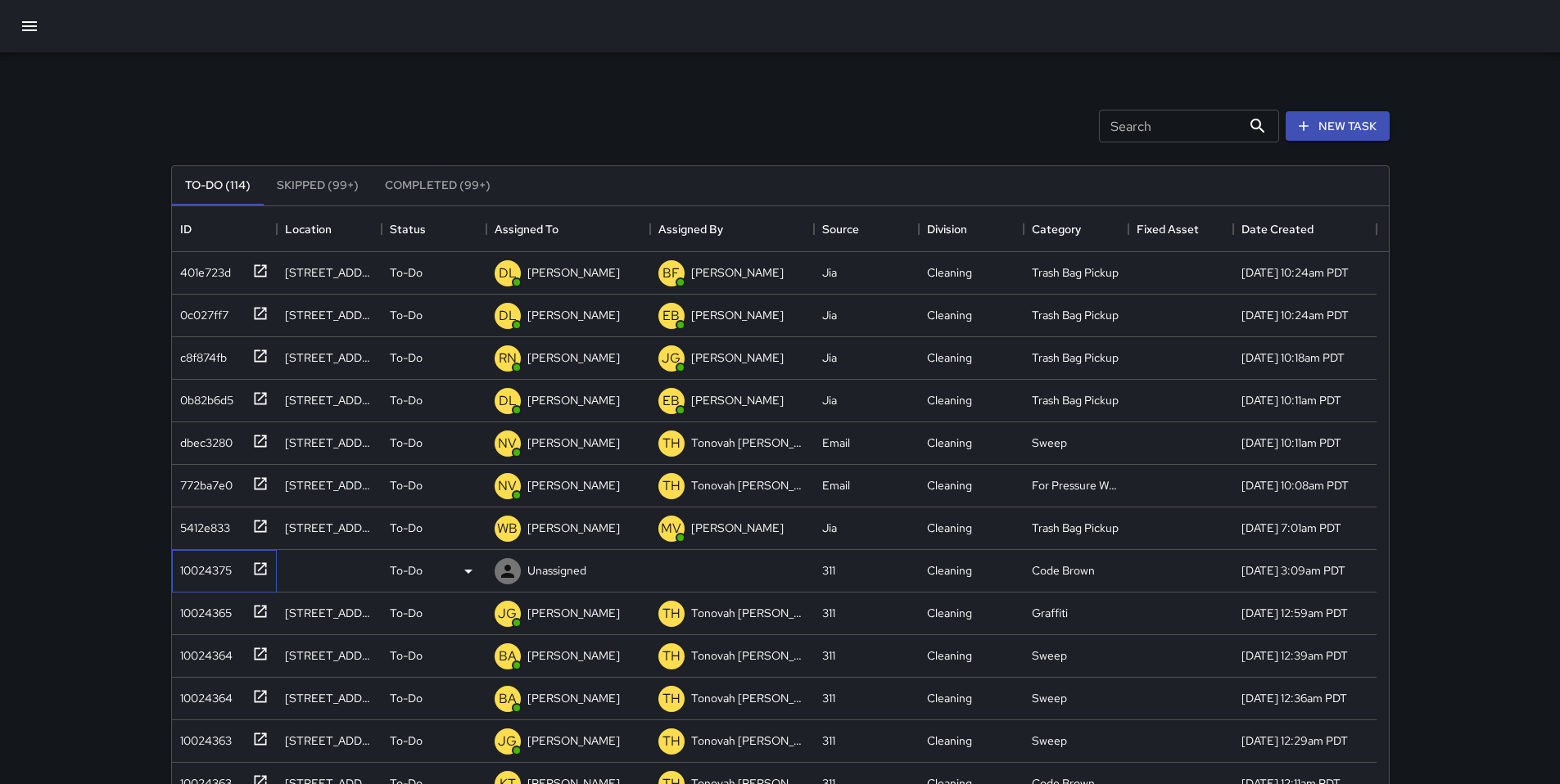
click at [203, 570] on div "10024375" at bounding box center [202, 566] width 58 height 23
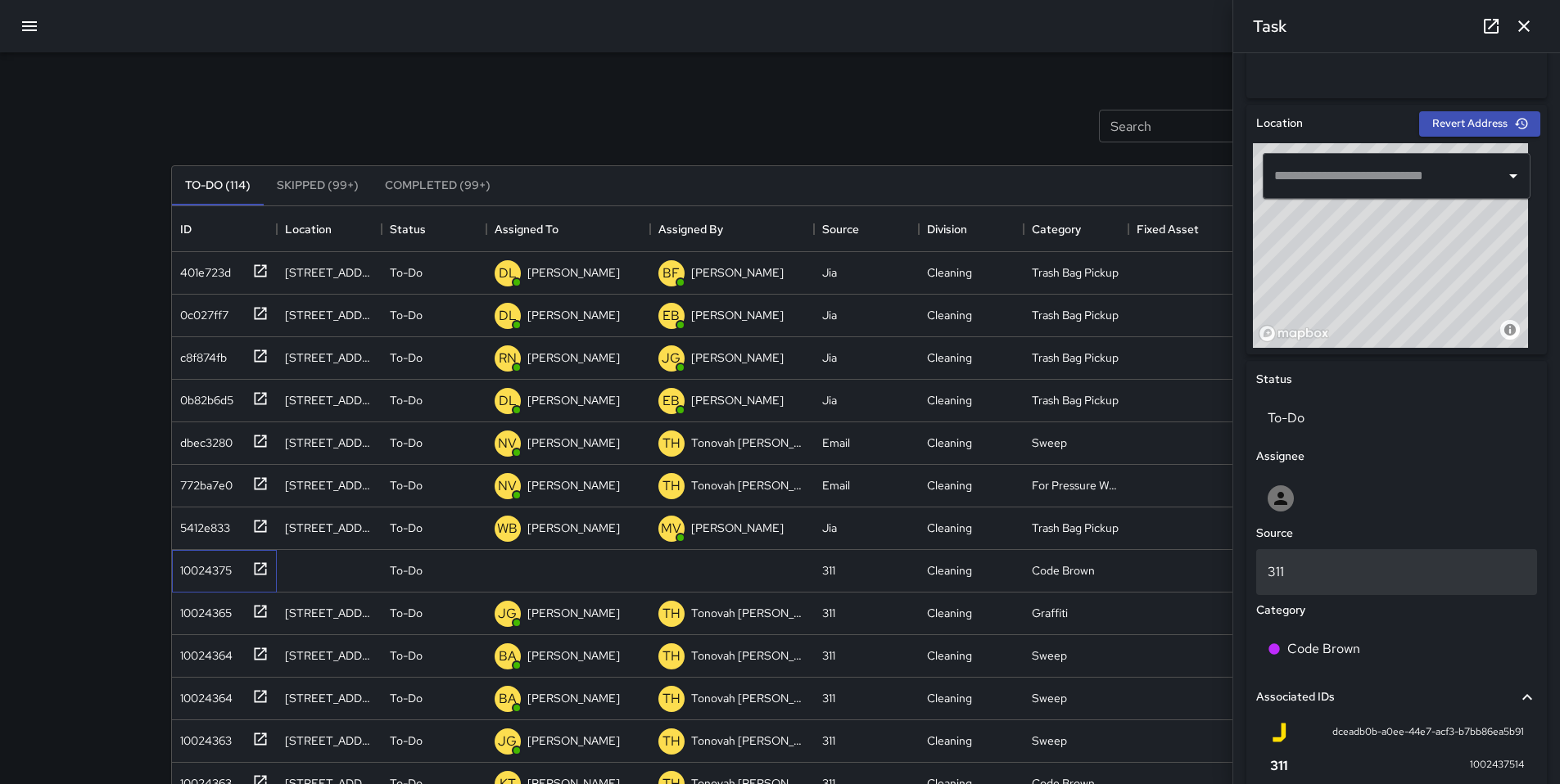
scroll to position [466, 0]
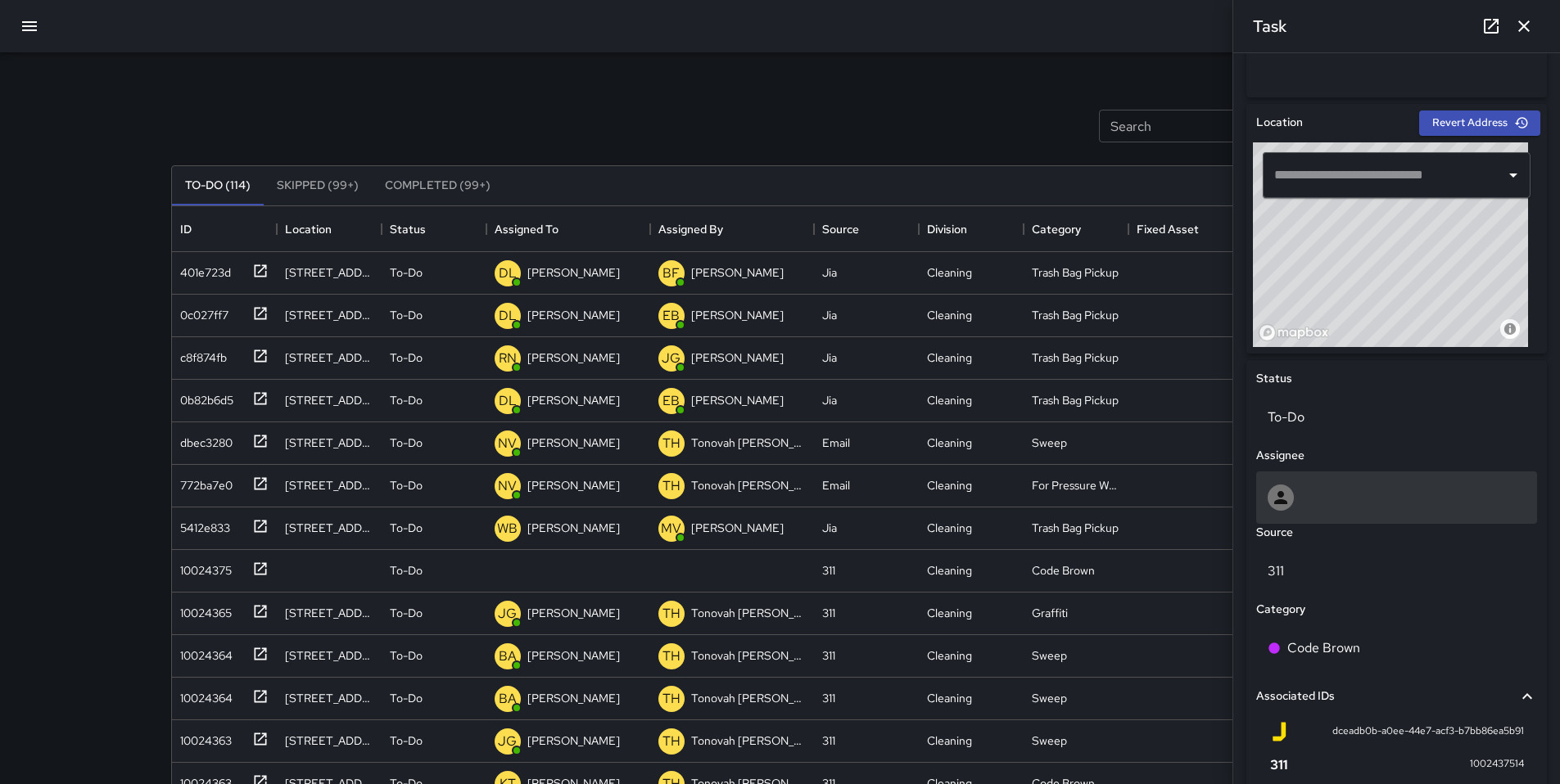
click at [1311, 513] on div at bounding box center [1397, 497] width 281 height 52
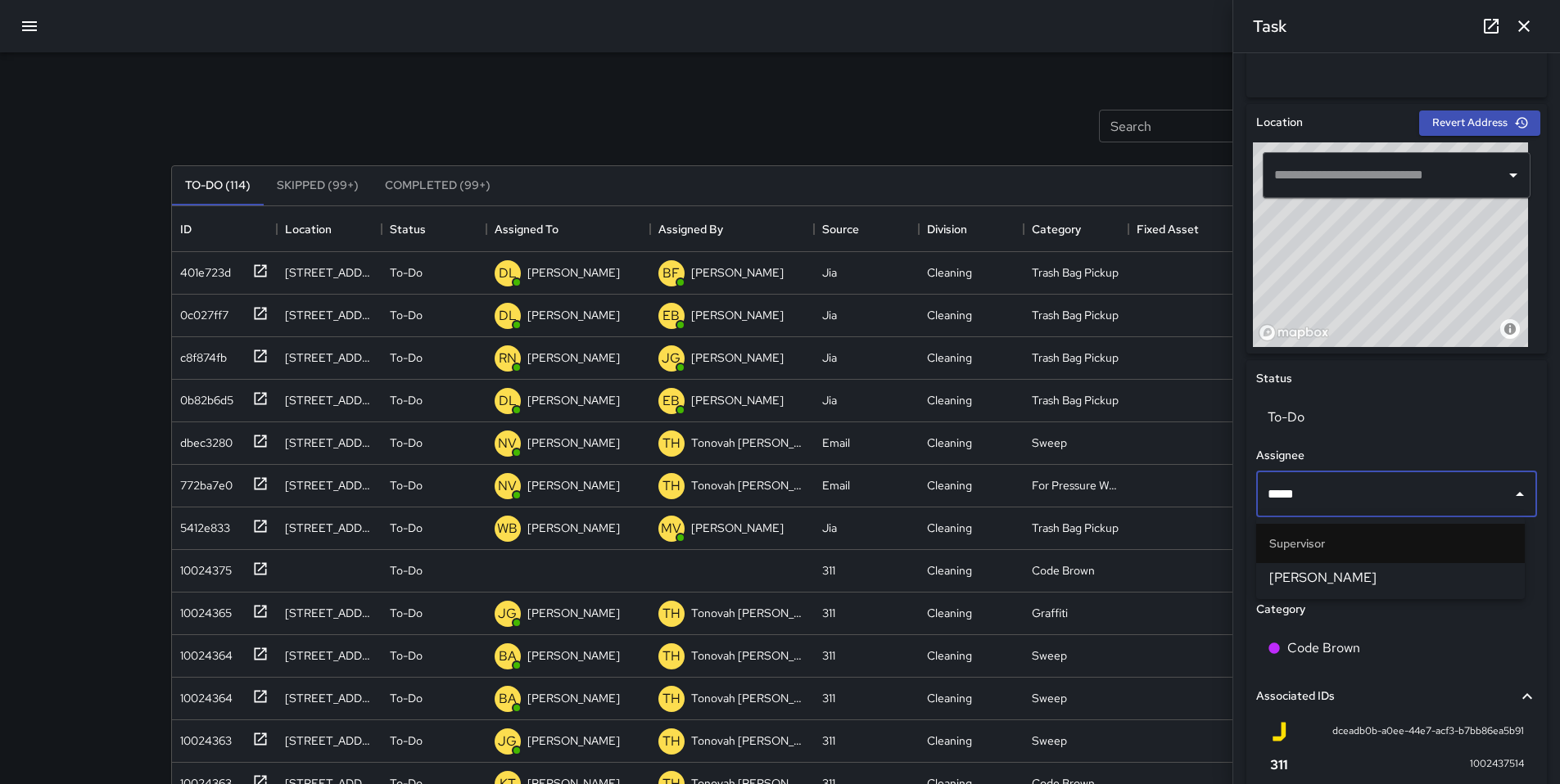
type input "******"
click at [1310, 568] on span "[PERSON_NAME]" at bounding box center [1390, 578] width 243 height 20
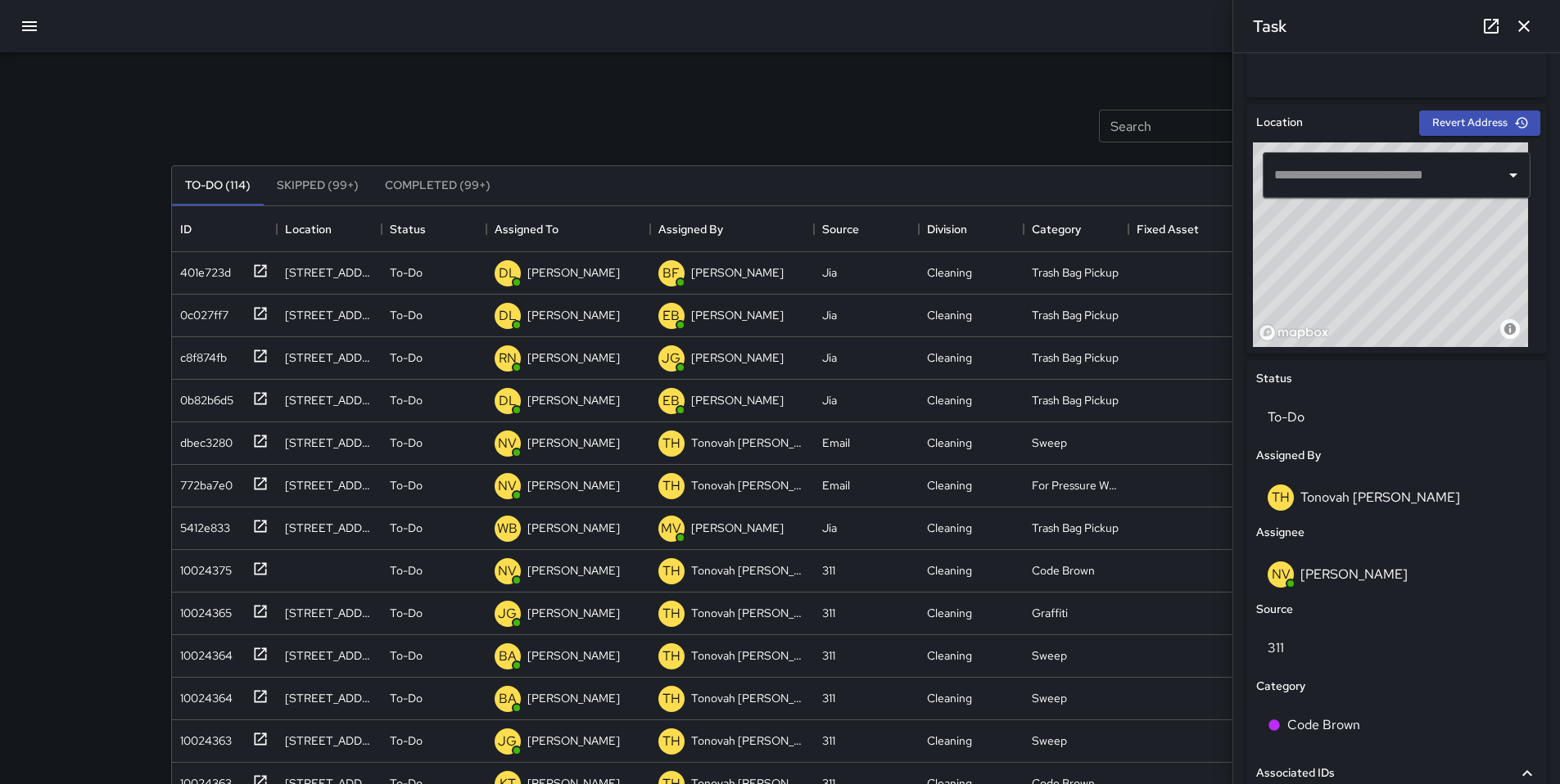
click at [691, 134] on div "Search Search New Task" at bounding box center [780, 126] width 1225 height 85
click at [1524, 26] on icon "button" at bounding box center [1524, 27] width 12 height 12
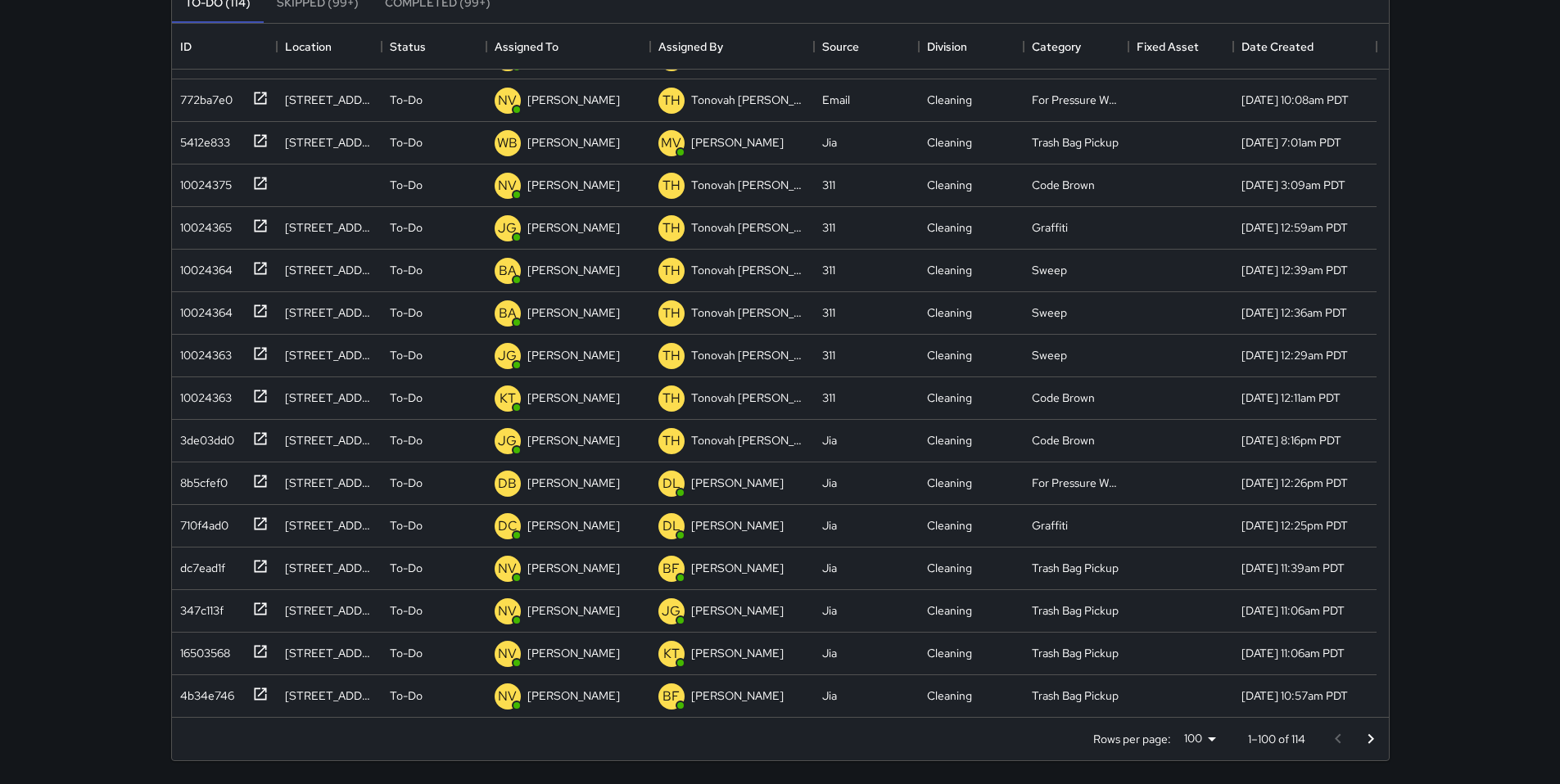
scroll to position [0, 0]
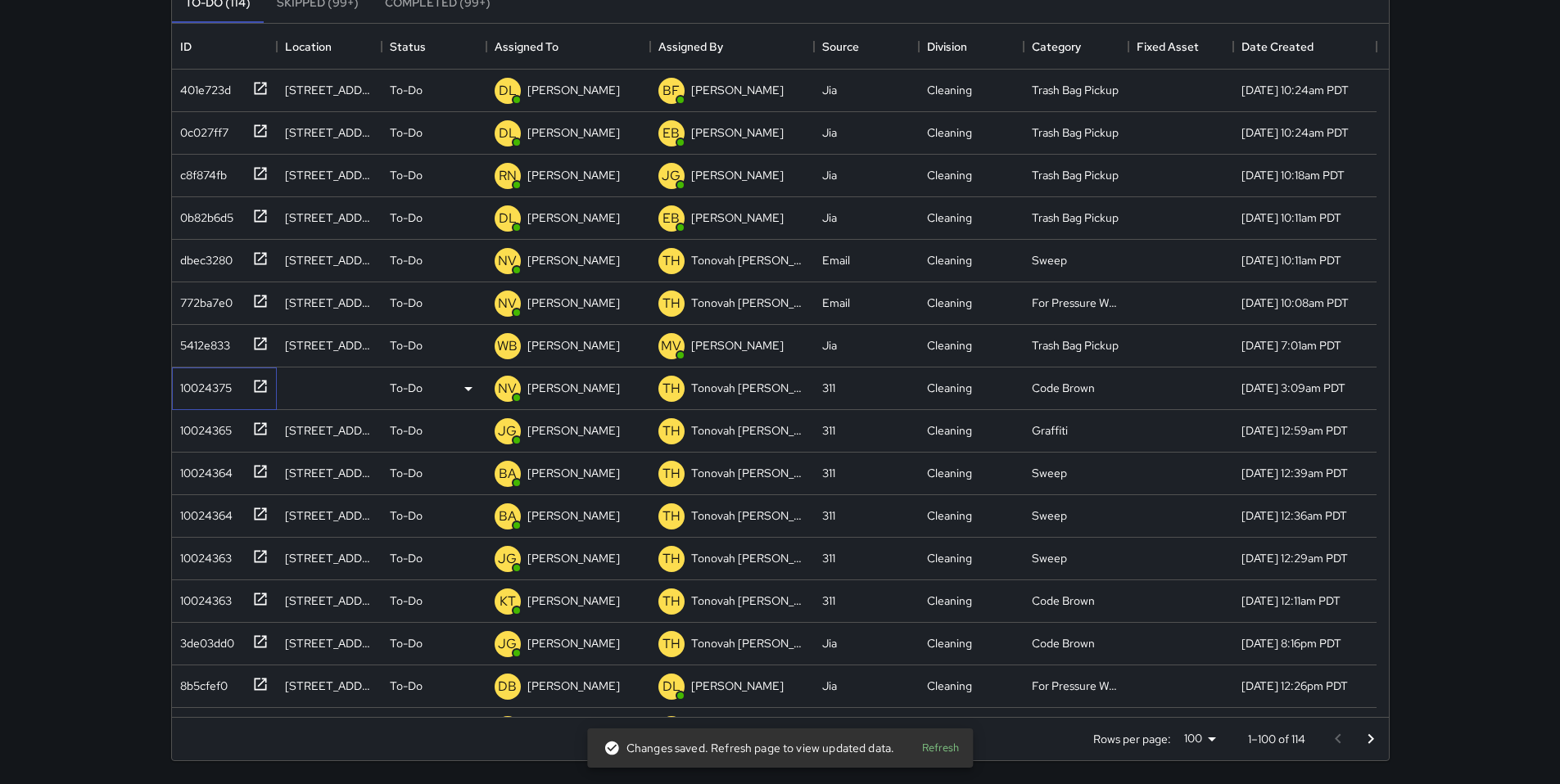
click at [181, 389] on div "10024375" at bounding box center [202, 384] width 58 height 23
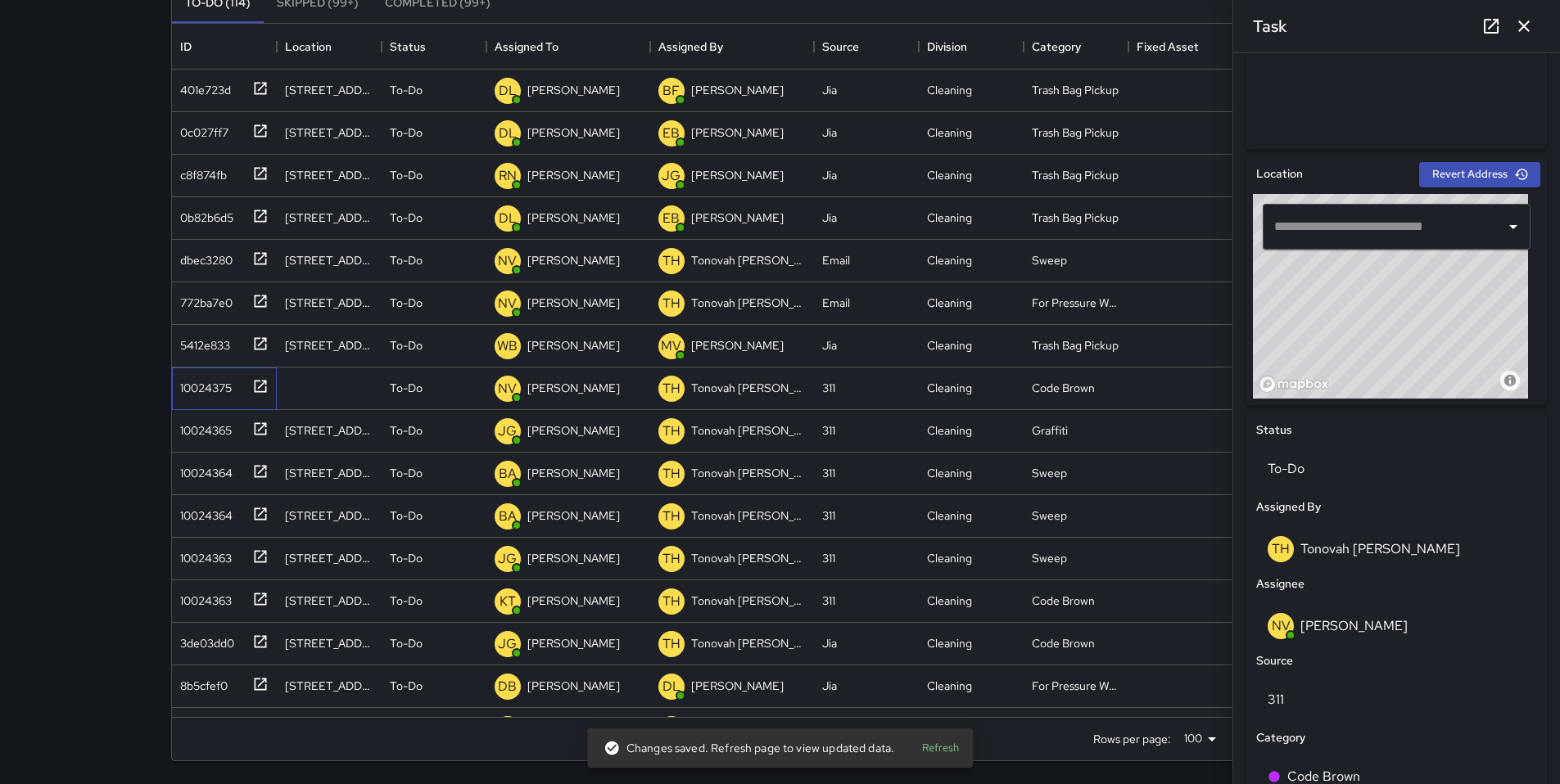
scroll to position [414, 0]
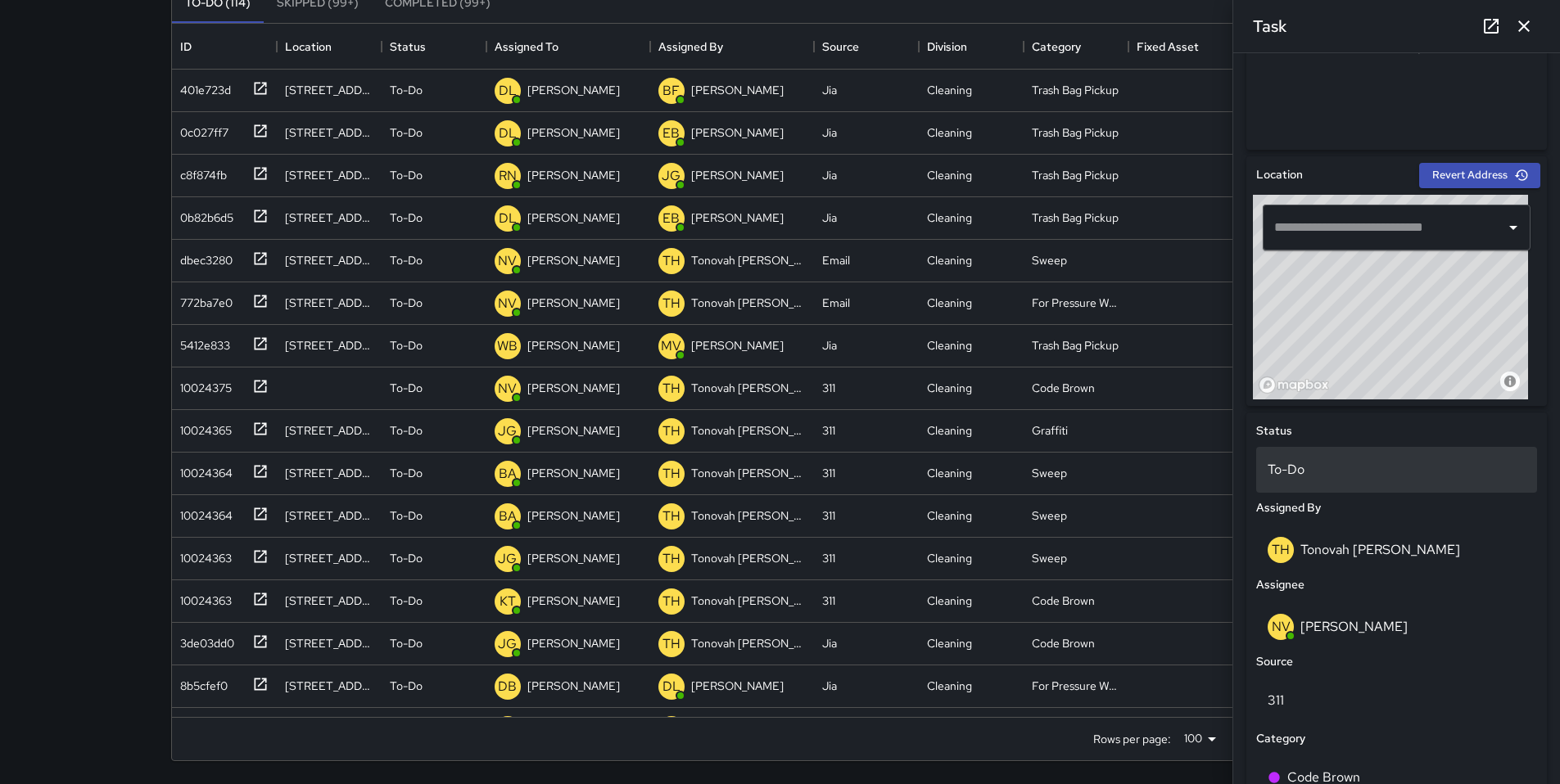
click at [1279, 454] on div "To-Do" at bounding box center [1397, 469] width 281 height 46
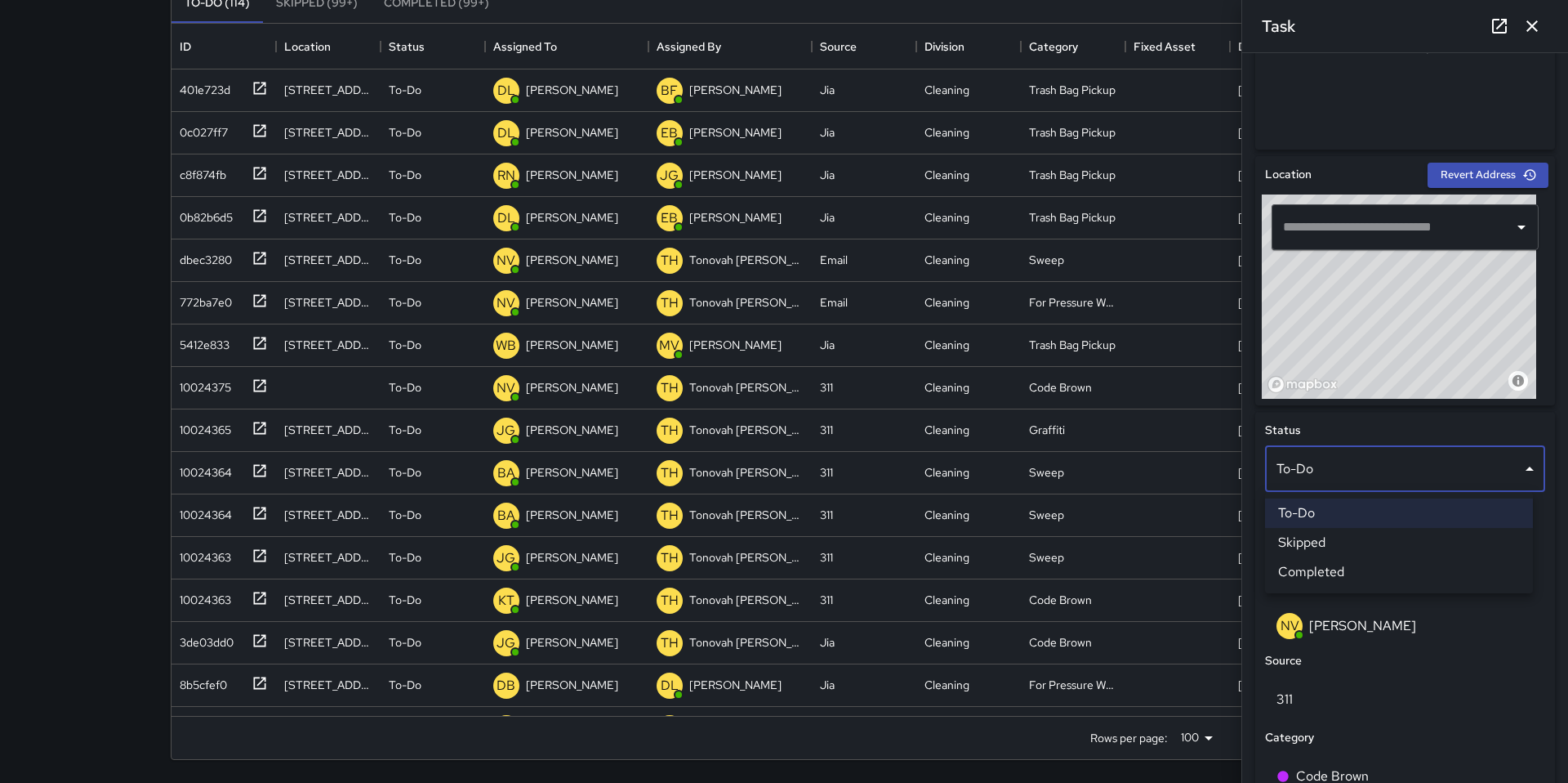
click at [1289, 538] on li "Skipped" at bounding box center [1399, 543] width 268 height 30
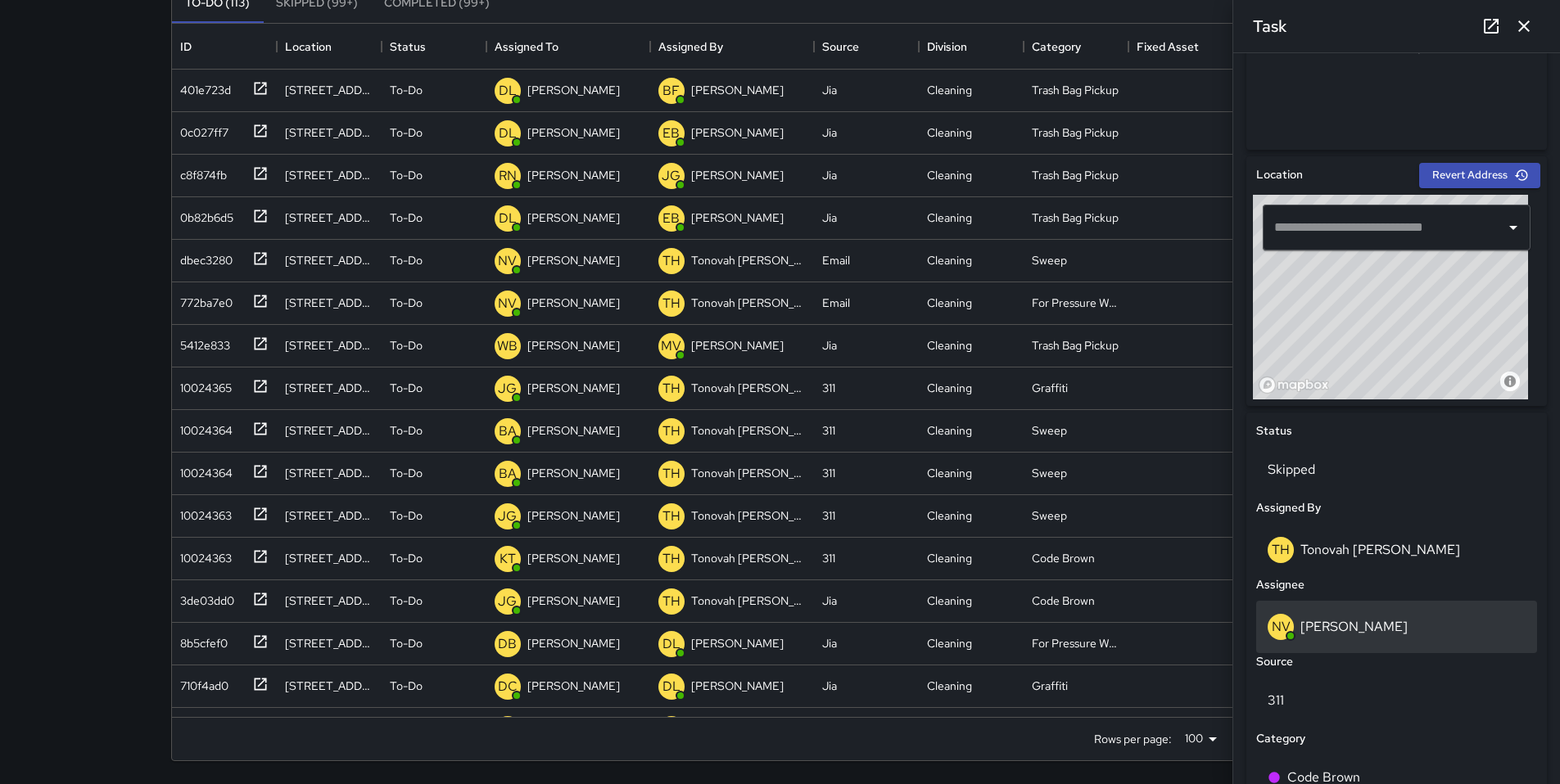
click at [1333, 624] on p "[PERSON_NAME]" at bounding box center [1354, 626] width 107 height 17
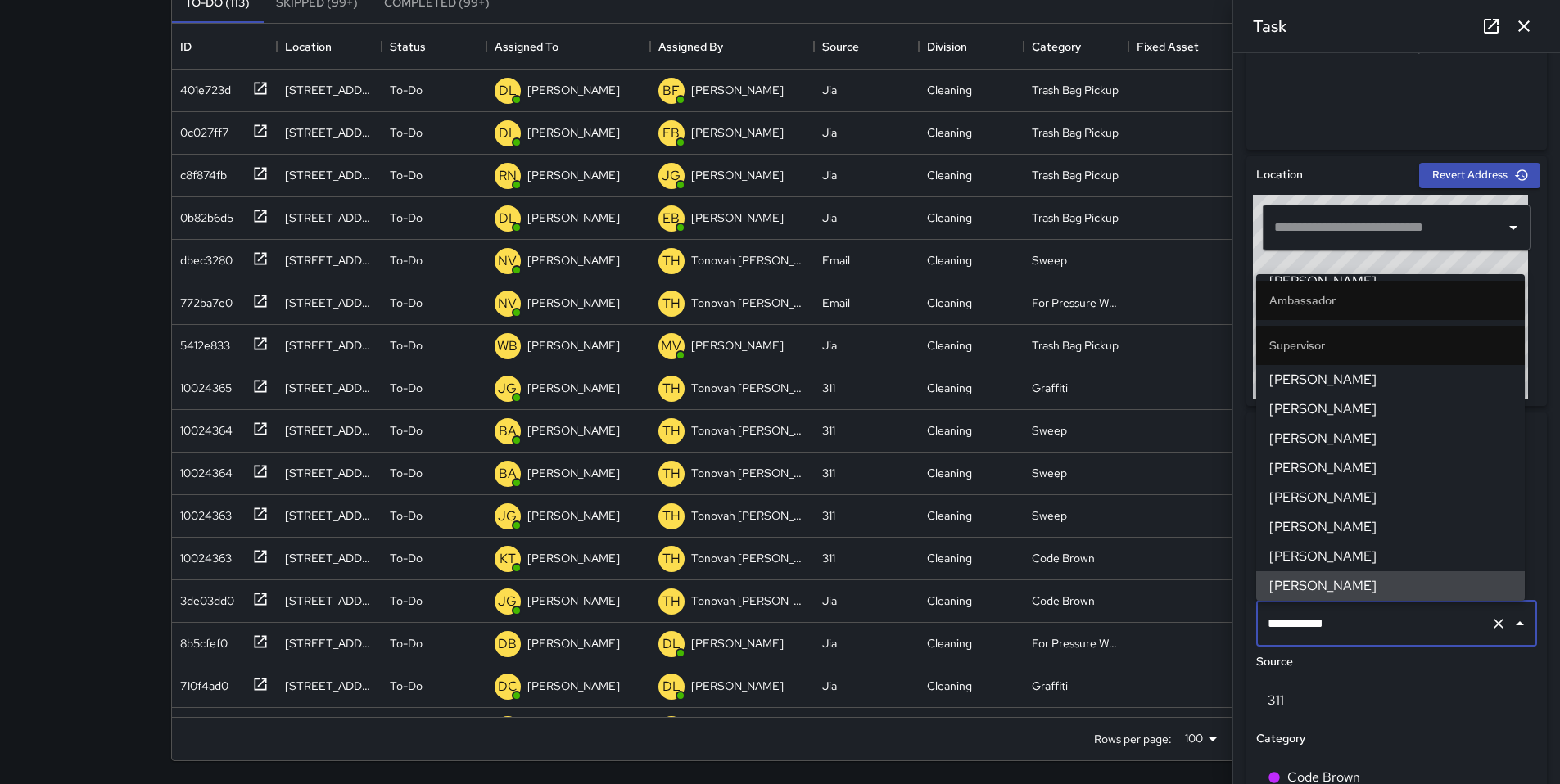
scroll to position [0, 0]
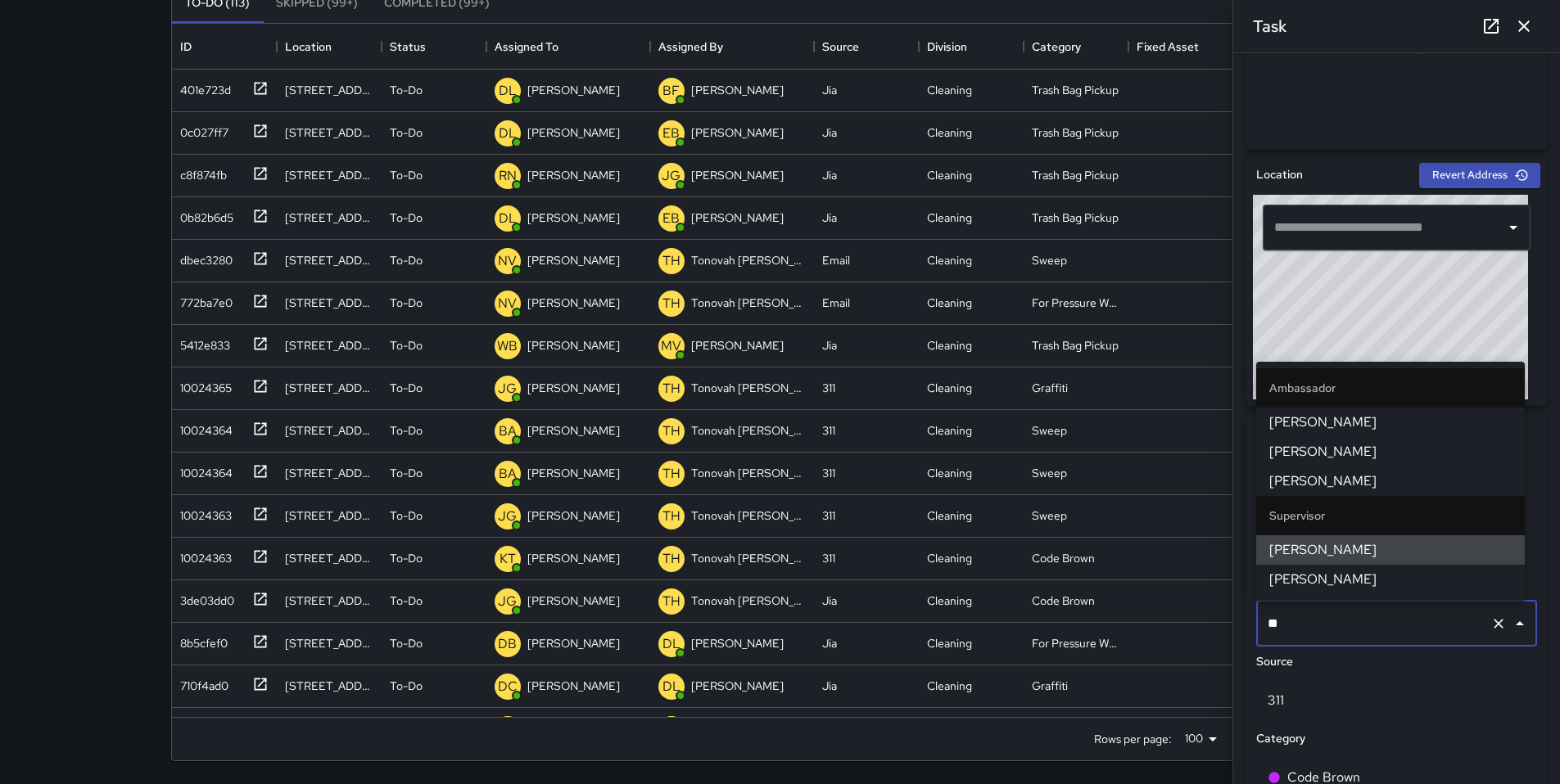
type input "*"
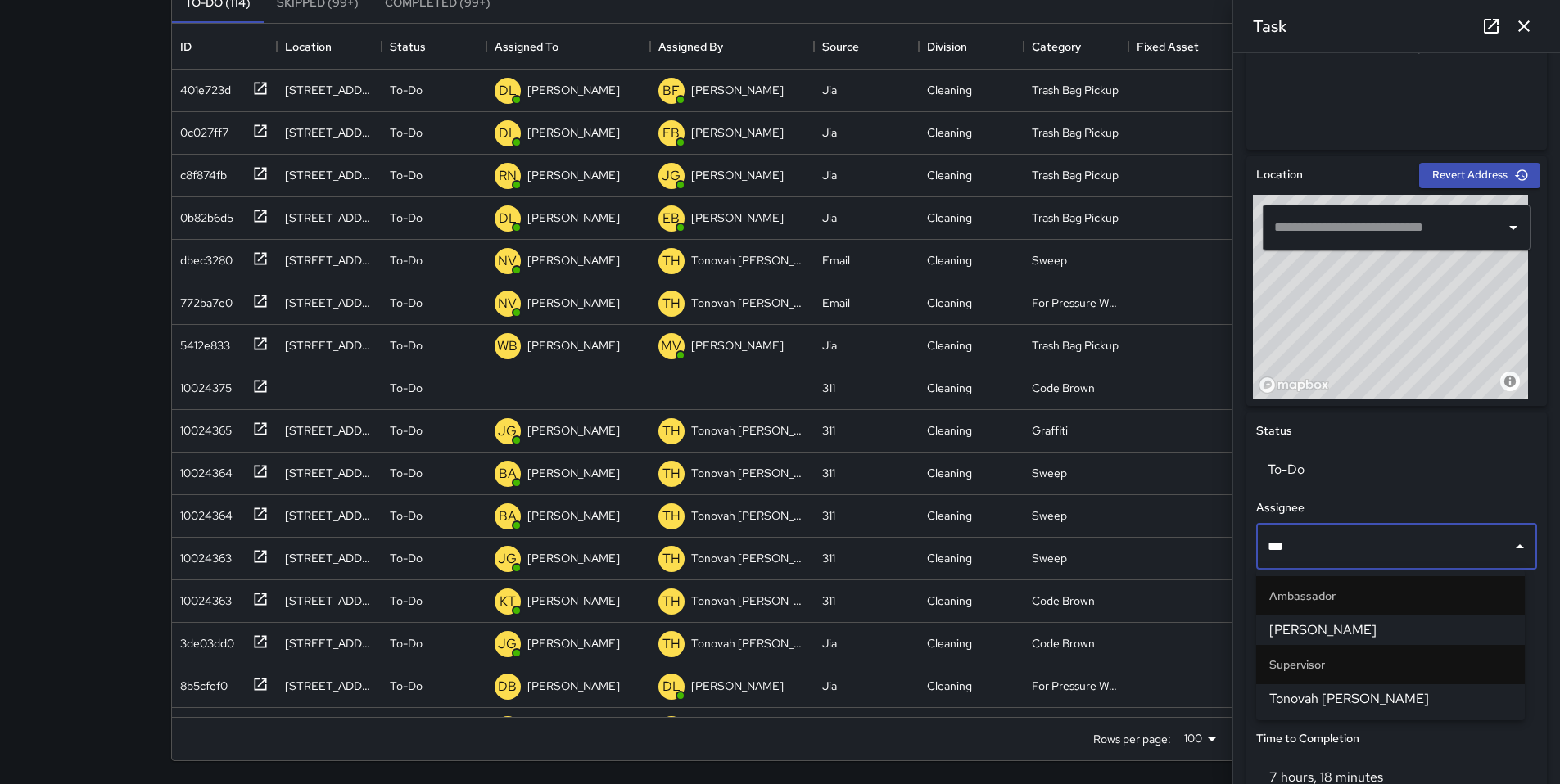
type input "****"
click at [1322, 624] on span "Tonovah [PERSON_NAME]" at bounding box center [1390, 631] width 243 height 20
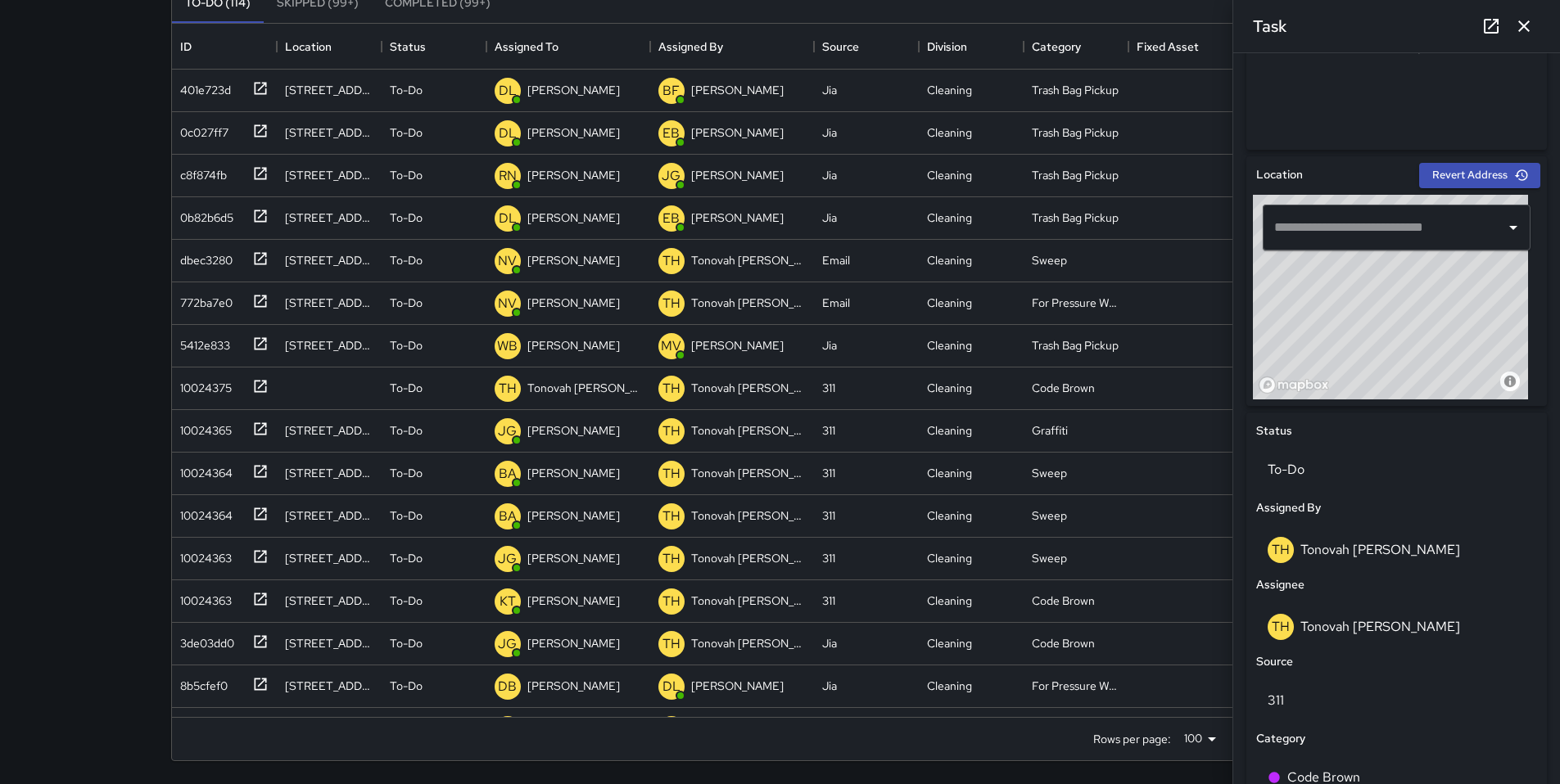
click at [1521, 31] on icon "button" at bounding box center [1524, 27] width 20 height 20
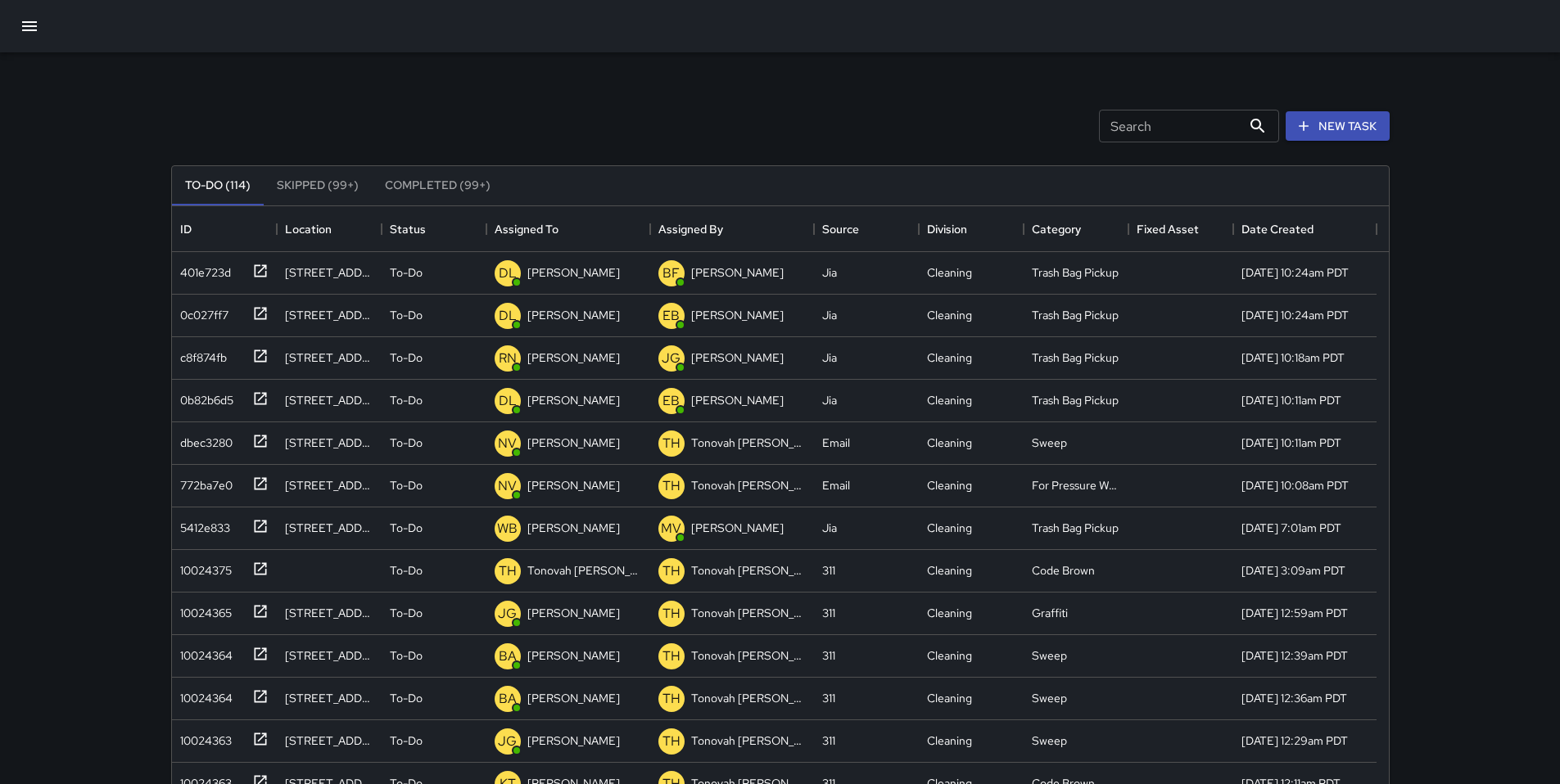
click at [796, 130] on div "Search Search New Task" at bounding box center [780, 126] width 1225 height 85
click at [555, 125] on div "Search Search New Task" at bounding box center [780, 126] width 1225 height 85
click at [1100, 128] on input "Search" at bounding box center [1171, 126] width 143 height 33
type input "*"
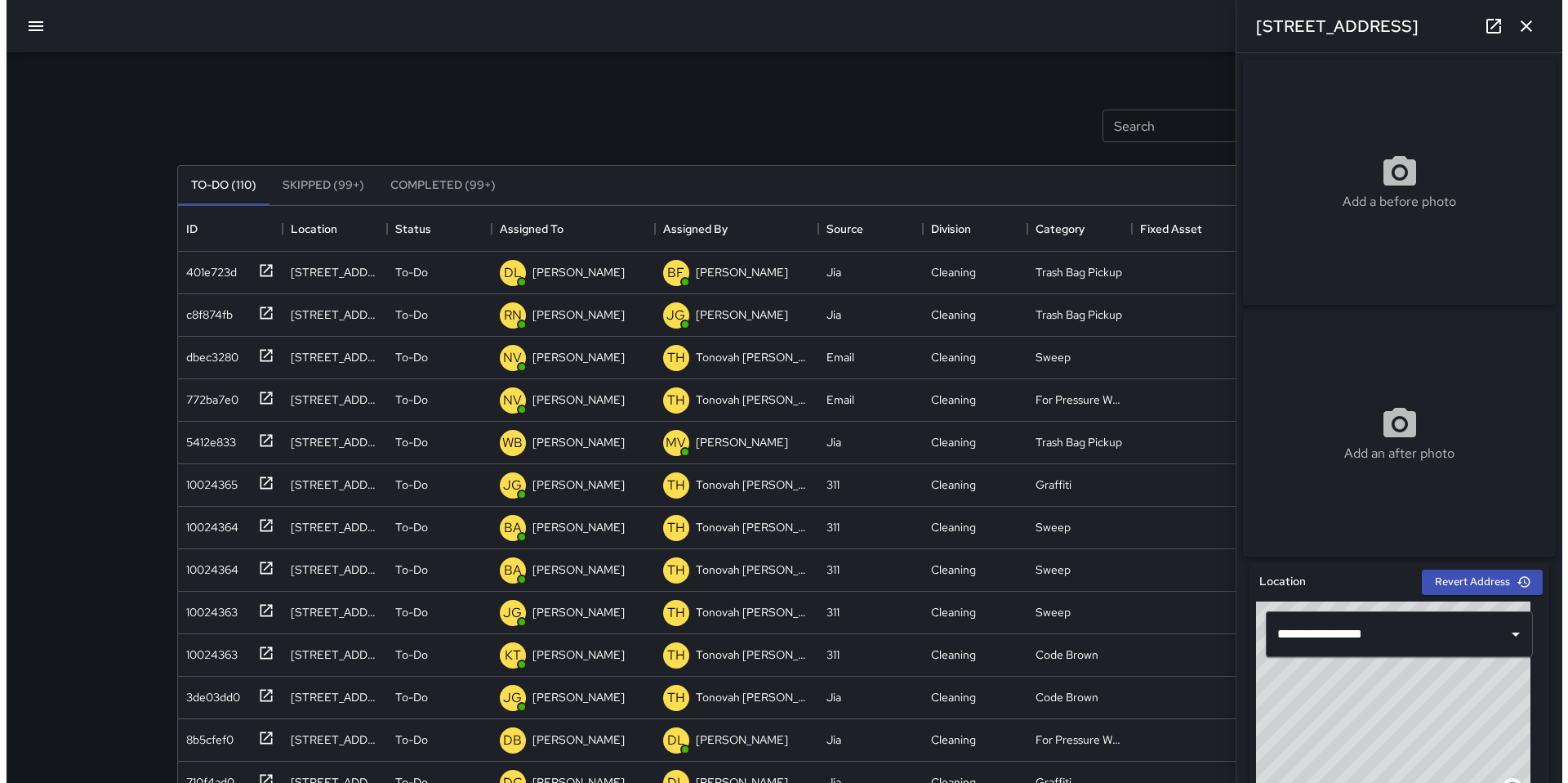
scroll to position [680, 1201]
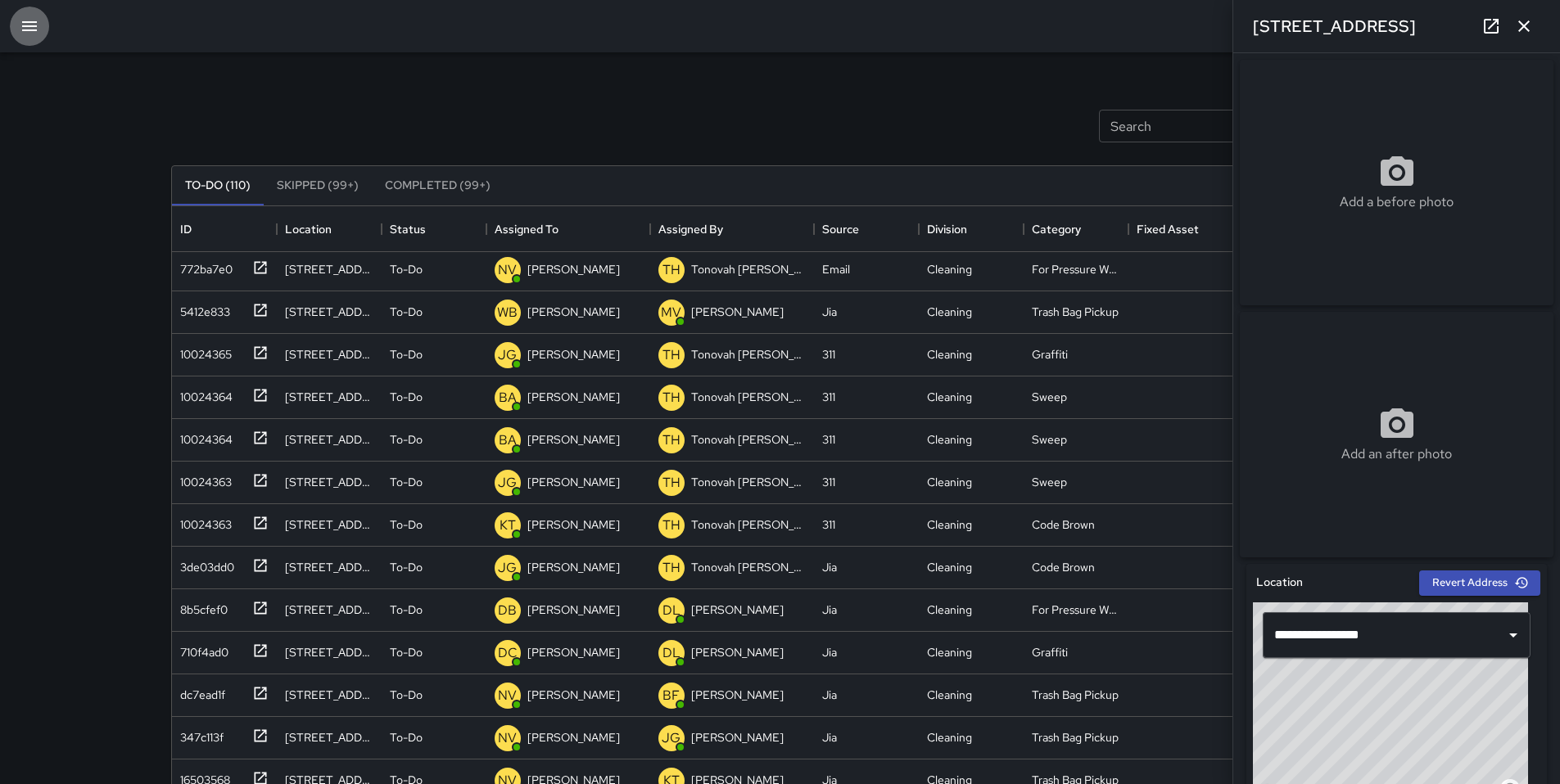
click at [33, 26] on icon "button" at bounding box center [29, 26] width 15 height 10
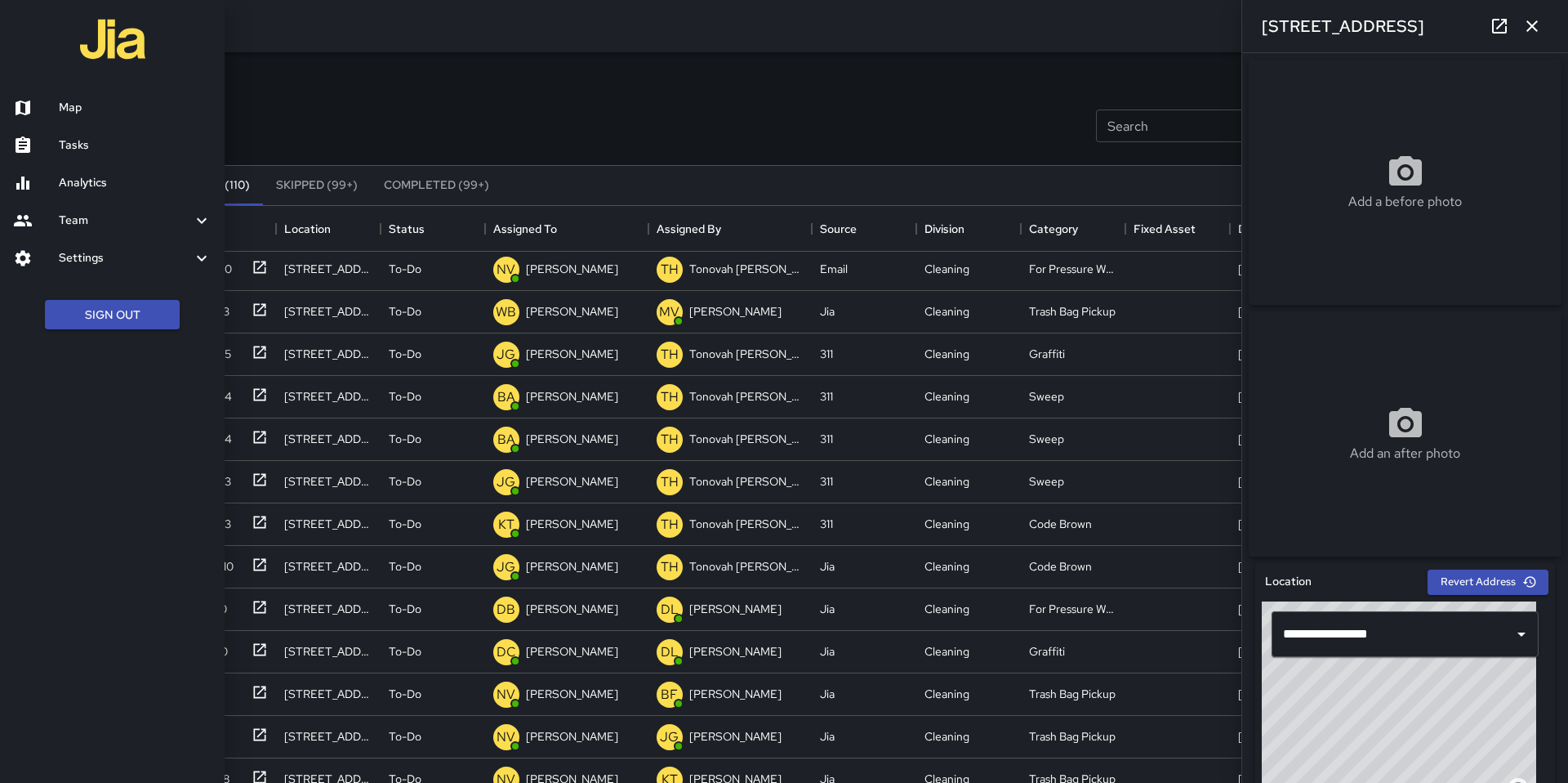
click at [66, 109] on h6 "Map" at bounding box center [135, 108] width 153 height 18
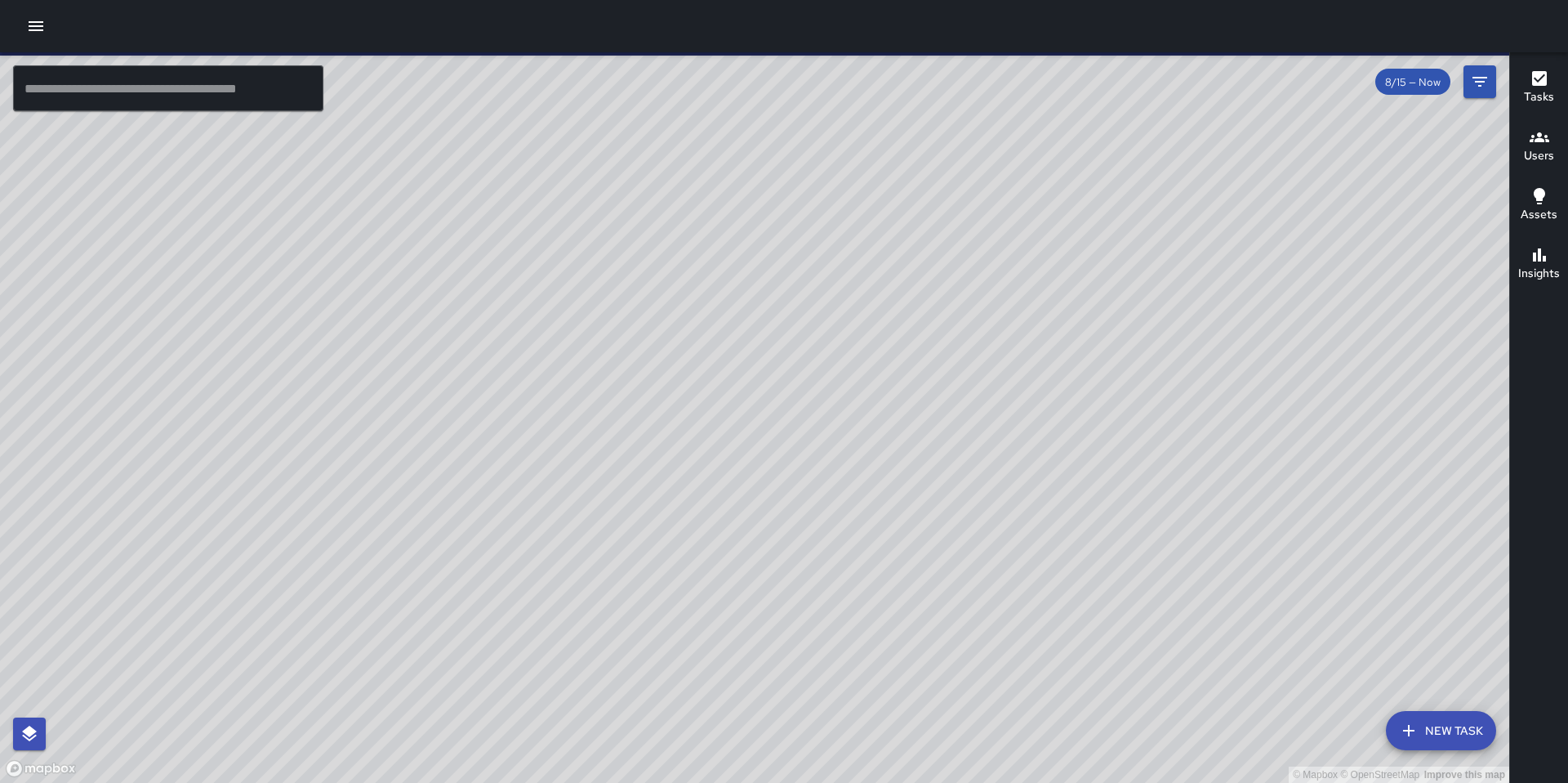
click at [76, 95] on input "text" at bounding box center [168, 88] width 310 height 45
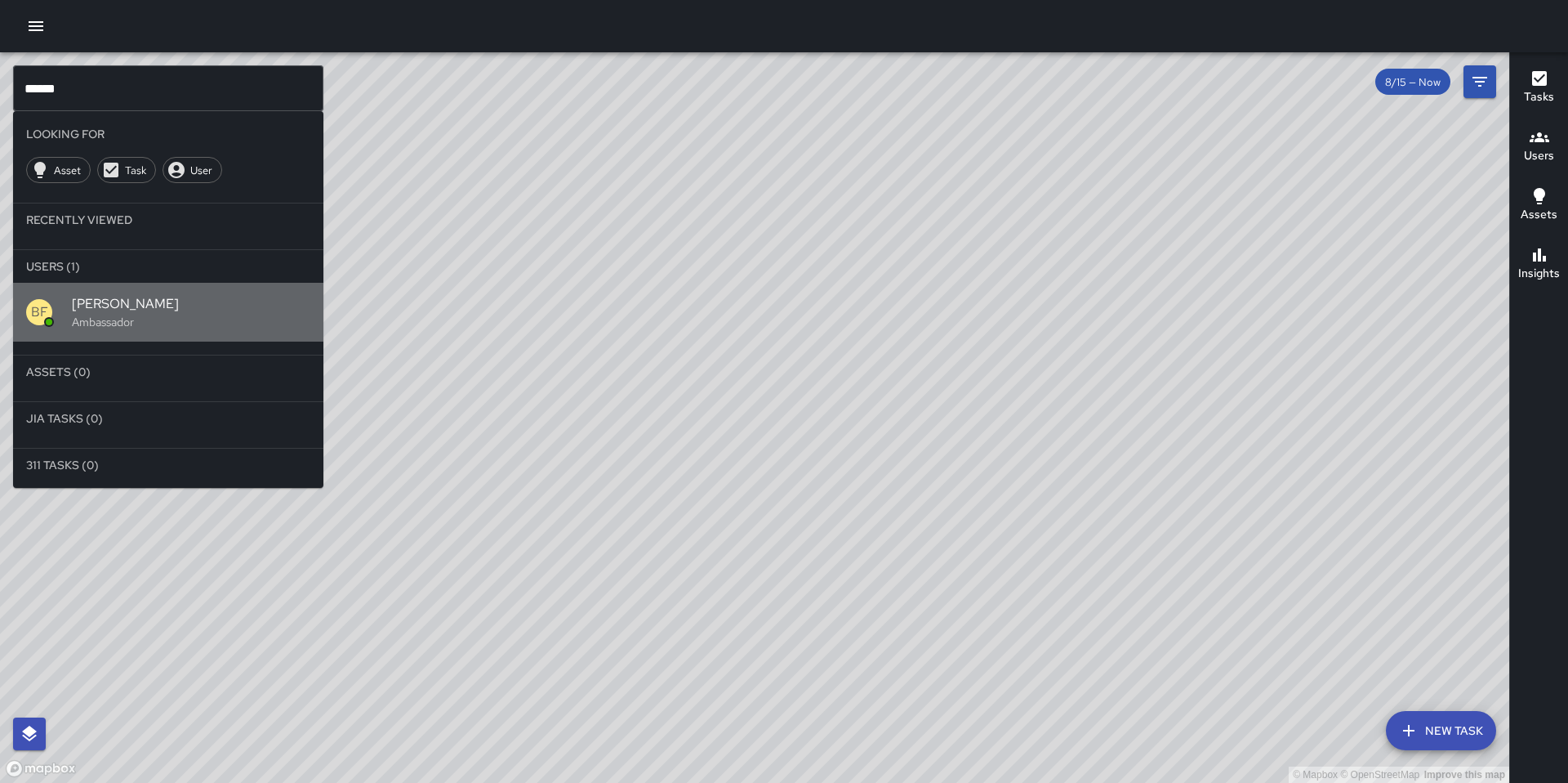
click at [93, 298] on span "[PERSON_NAME]" at bounding box center [191, 304] width 238 height 20
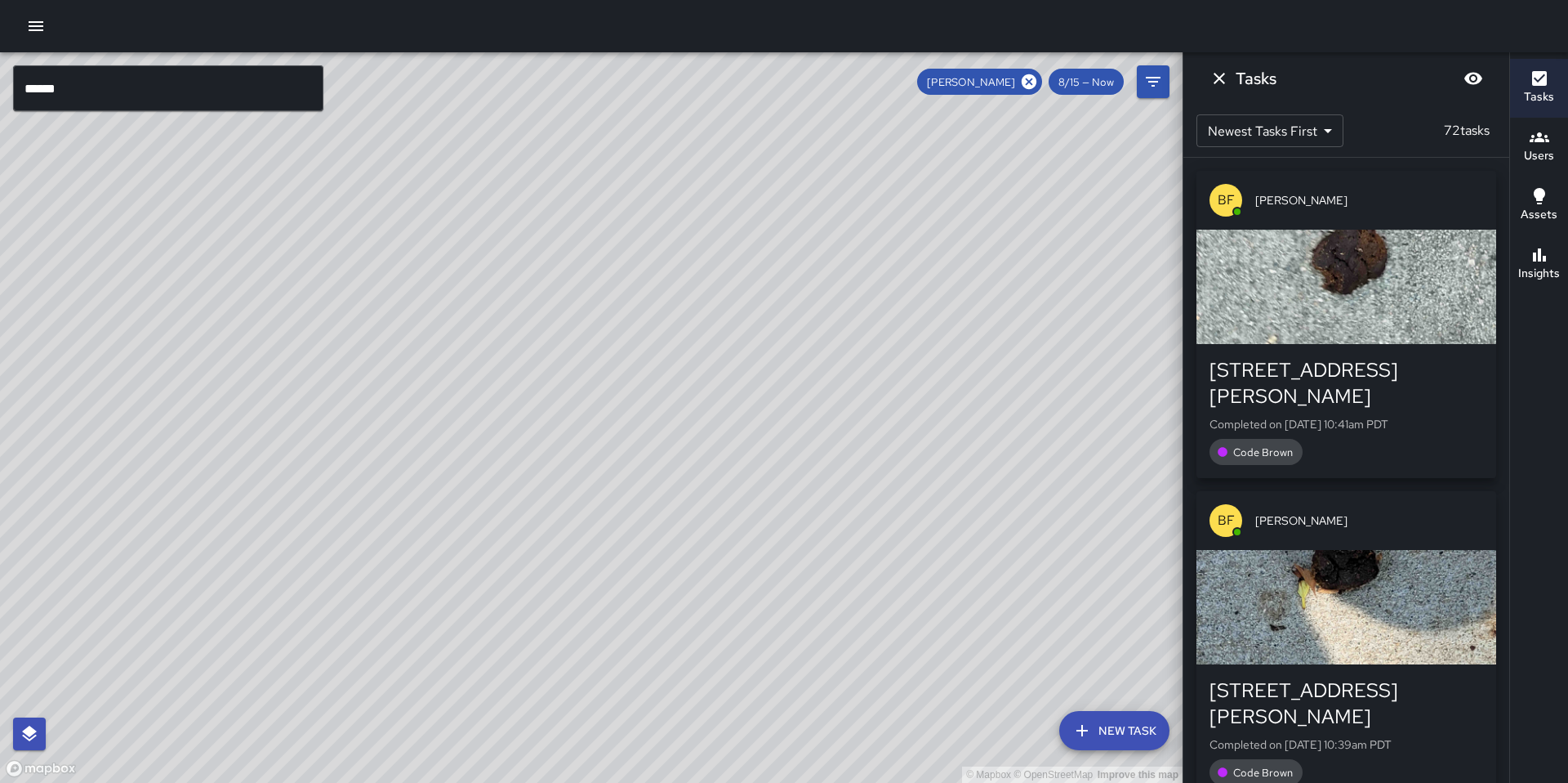
click at [1228, 78] on icon "Dismiss" at bounding box center [1219, 78] width 20 height 20
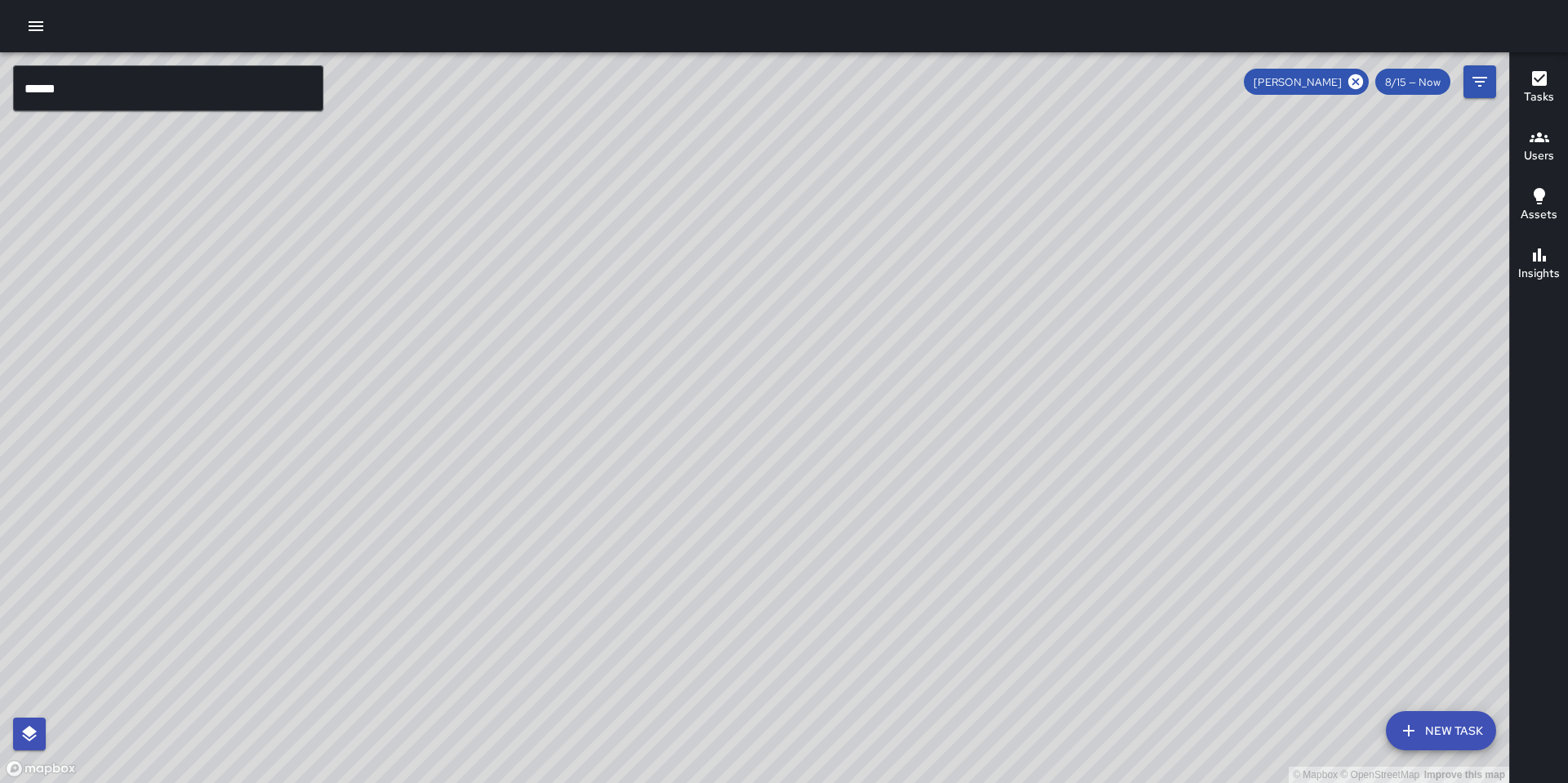
drag, startPoint x: 1357, startPoint y: 80, endPoint x: 1253, endPoint y: 115, distance: 109.7
click at [1357, 80] on icon at bounding box center [1356, 81] width 15 height 15
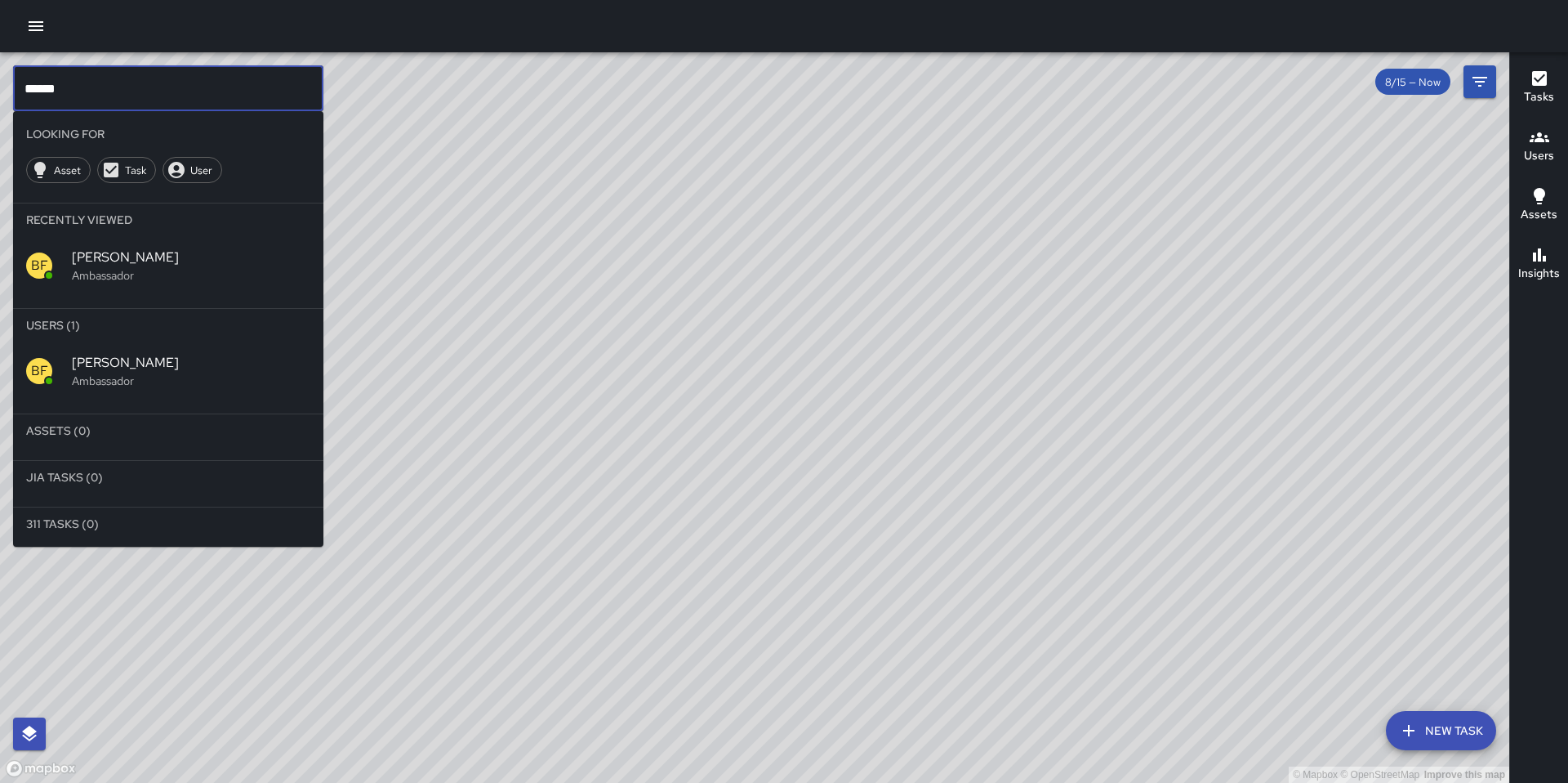
click at [81, 85] on input "******" at bounding box center [168, 88] width 310 height 45
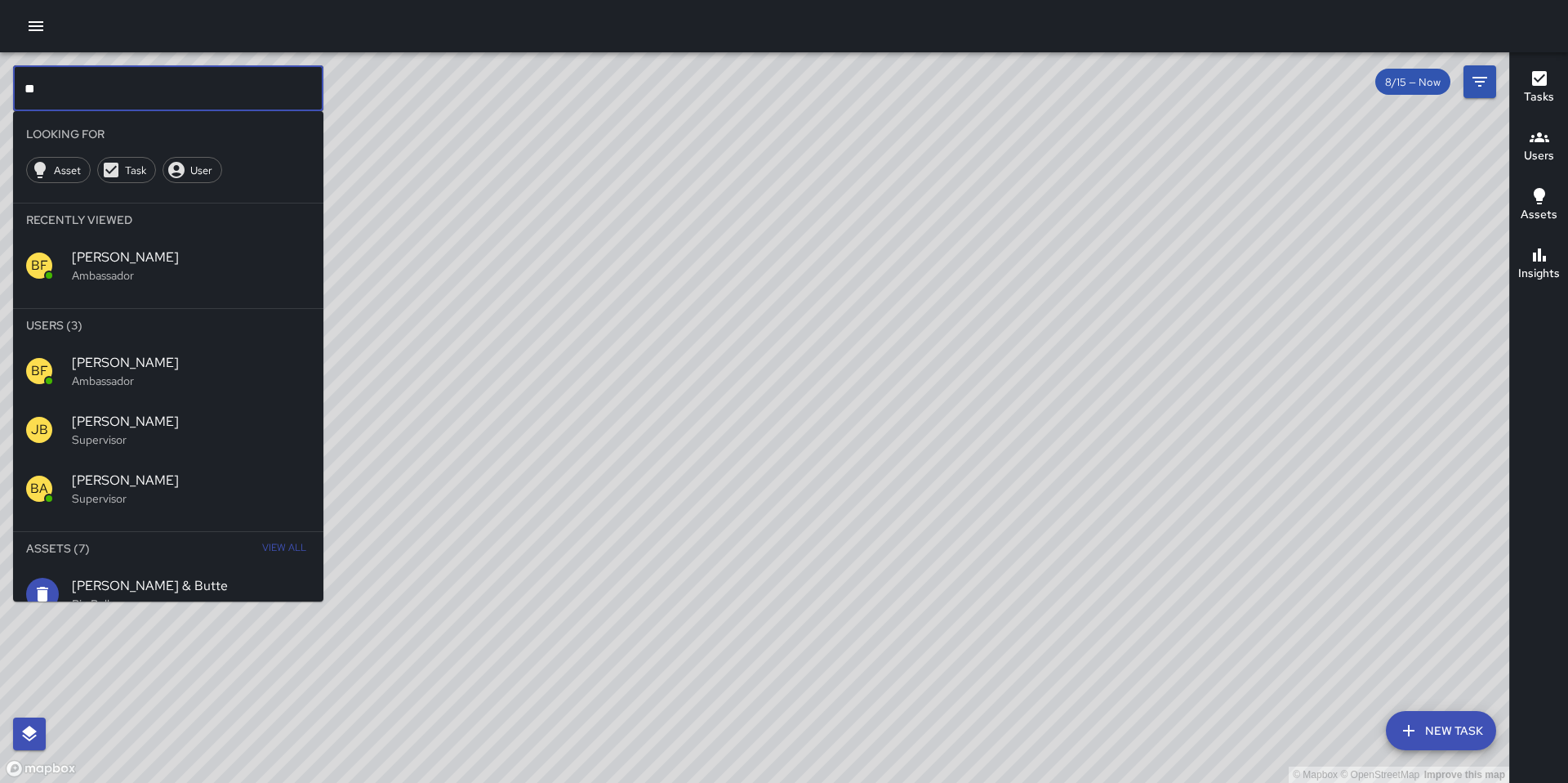
type input "*"
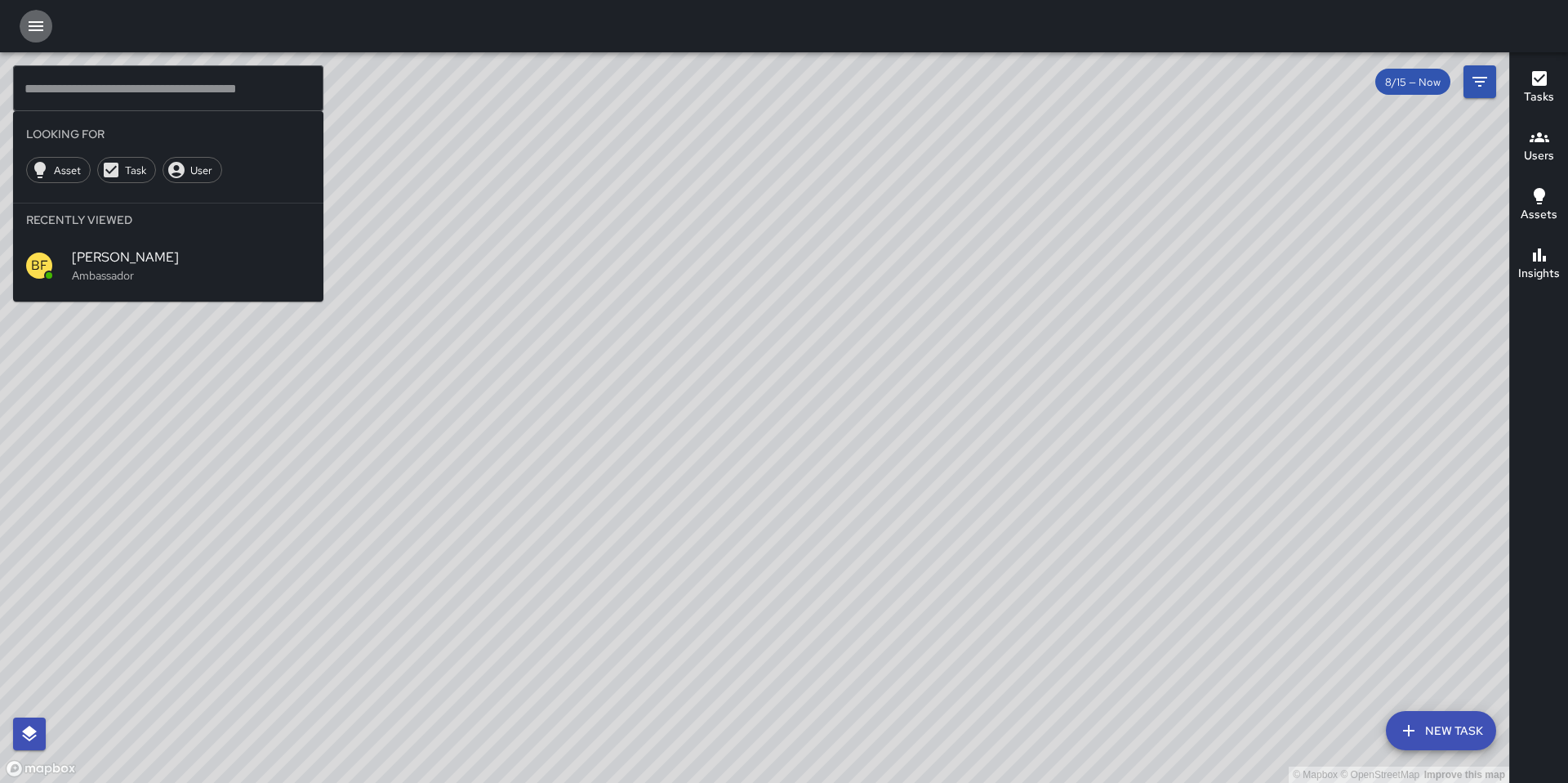
click at [41, 30] on icon "button" at bounding box center [36, 26] width 15 height 10
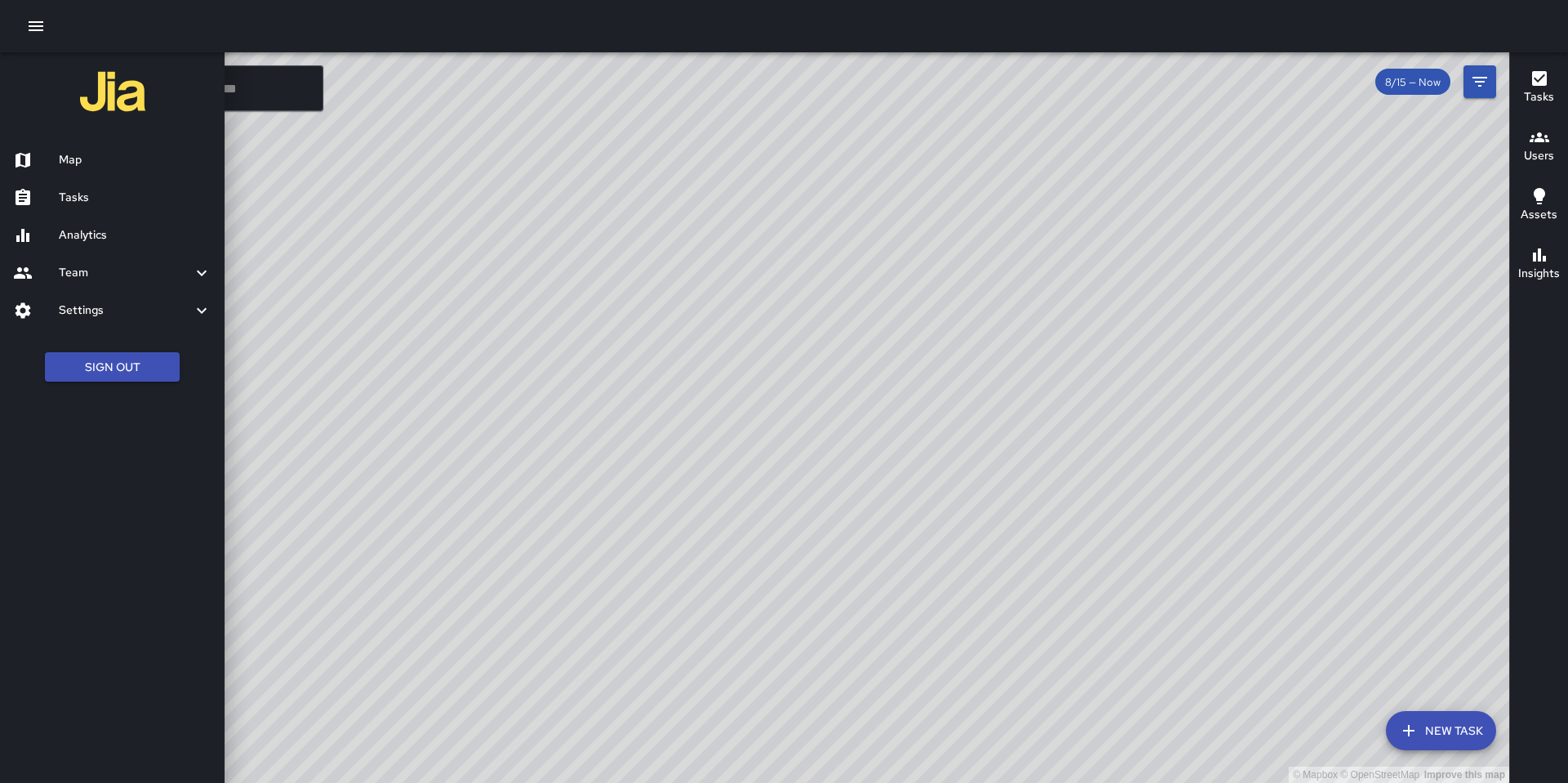
click at [254, 90] on div at bounding box center [784, 392] width 1568 height 783
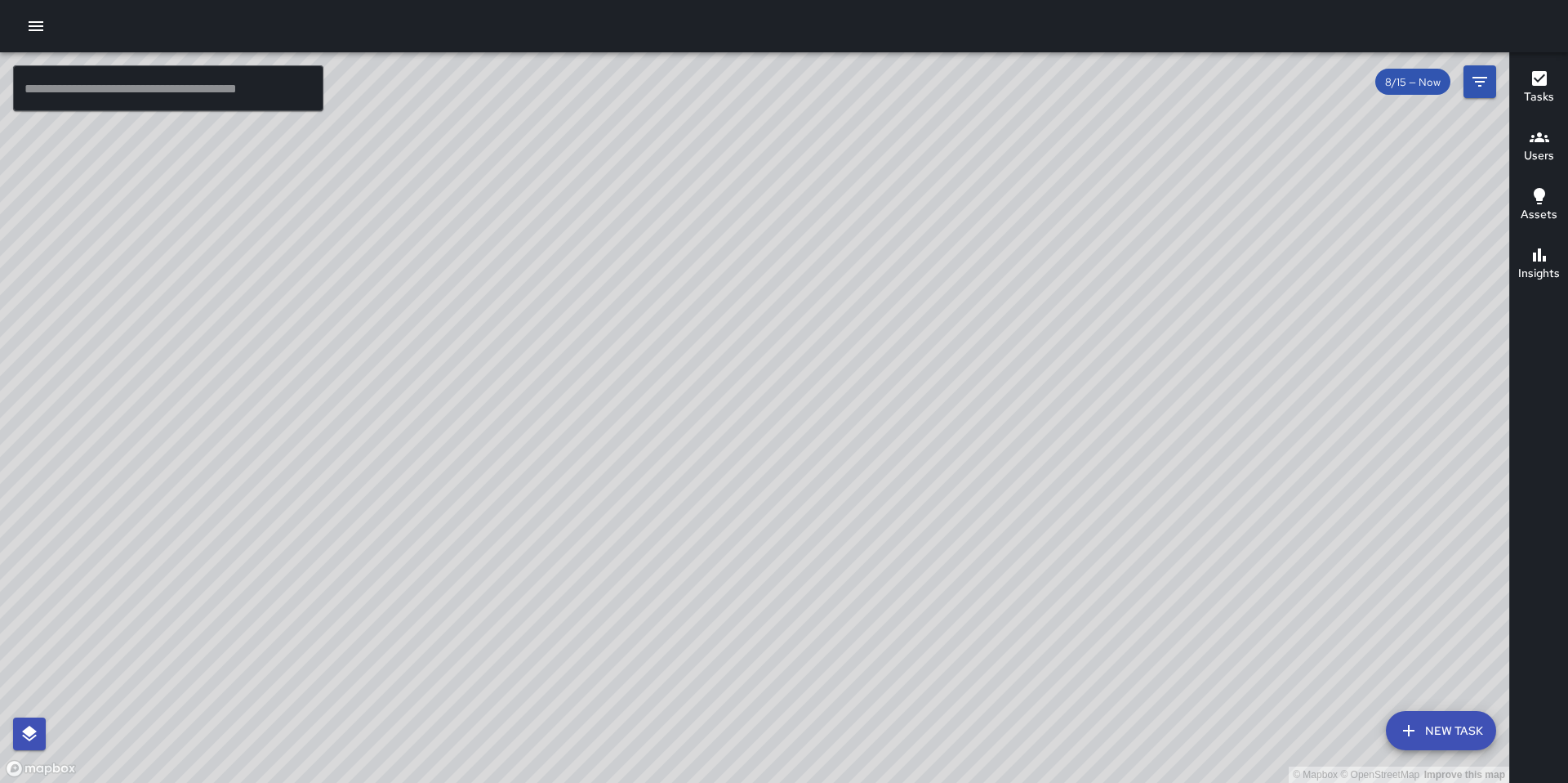
drag, startPoint x: 996, startPoint y: 323, endPoint x: 905, endPoint y: 412, distance: 127.3
click at [908, 411] on div "© Mapbox © OpenStreetMap Improve this map" at bounding box center [755, 417] width 1510 height 731
drag, startPoint x: 907, startPoint y: 404, endPoint x: 868, endPoint y: 508, distance: 111.1
click at [869, 513] on div "© Mapbox © OpenStreetMap Improve this map" at bounding box center [755, 417] width 1510 height 731
drag, startPoint x: 795, startPoint y: 418, endPoint x: 794, endPoint y: 478, distance: 60.0
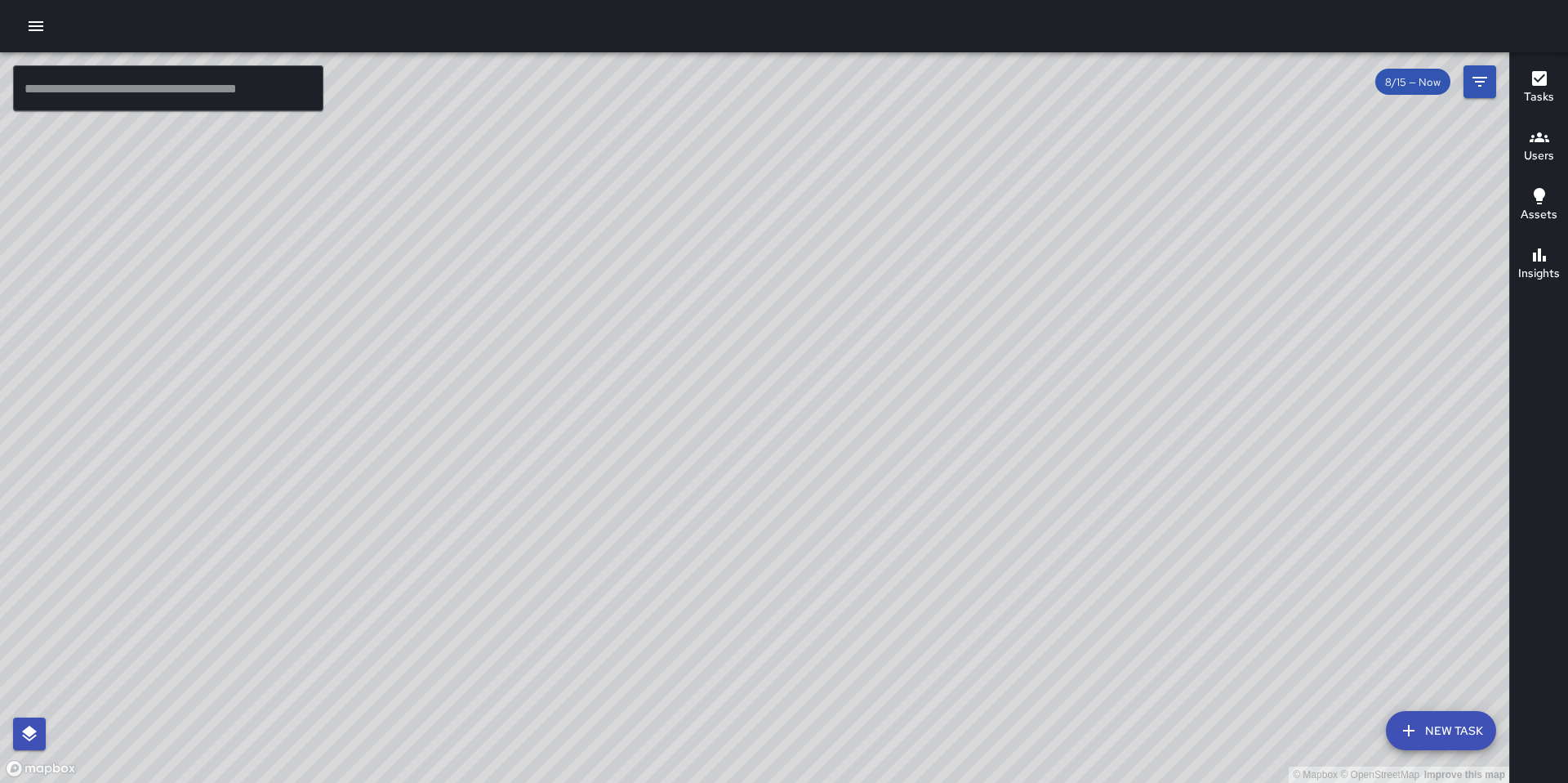
click at [794, 478] on div "© Mapbox © OpenStreetMap Improve this map" at bounding box center [755, 417] width 1510 height 731
drag, startPoint x: 777, startPoint y: 410, endPoint x: 771, endPoint y: 433, distance: 23.8
click at [772, 433] on div "© Mapbox © OpenStreetMap Improve this map" at bounding box center [755, 417] width 1510 height 731
drag, startPoint x: 745, startPoint y: 386, endPoint x: 743, endPoint y: 415, distance: 29.1
click at [743, 415] on div "© Mapbox © OpenStreetMap Improve this map" at bounding box center [755, 417] width 1510 height 731
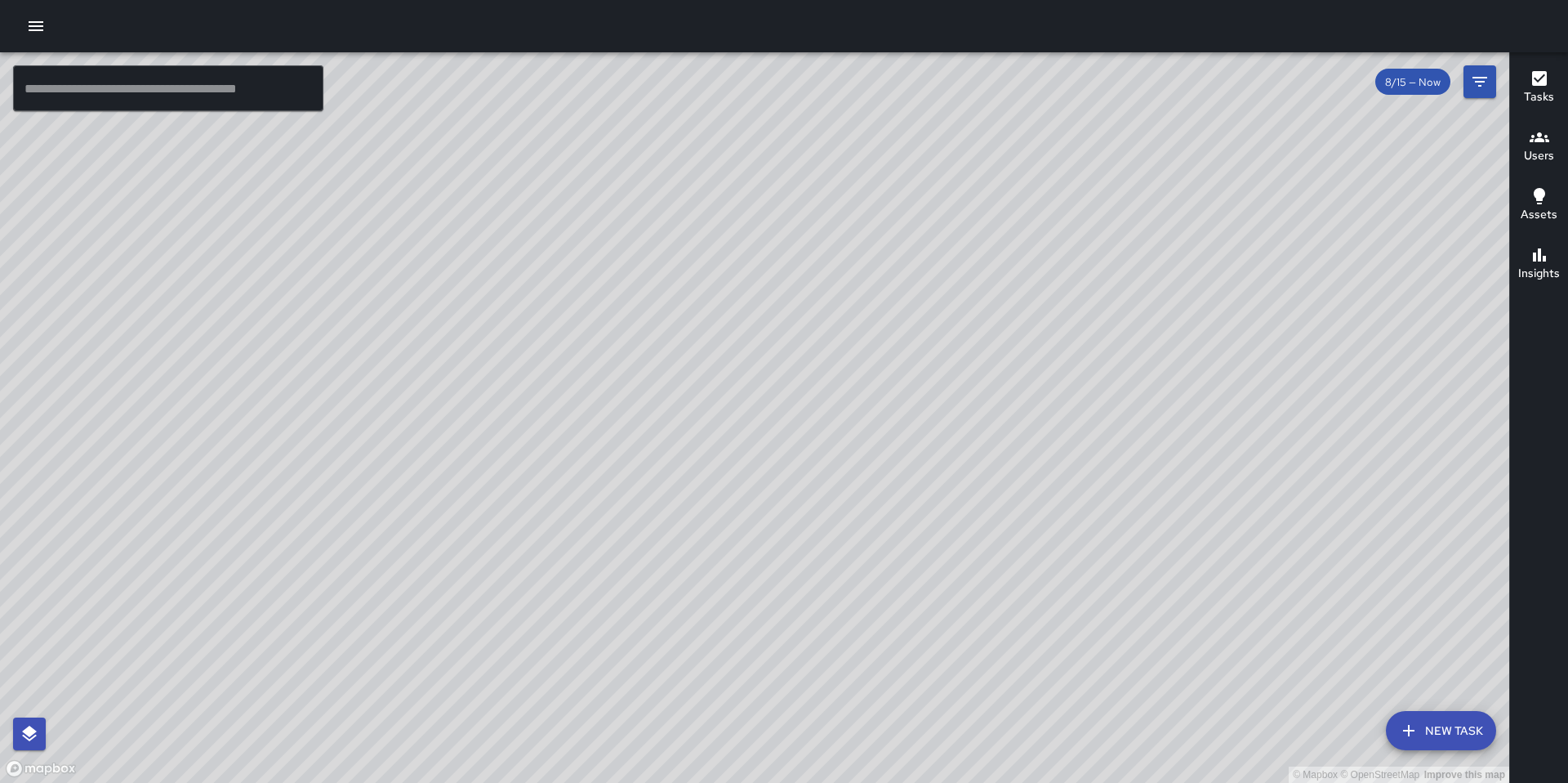
click at [731, 389] on div "© Mapbox © OpenStreetMap Improve this map" at bounding box center [755, 417] width 1510 height 731
drag, startPoint x: 738, startPoint y: 388, endPoint x: 691, endPoint y: 374, distance: 49.0
click at [692, 375] on div "© Mapbox © OpenStreetMap Improve this map" at bounding box center [755, 417] width 1510 height 731
drag, startPoint x: 713, startPoint y: 391, endPoint x: 673, endPoint y: 351, distance: 56.6
click at [674, 352] on div "© Mapbox © OpenStreetMap Improve this map" at bounding box center [755, 417] width 1510 height 731
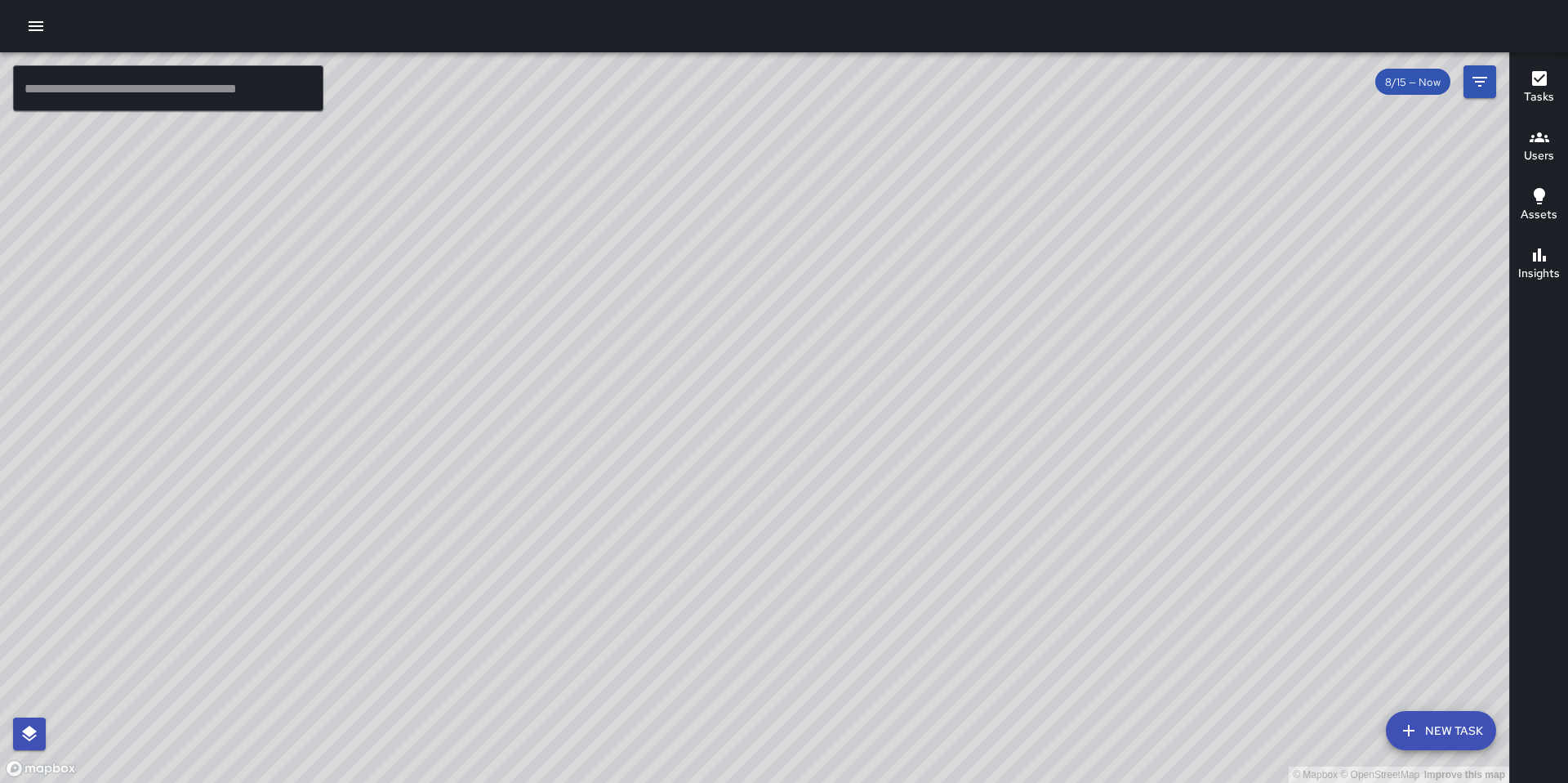
drag, startPoint x: 704, startPoint y: 384, endPoint x: 656, endPoint y: 333, distance: 70.0
click at [654, 332] on div "© Mapbox © OpenStreetMap Improve this map" at bounding box center [755, 417] width 1510 height 731
drag, startPoint x: 691, startPoint y: 361, endPoint x: 677, endPoint y: 350, distance: 17.8
click at [676, 347] on div "© Mapbox © OpenStreetMap Improve this map" at bounding box center [755, 417] width 1510 height 731
drag, startPoint x: 1145, startPoint y: 378, endPoint x: 1012, endPoint y: 306, distance: 151.2
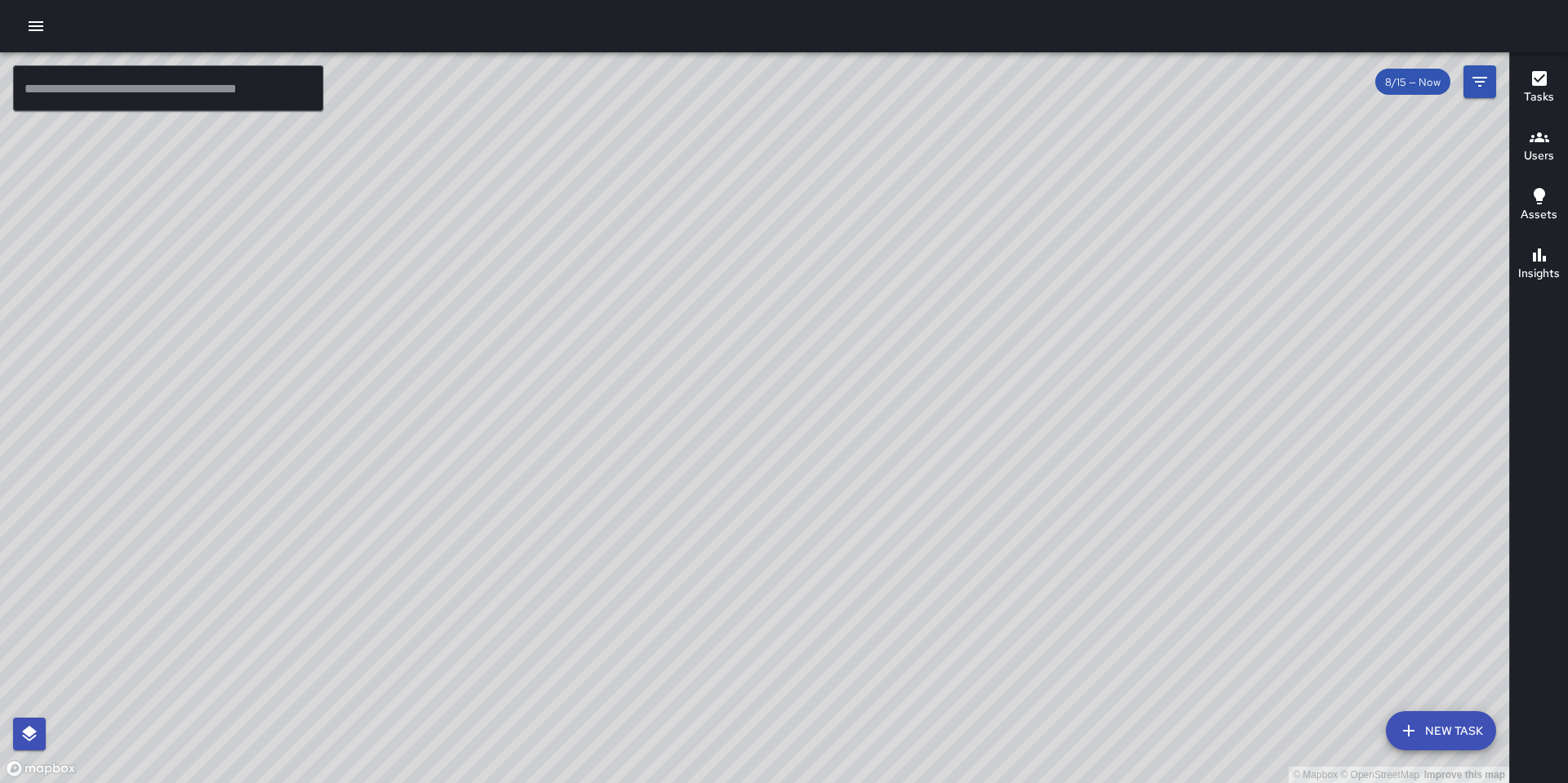
click at [1014, 302] on div "© Mapbox © OpenStreetMap Improve this map" at bounding box center [755, 417] width 1510 height 731
drag, startPoint x: 840, startPoint y: 390, endPoint x: 765, endPoint y: 390, distance: 75.0
click at [765, 390] on div "© Mapbox © OpenStreetMap Improve this map" at bounding box center [755, 417] width 1510 height 731
drag, startPoint x: 989, startPoint y: 296, endPoint x: 866, endPoint y: 407, distance: 165.7
click at [866, 407] on div "© Mapbox © OpenStreetMap Improve this map" at bounding box center [755, 417] width 1510 height 731
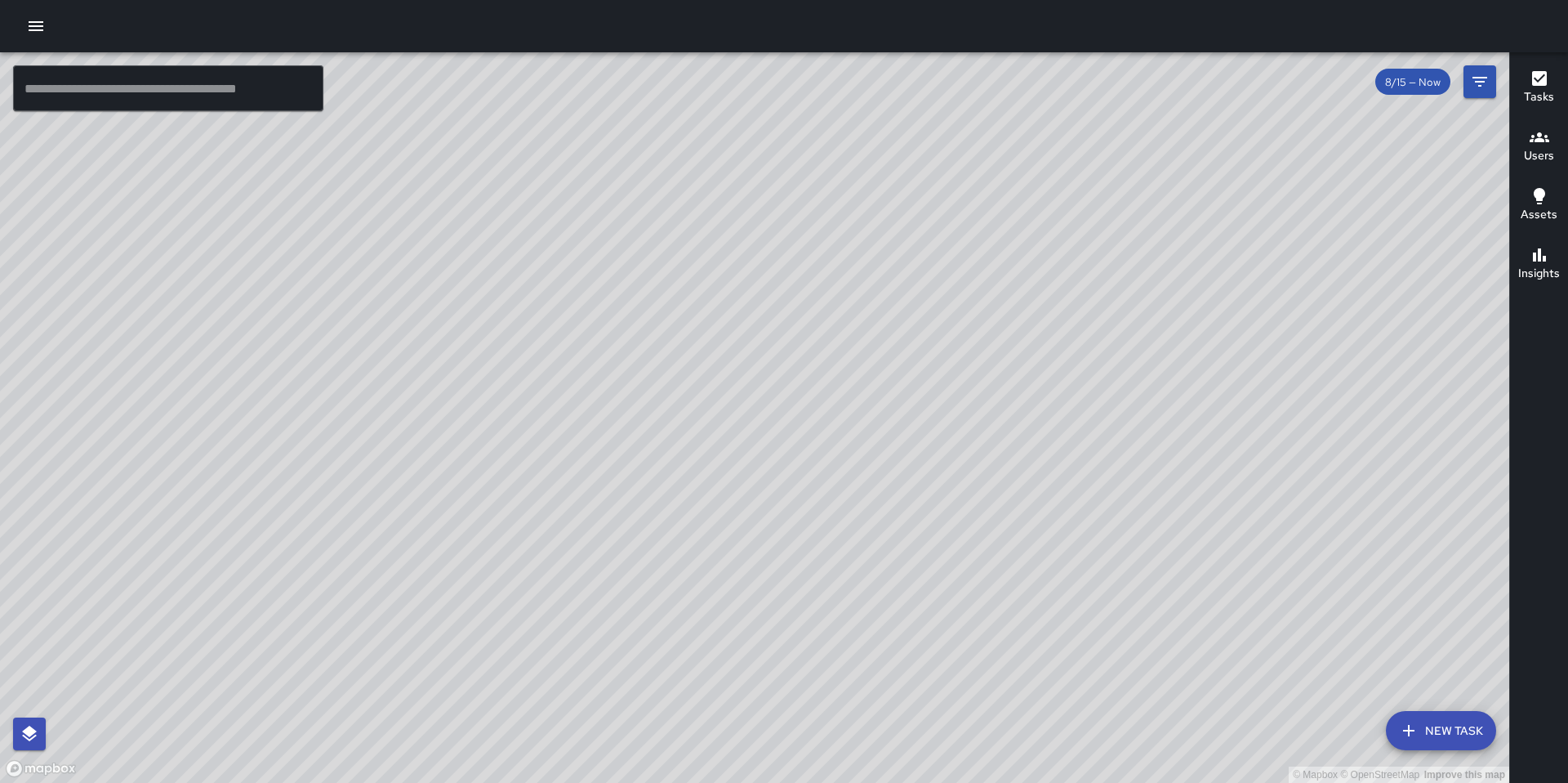
drag, startPoint x: 951, startPoint y: 396, endPoint x: 794, endPoint y: 370, distance: 159.1
click at [796, 371] on div "© Mapbox © OpenStreetMap Improve this map" at bounding box center [755, 417] width 1510 height 731
drag, startPoint x: 851, startPoint y: 367, endPoint x: 722, endPoint y: 364, distance: 129.0
click at [715, 375] on div "© Mapbox © OpenStreetMap Improve this map" at bounding box center [755, 417] width 1510 height 731
drag, startPoint x: 785, startPoint y: 362, endPoint x: 712, endPoint y: 407, distance: 85.8
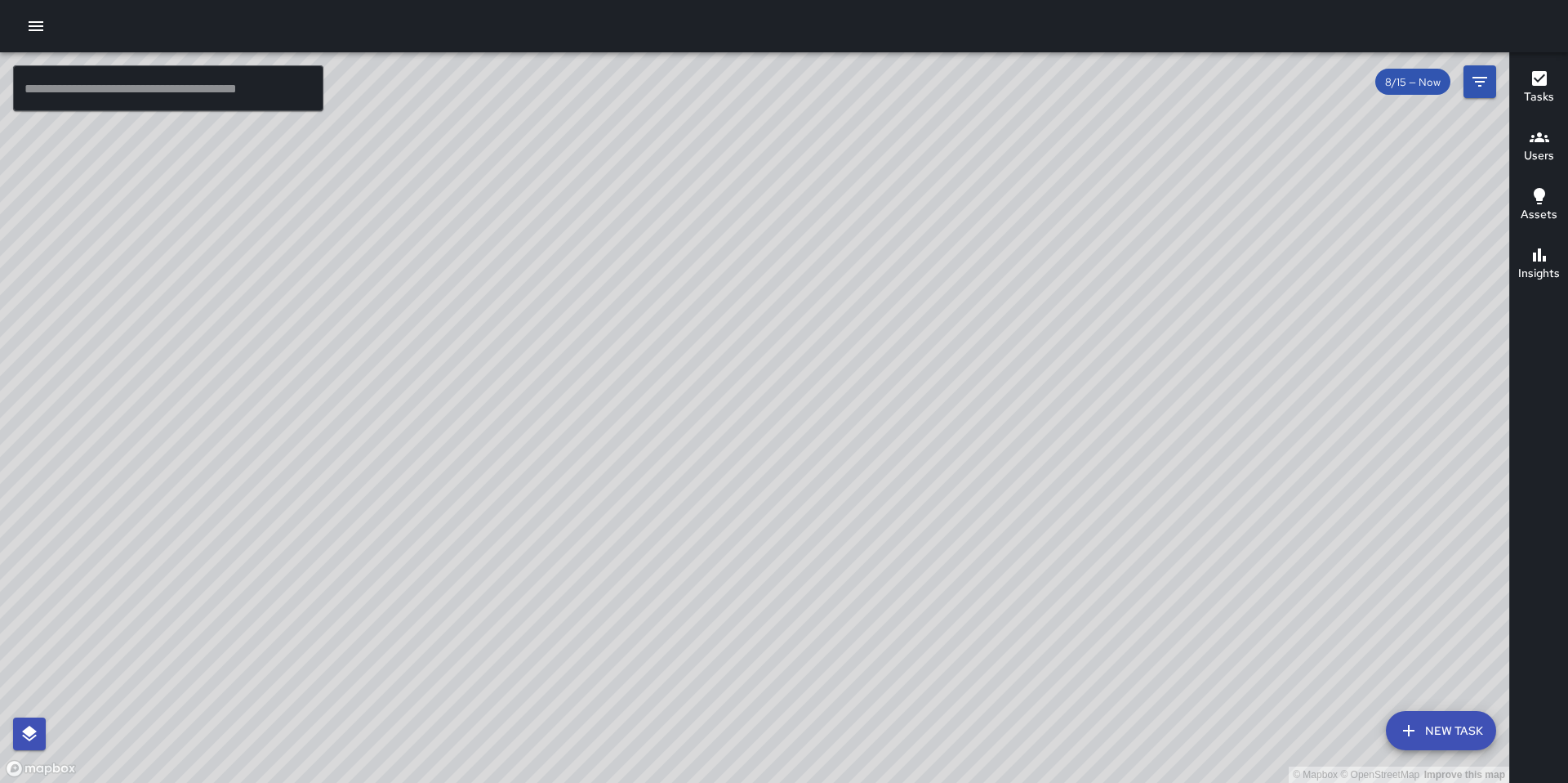
click at [716, 411] on div "© Mapbox © OpenStreetMap Improve this map" at bounding box center [755, 417] width 1510 height 731
